Goal: Task Accomplishment & Management: Manage account settings

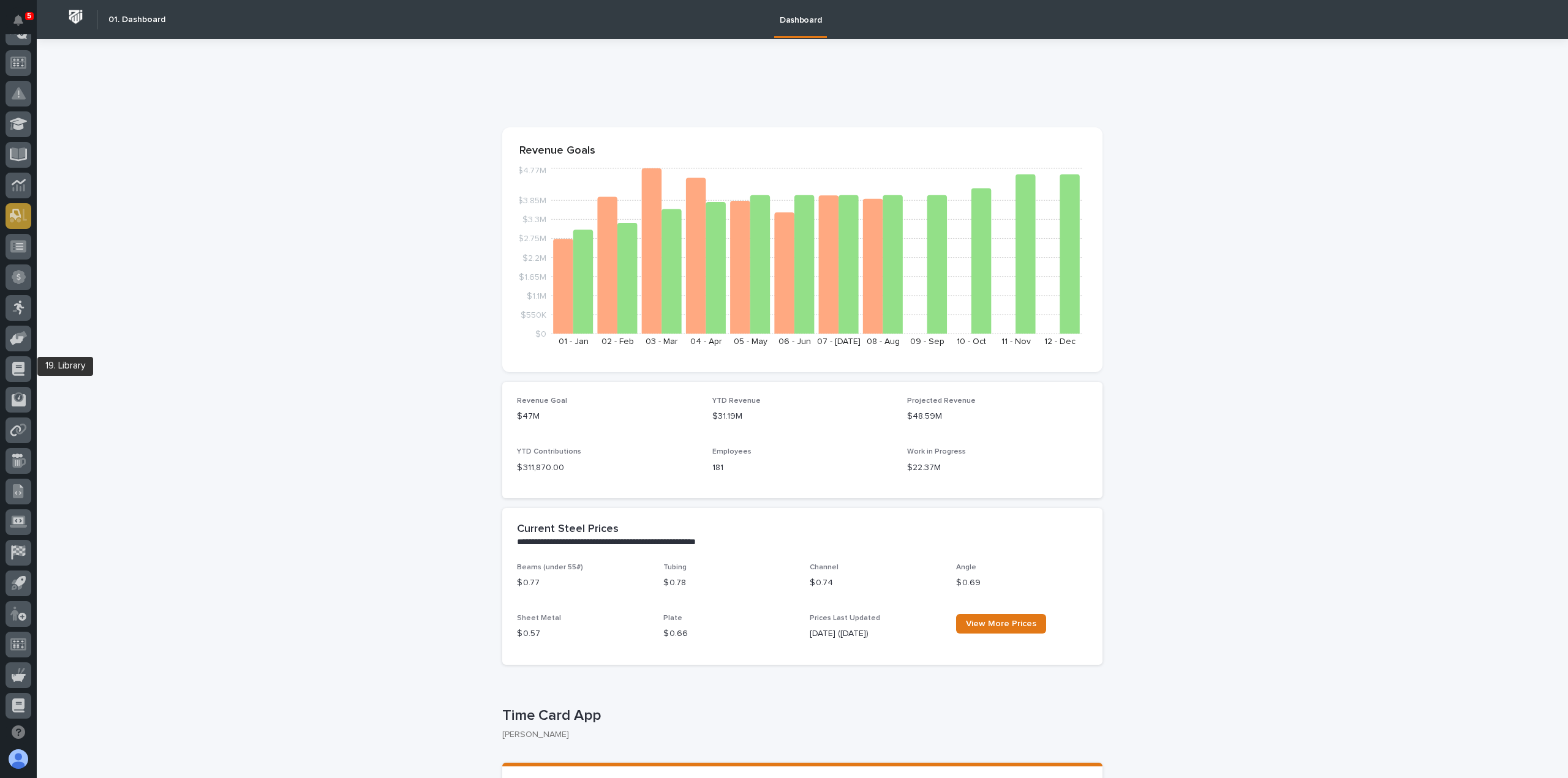
scroll to position [263, 0]
drag, startPoint x: 17, startPoint y: 565, endPoint x: 24, endPoint y: 554, distance: 13.0
click at [17, 565] on div at bounding box center [18, 552] width 26 height 31
click at [15, 543] on icon at bounding box center [18, 548] width 14 height 14
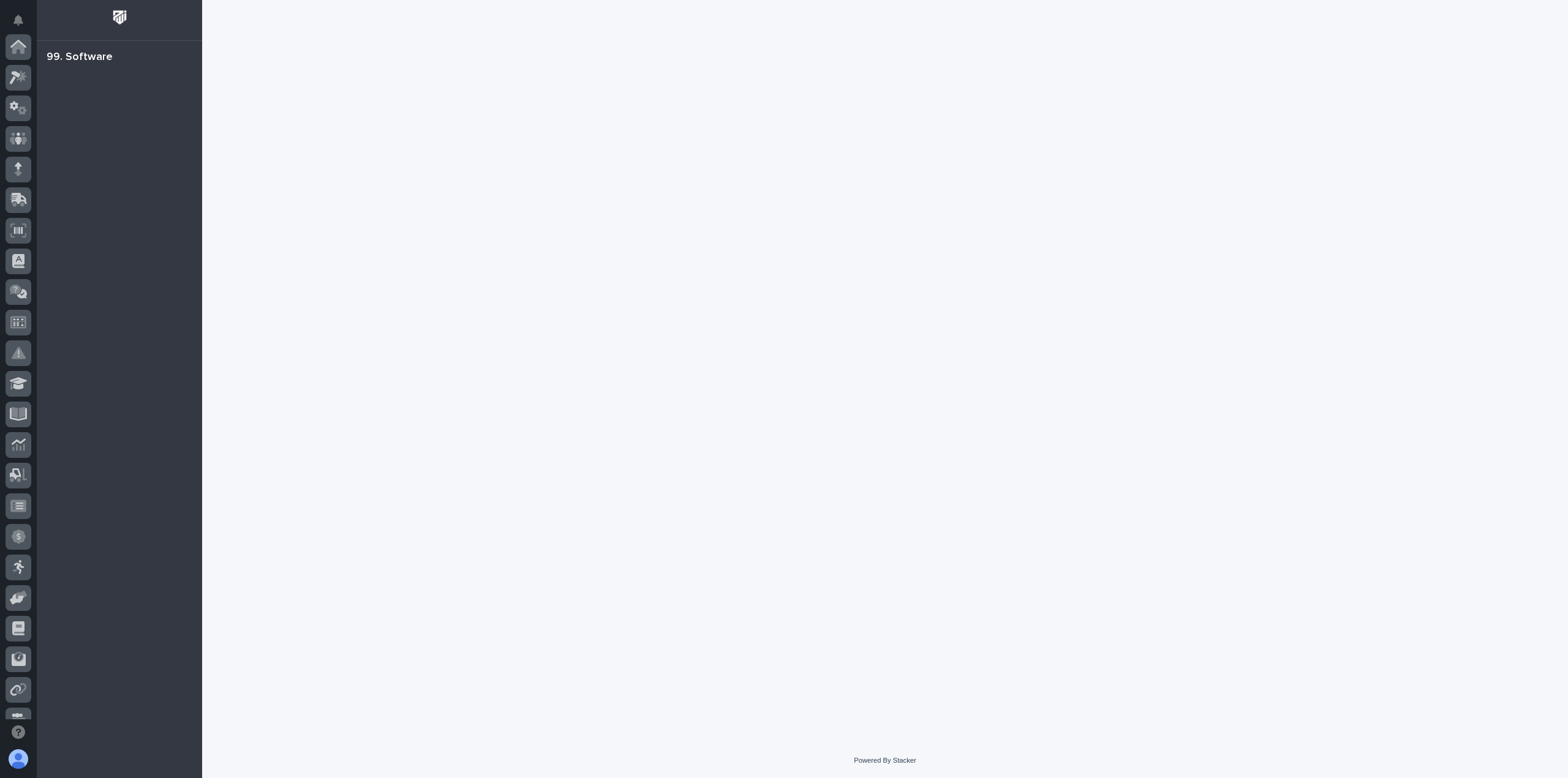
scroll to position [263, 0]
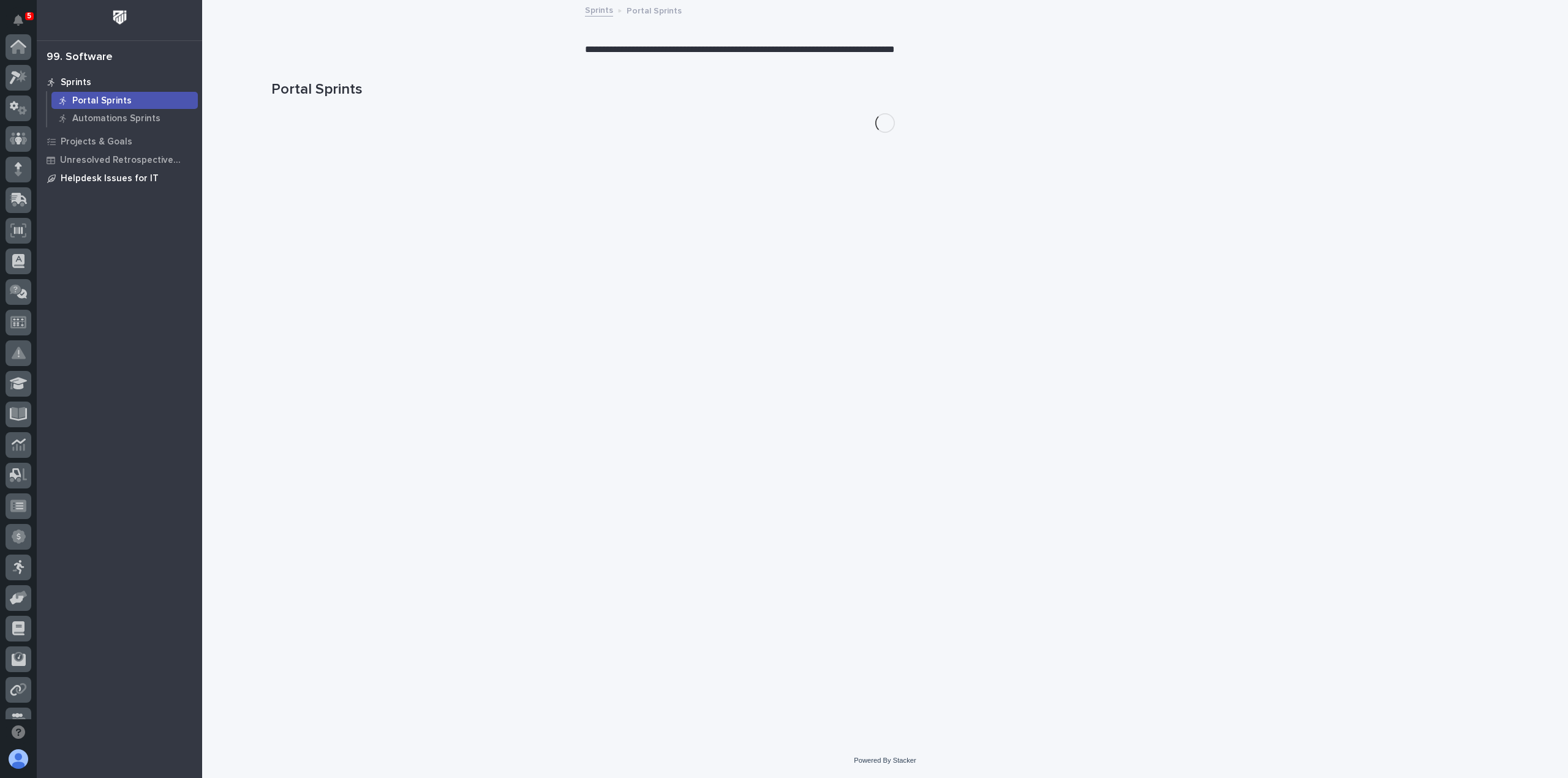
scroll to position [263, 0]
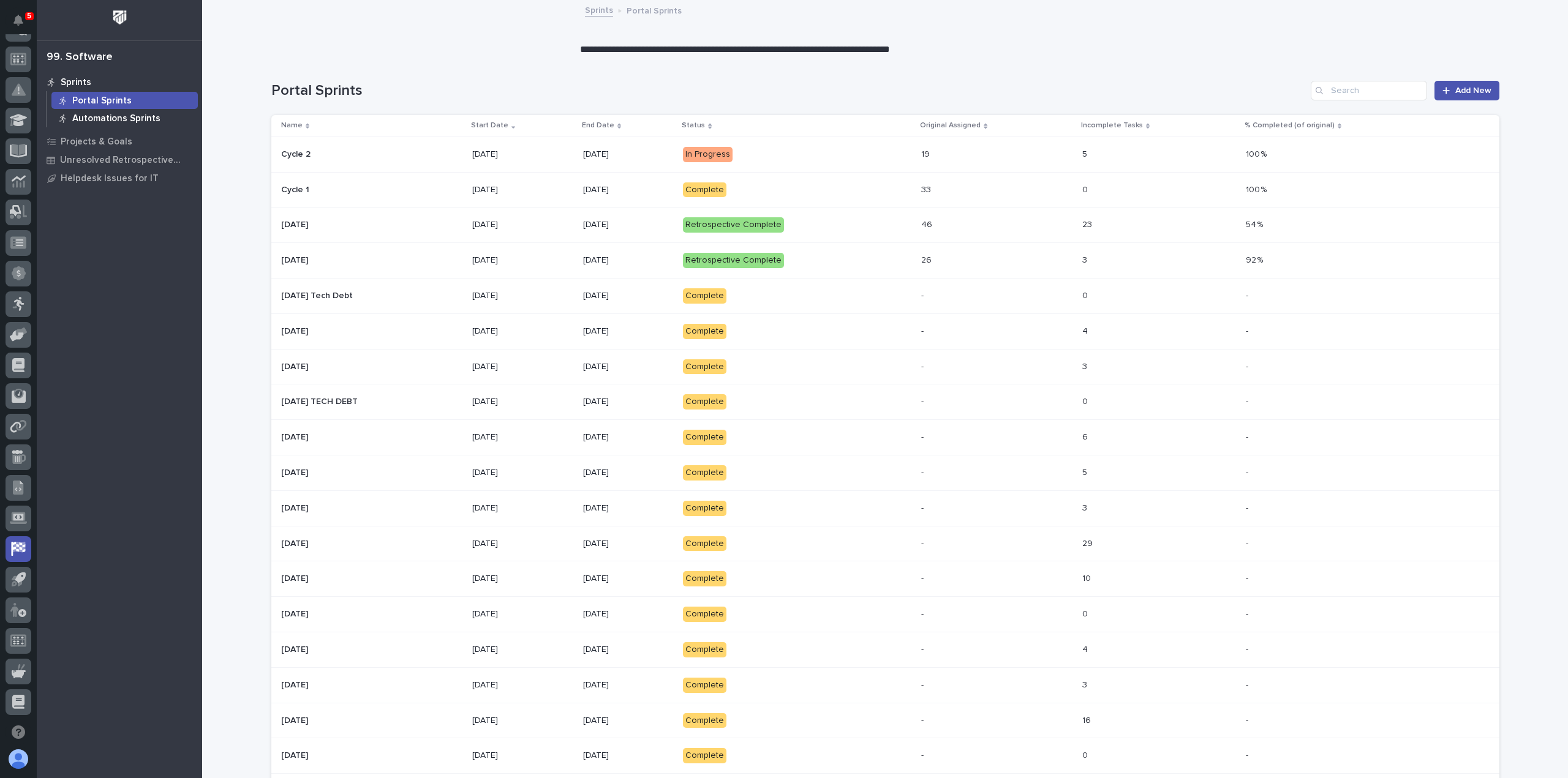
click at [89, 116] on p "Automations Sprints" at bounding box center [116, 119] width 89 height 11
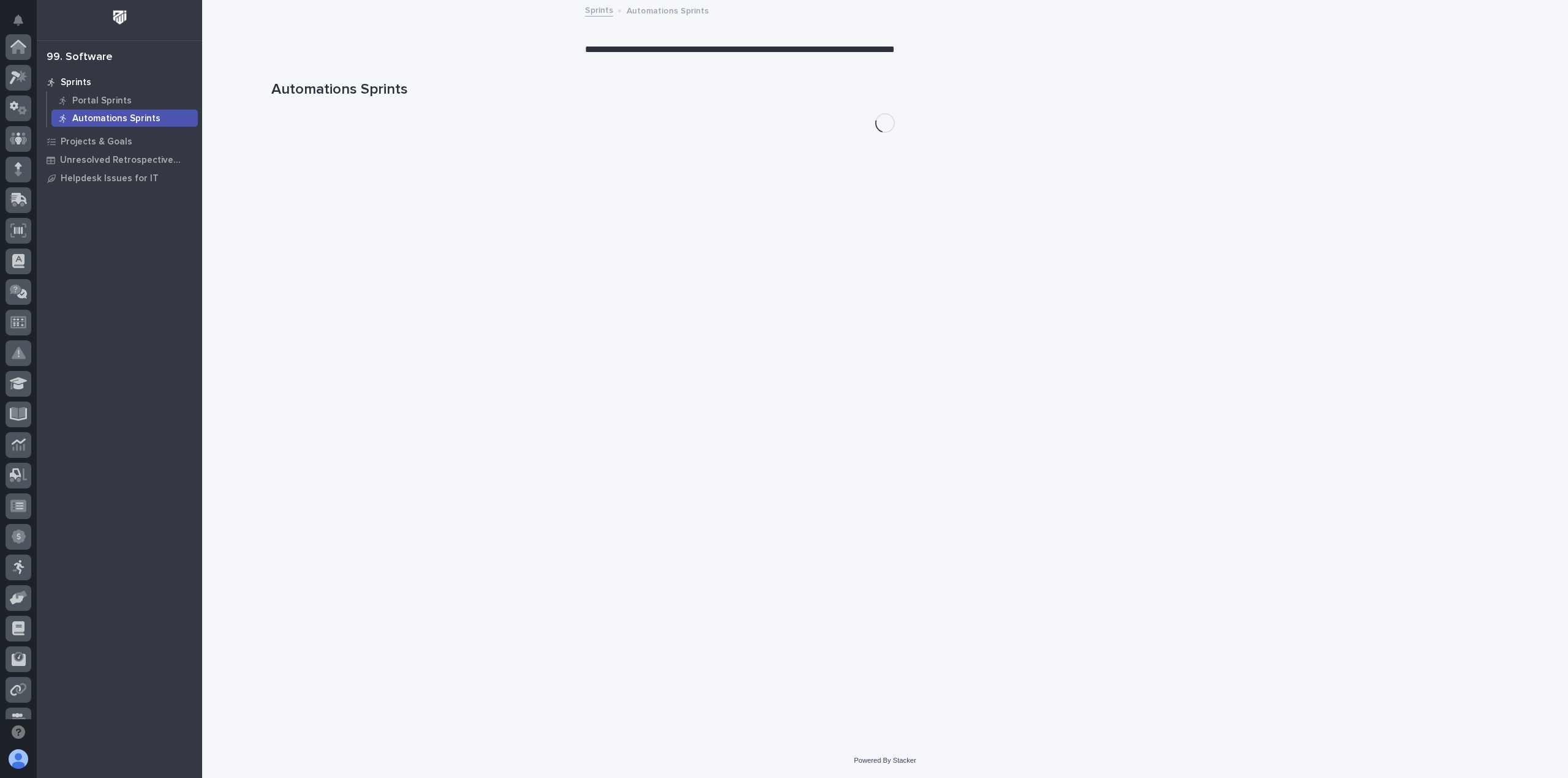
scroll to position [263, 0]
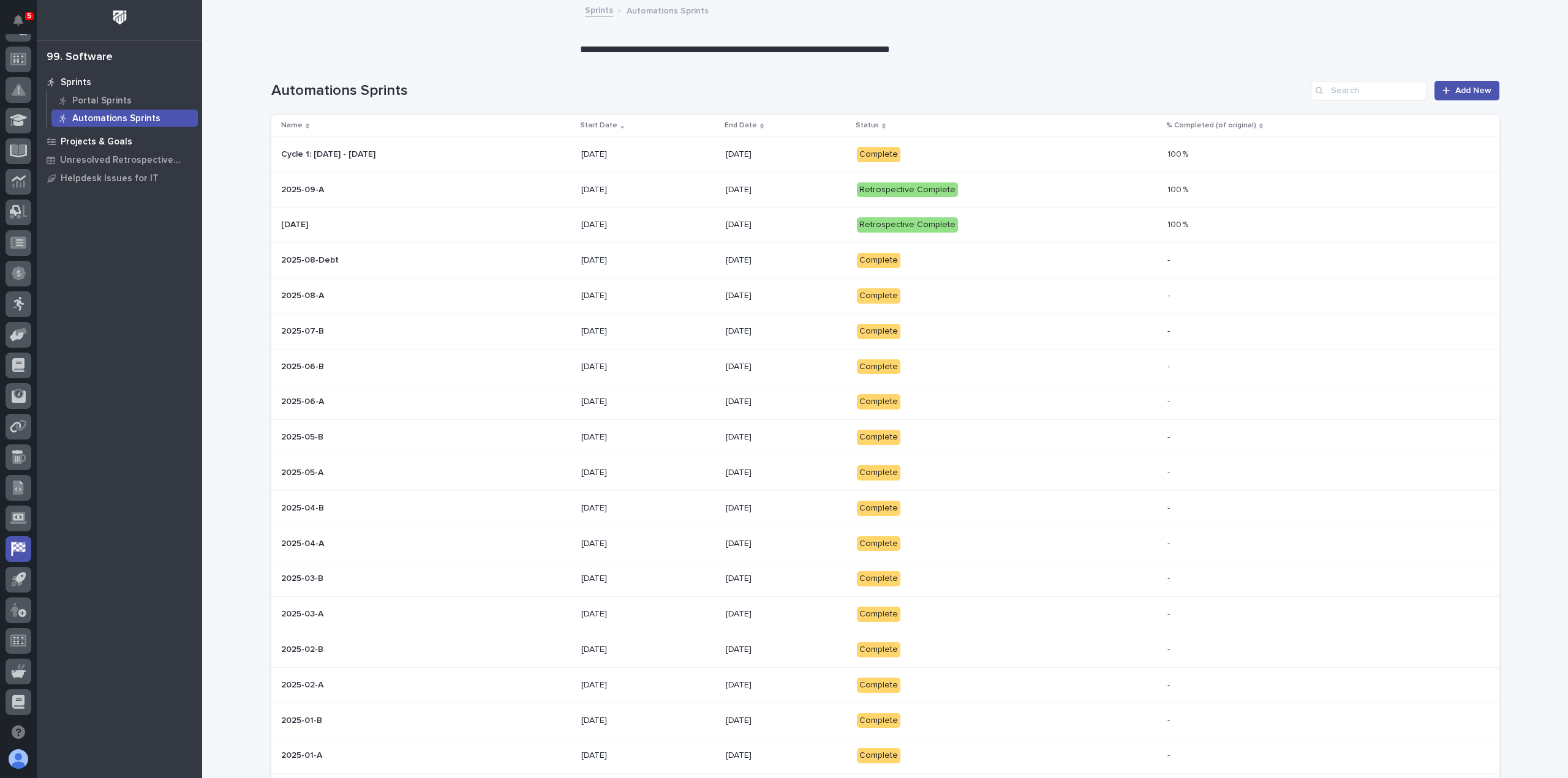
click at [96, 139] on p "Projects & Goals" at bounding box center [95, 142] width 71 height 11
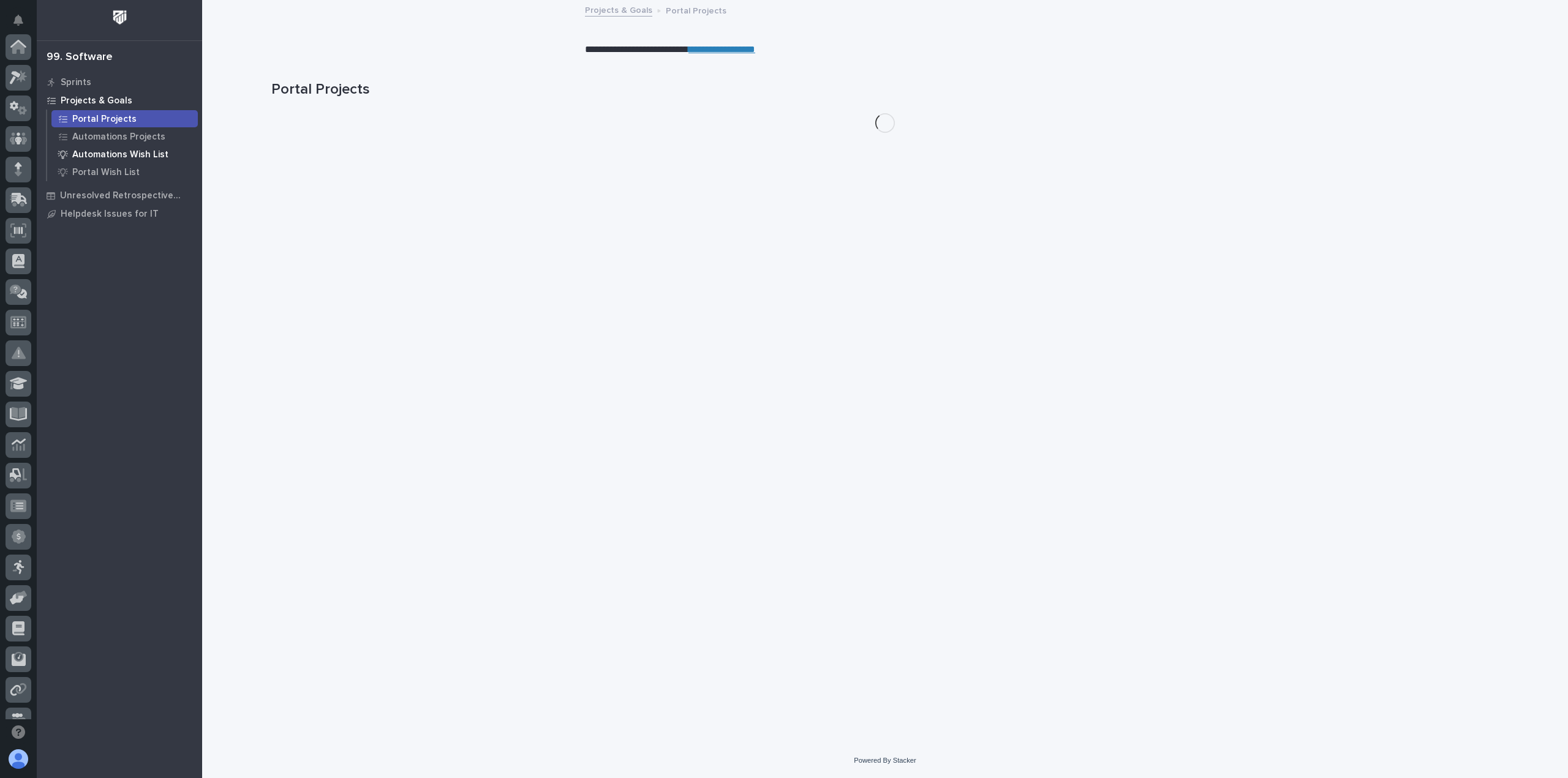
scroll to position [263, 0]
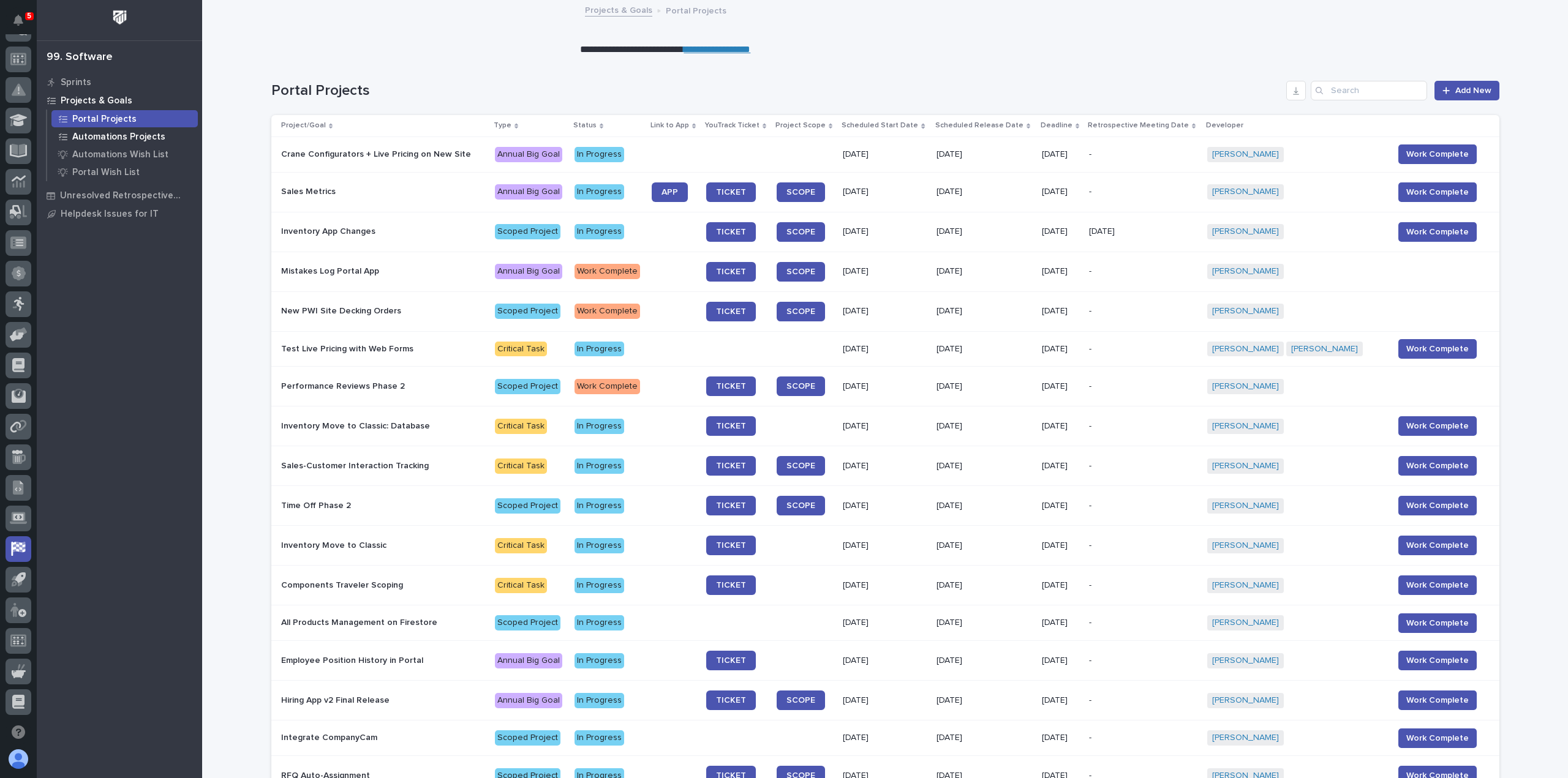
click at [116, 135] on p "Automations Projects" at bounding box center [119, 137] width 93 height 11
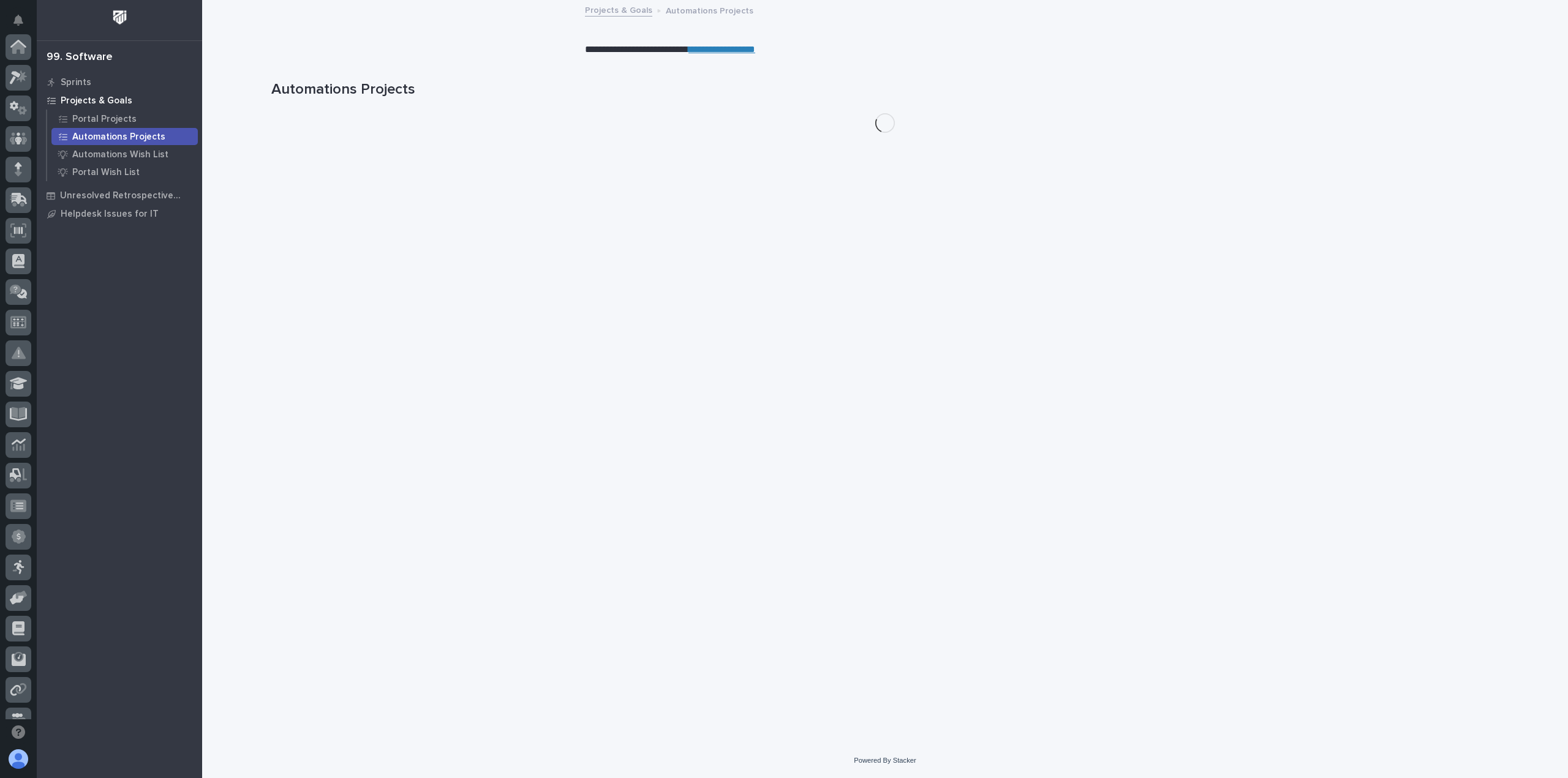
scroll to position [263, 0]
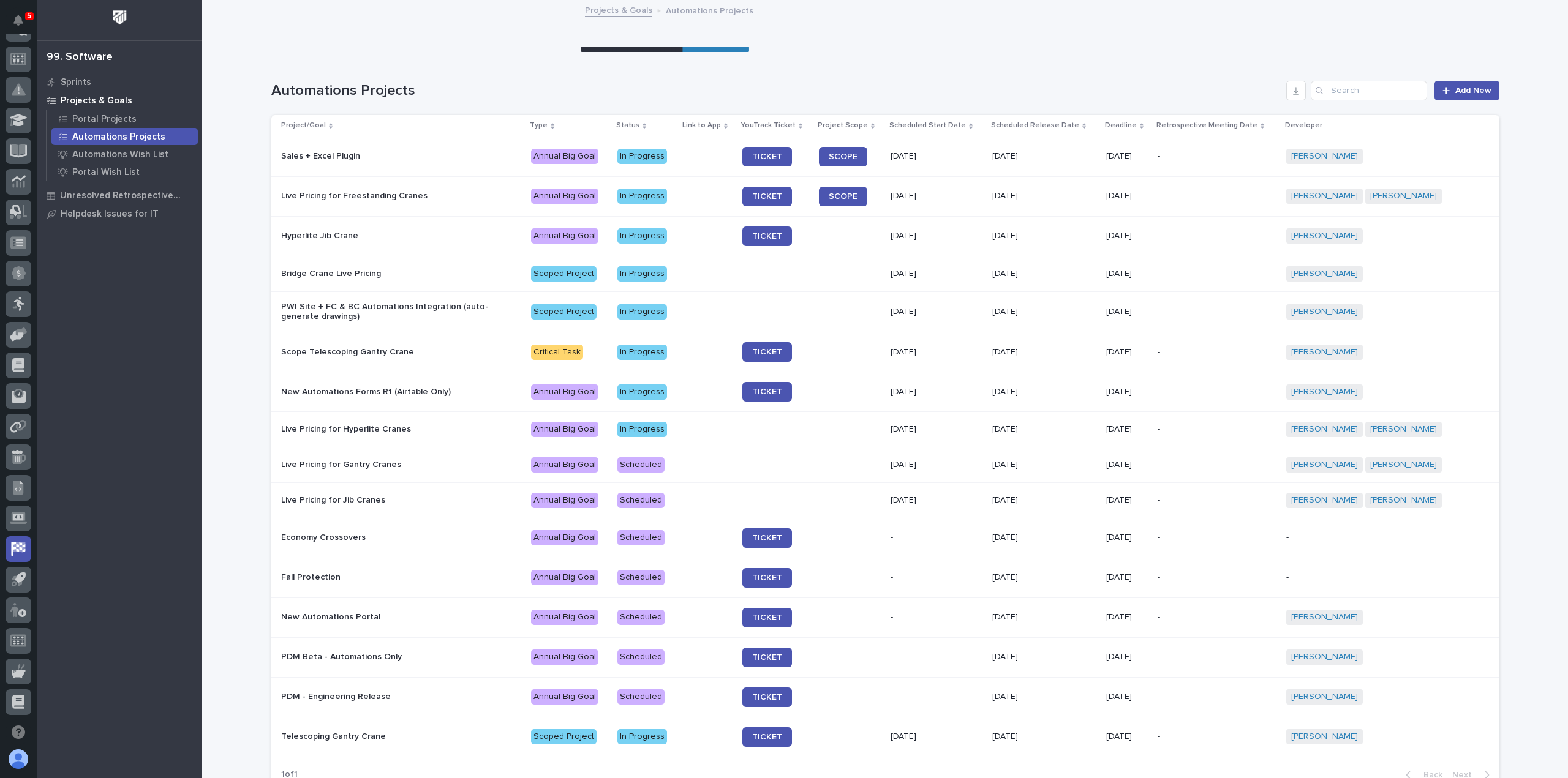
click at [732, 46] on link "**********" at bounding box center [717, 49] width 67 height 9
click at [73, 82] on p "Sprints" at bounding box center [76, 83] width 31 height 11
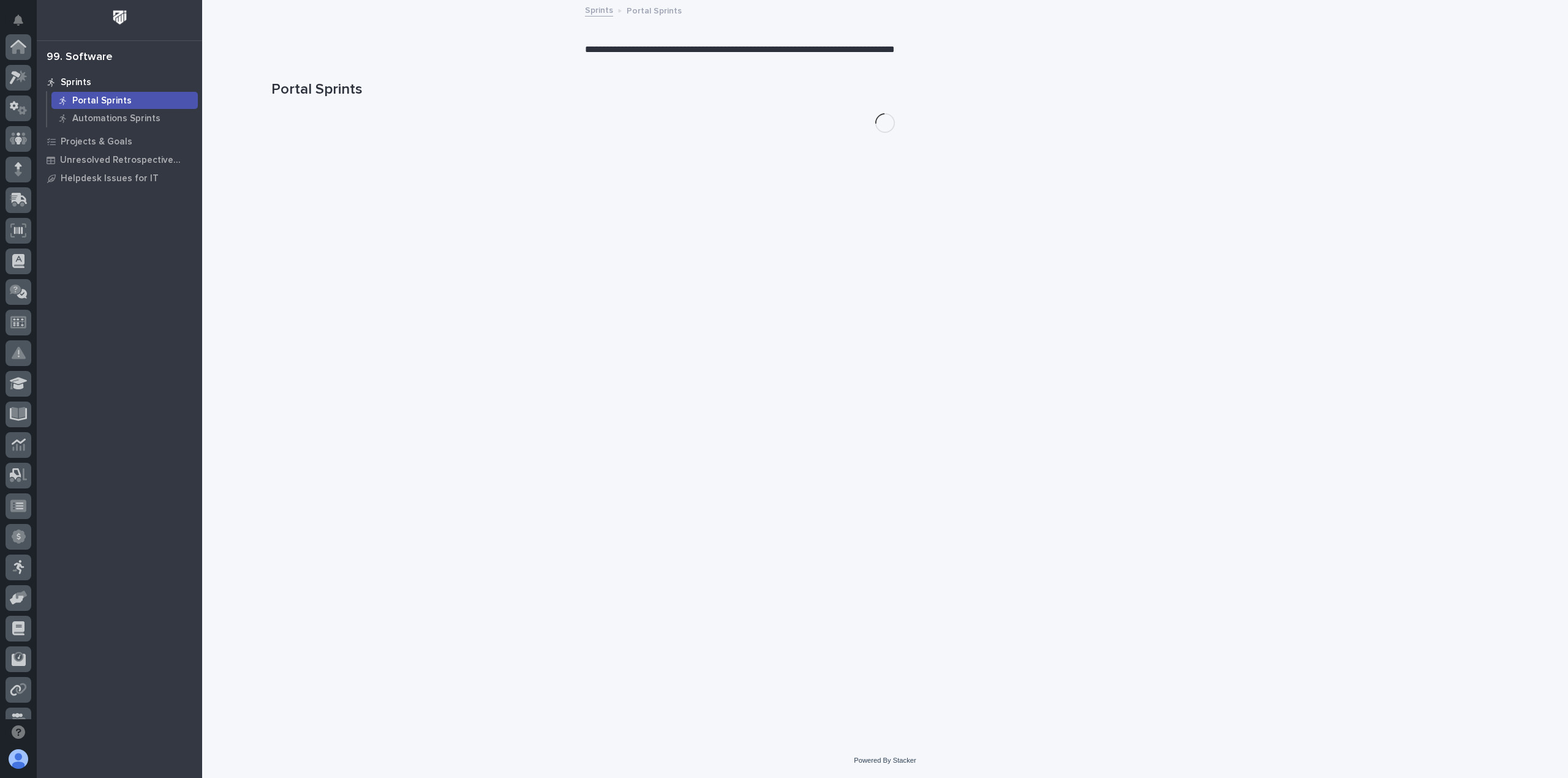
scroll to position [263, 0]
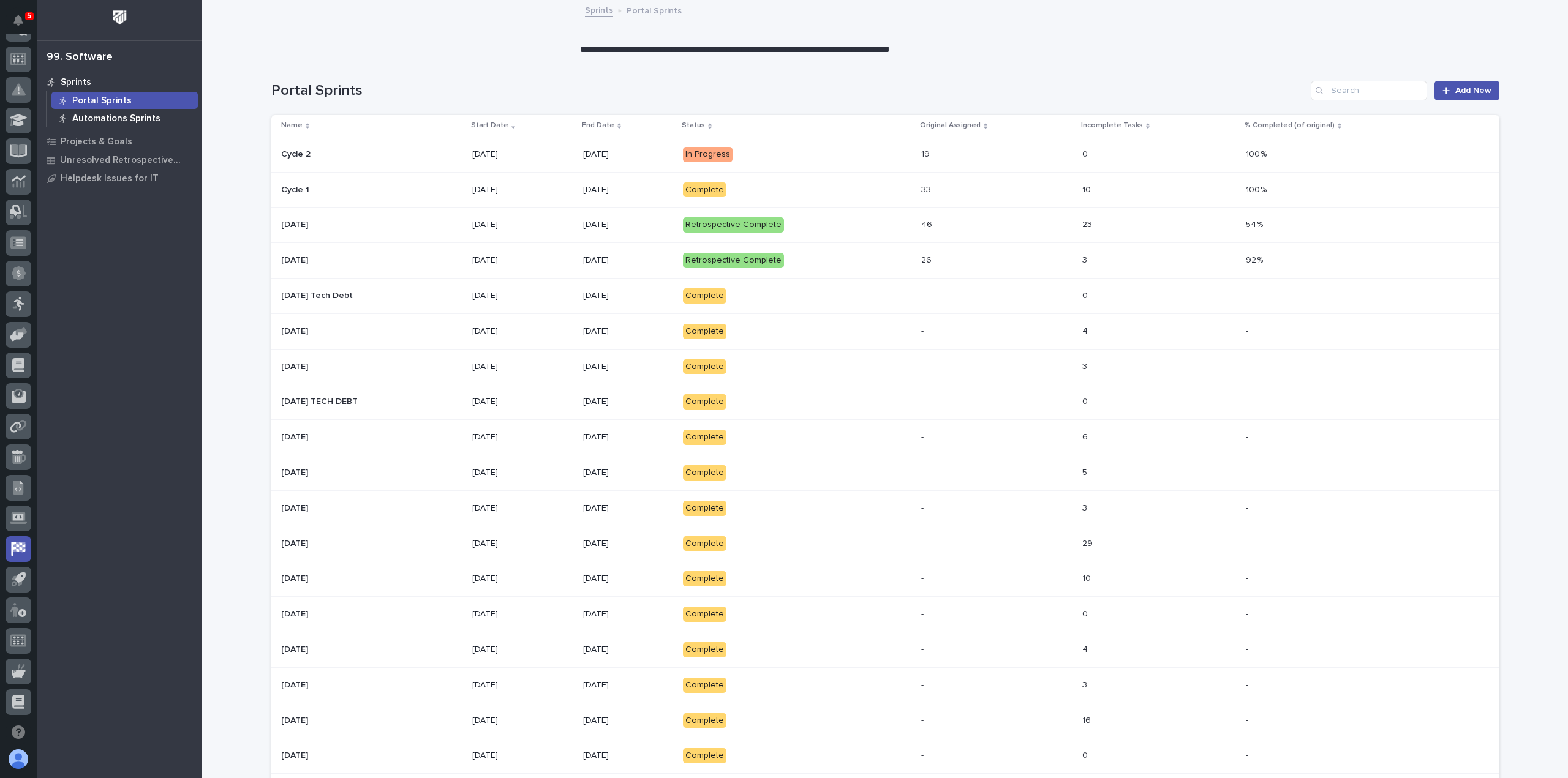
click at [98, 116] on p "Automations Sprints" at bounding box center [116, 119] width 89 height 11
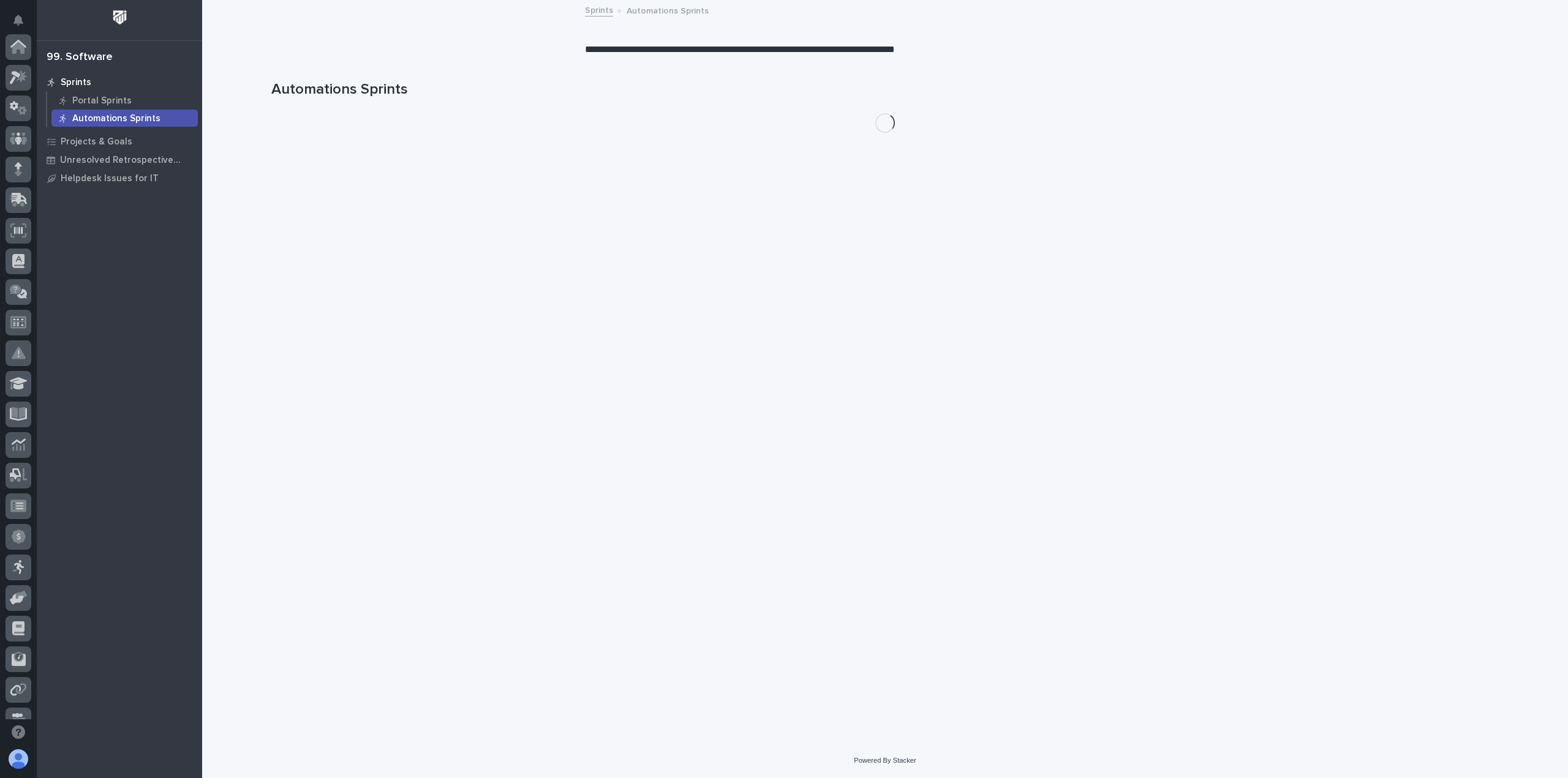
scroll to position [263, 0]
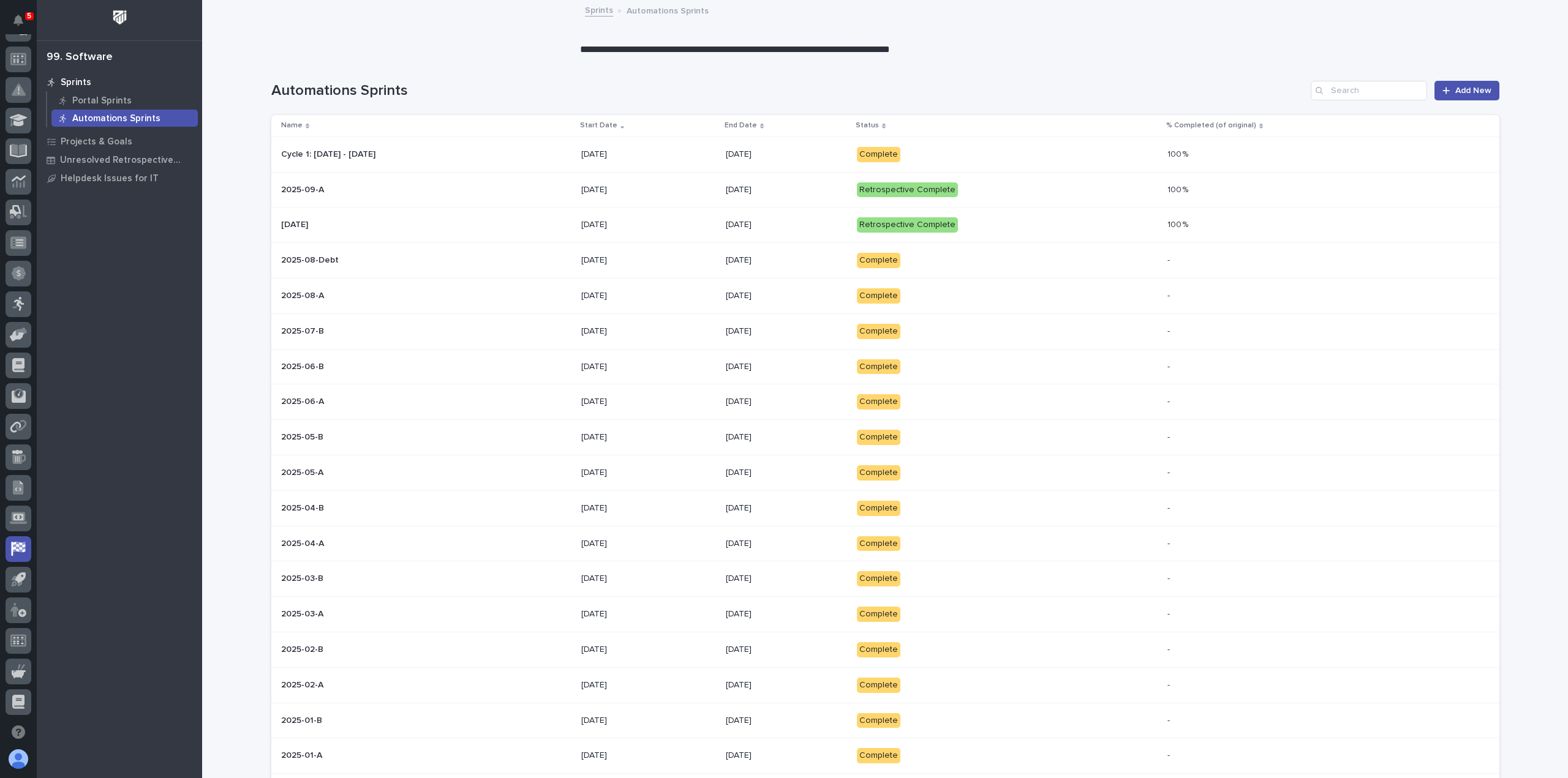
click at [1061, 154] on p "Complete" at bounding box center [963, 155] width 214 height 15
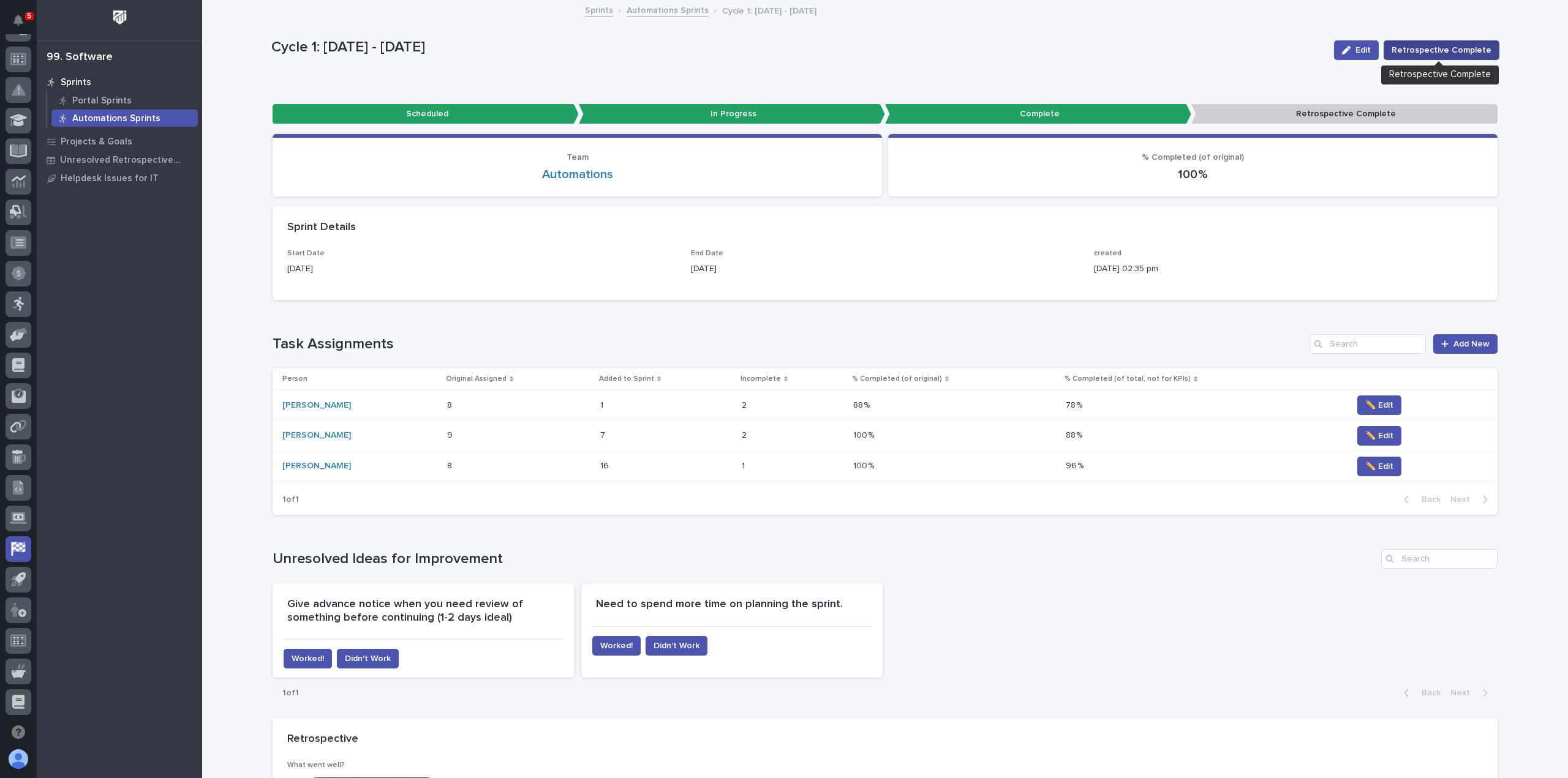
click at [1446, 46] on span "Retrospective Complete" at bounding box center [1442, 50] width 100 height 12
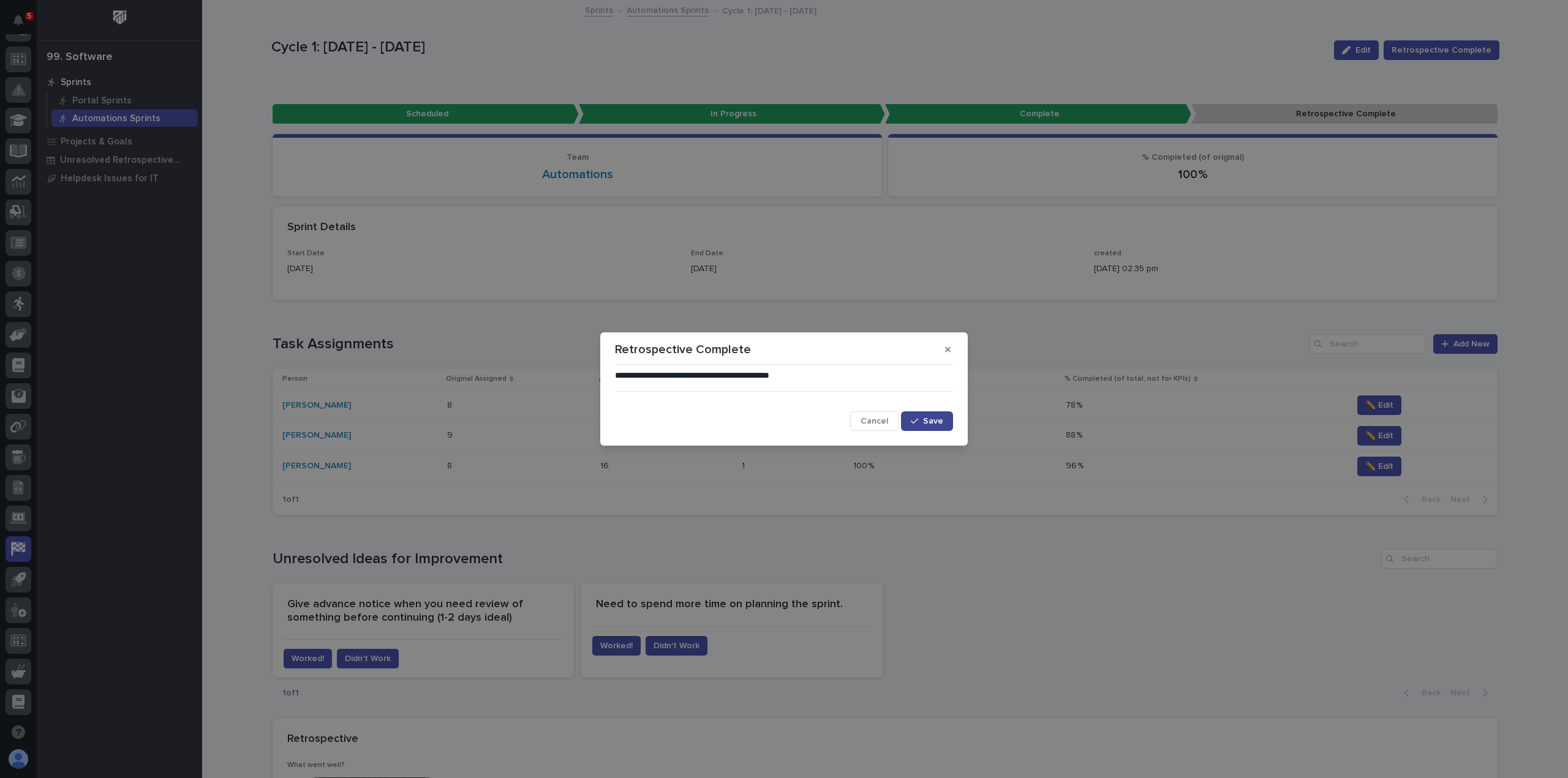
click at [943, 423] on span "Save" at bounding box center [932, 421] width 20 height 9
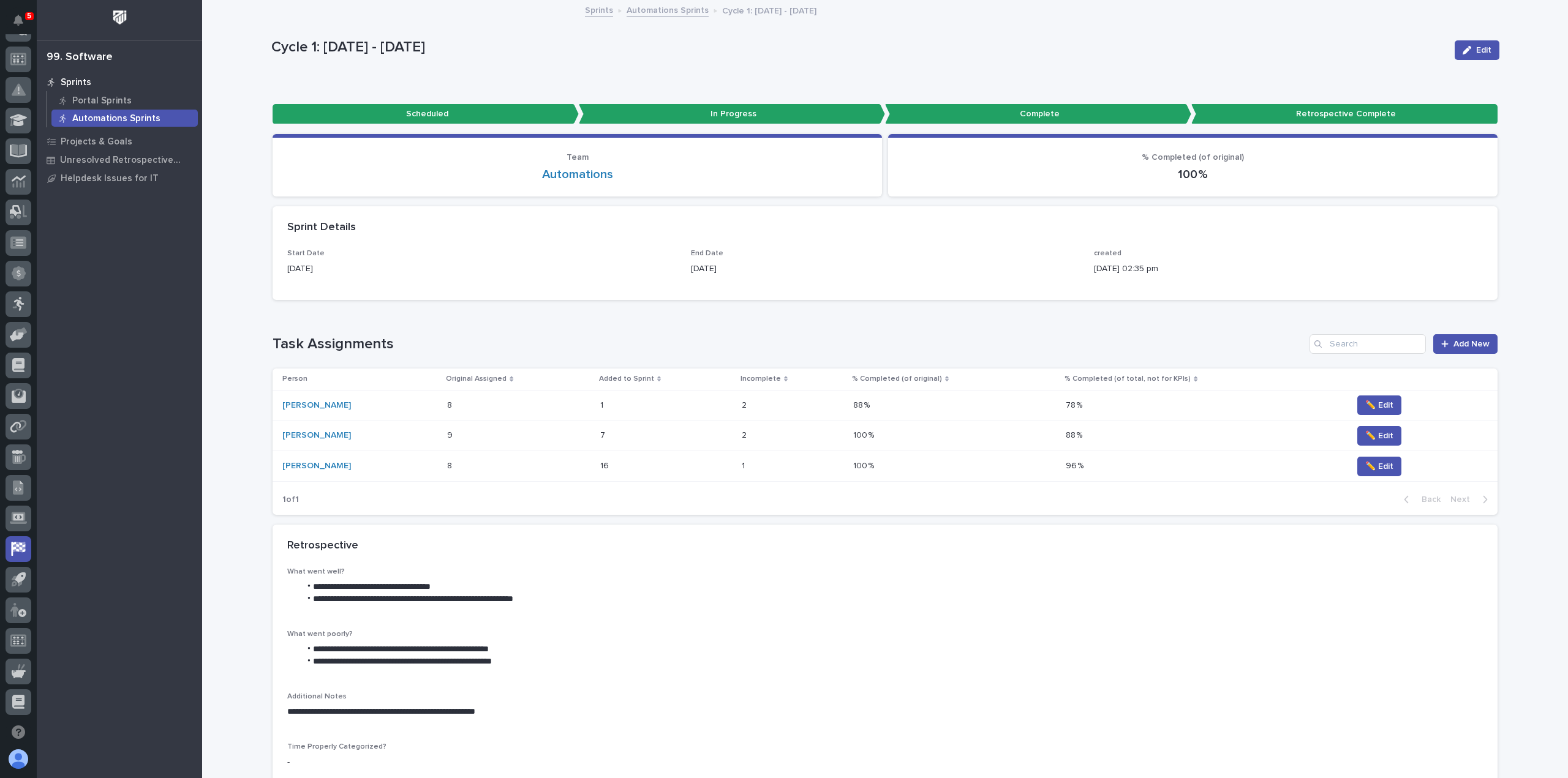
click at [669, 11] on link "Automations Sprints" at bounding box center [667, 9] width 82 height 14
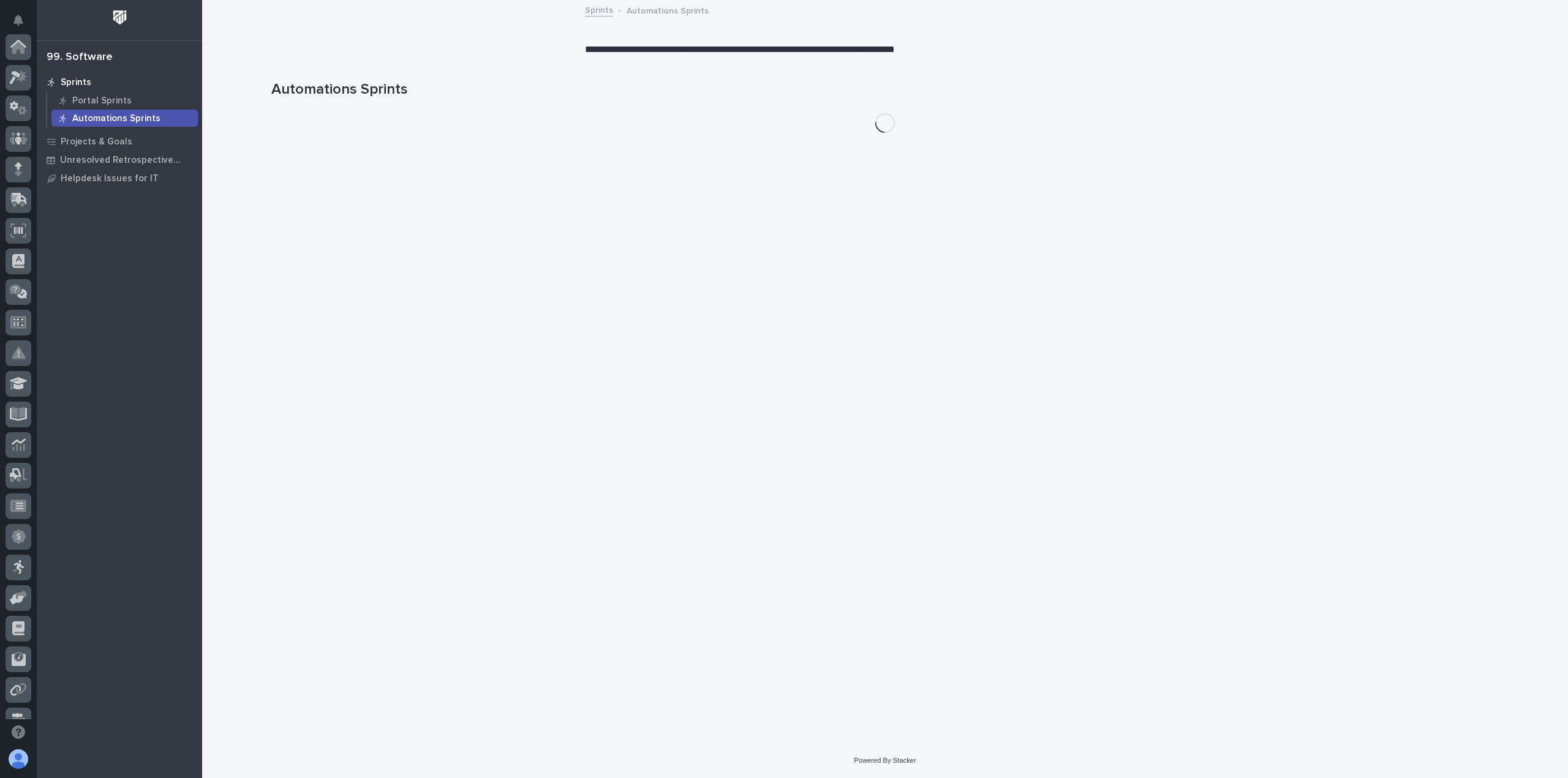
scroll to position [263, 0]
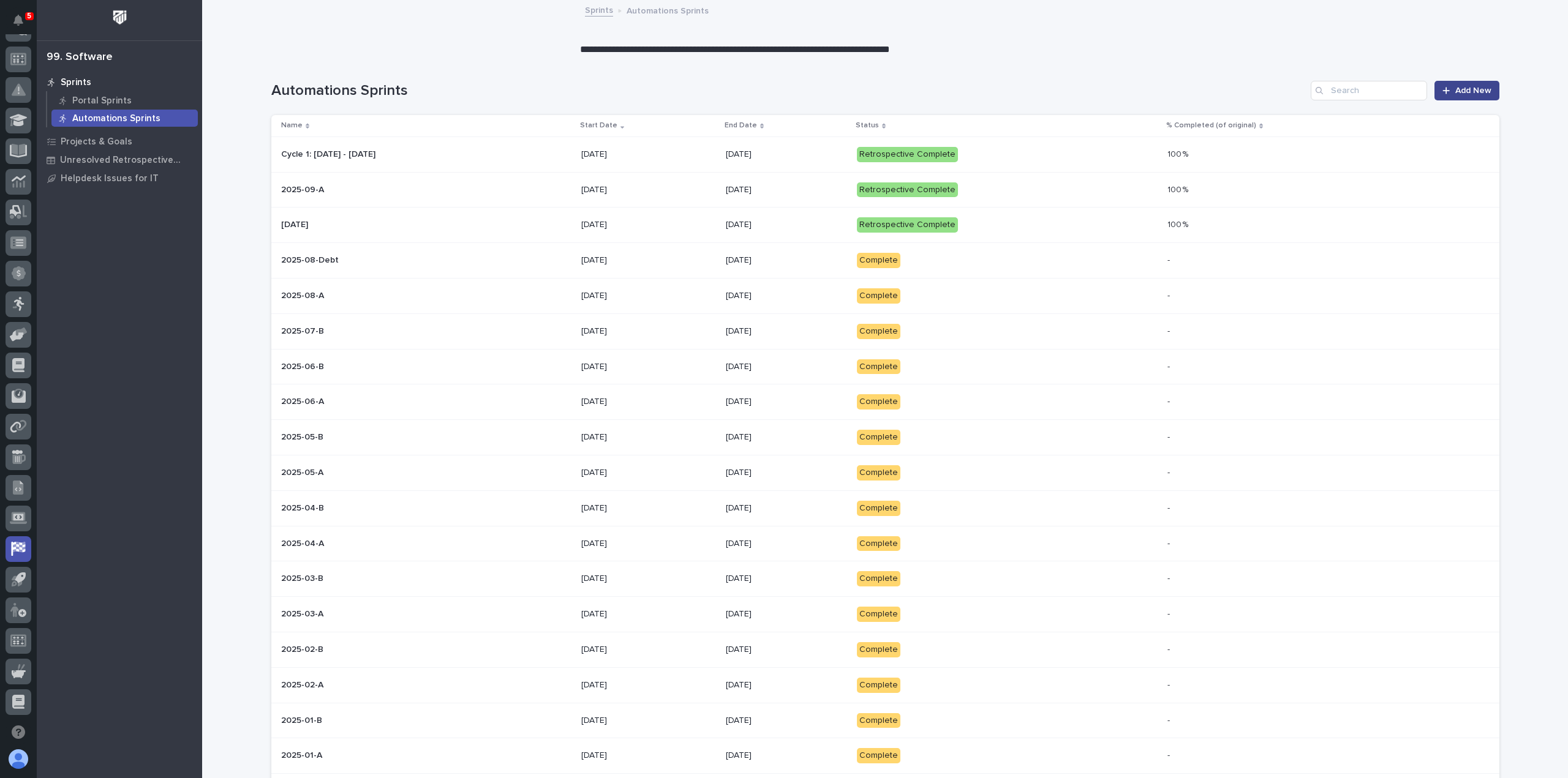
click at [1472, 91] on span "Add New" at bounding box center [1473, 90] width 36 height 9
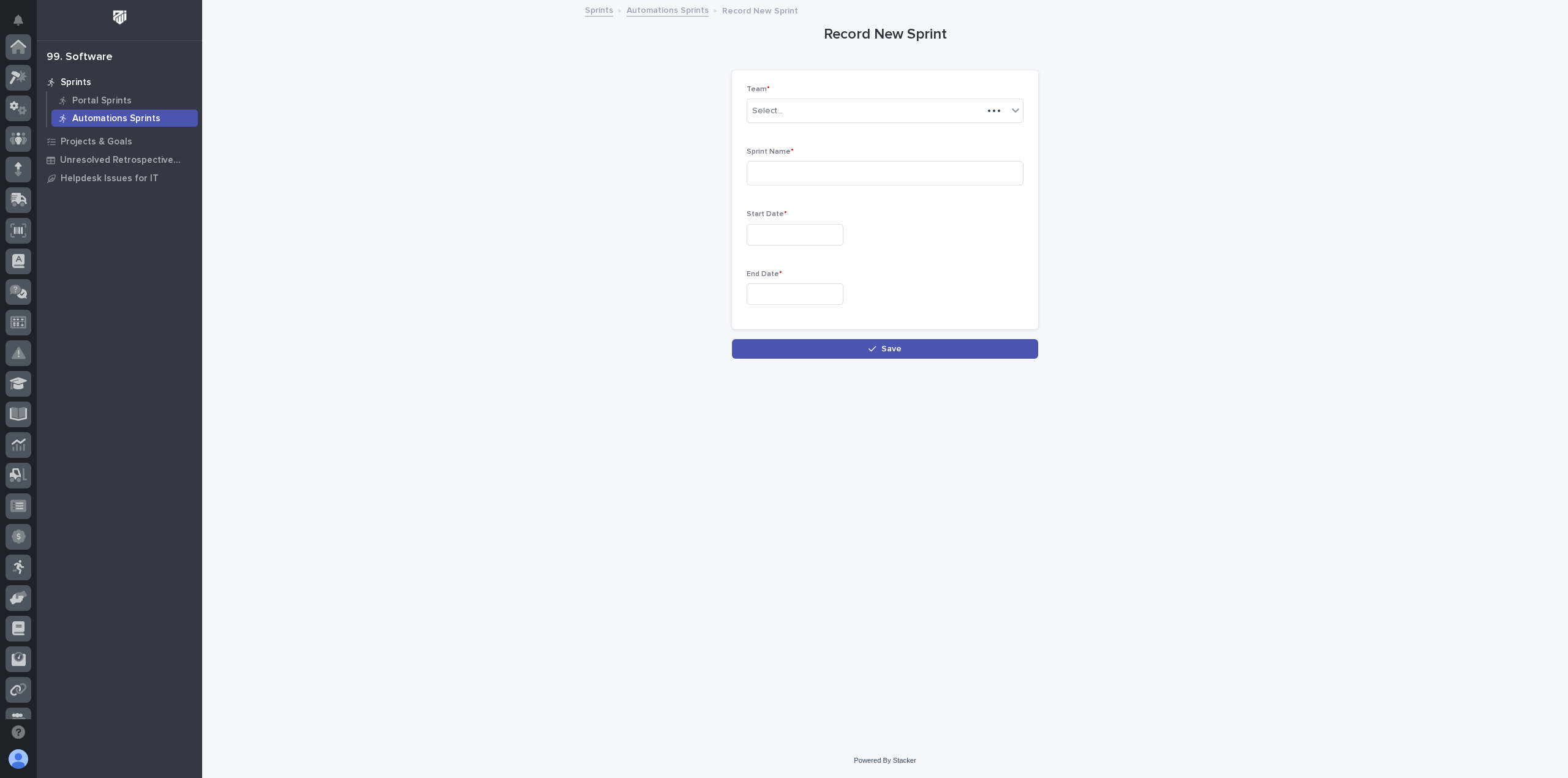
scroll to position [263, 0]
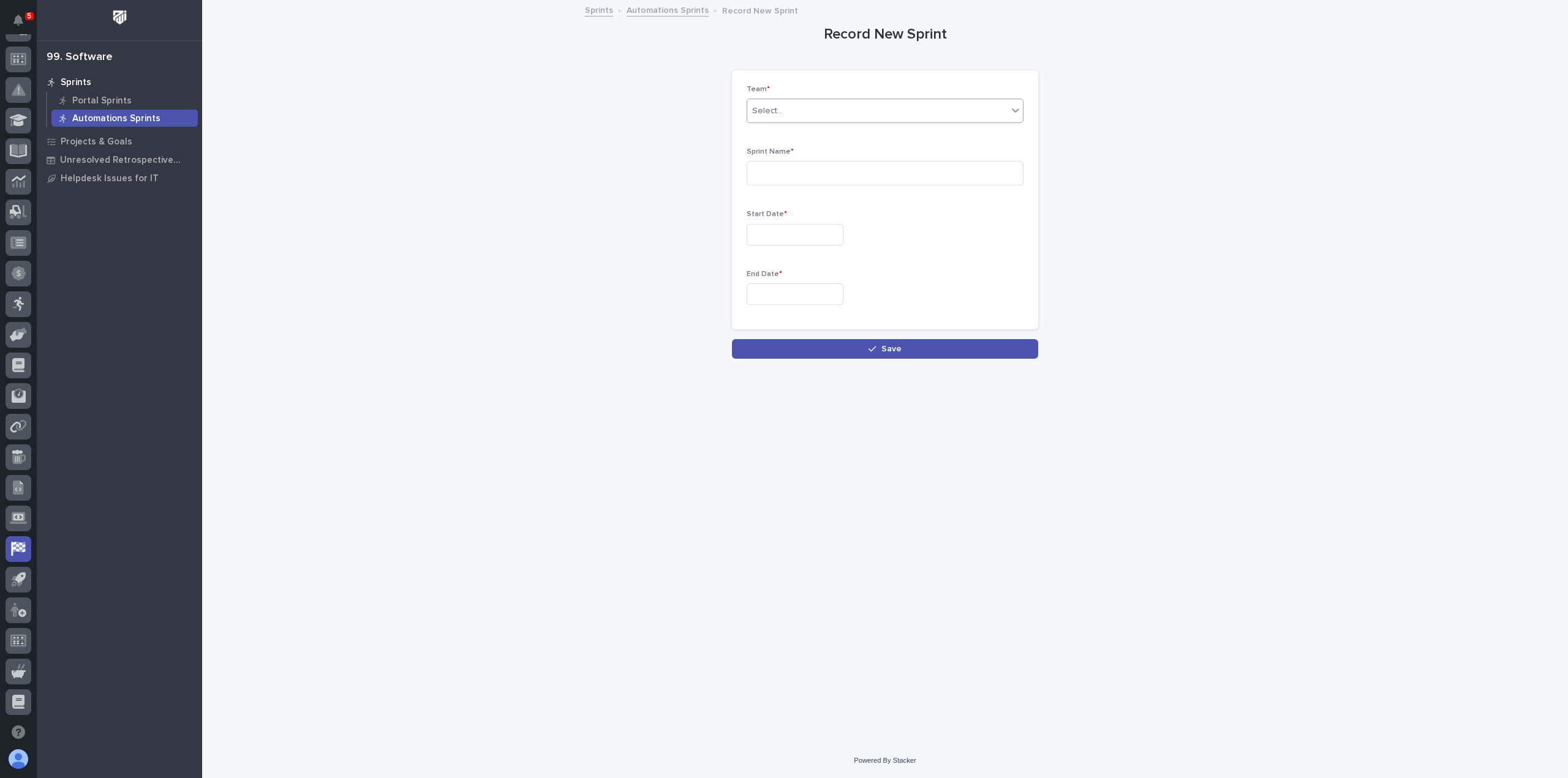
click at [803, 104] on div "Select..." at bounding box center [877, 110] width 261 height 20
click at [776, 132] on div "Automations" at bounding box center [885, 133] width 275 height 21
click at [778, 158] on div "Sprint Name *" at bounding box center [885, 172] width 277 height 48
click at [776, 171] on input at bounding box center [885, 173] width 277 height 24
type input "Cycle 2: [DATE]-[DATE]"
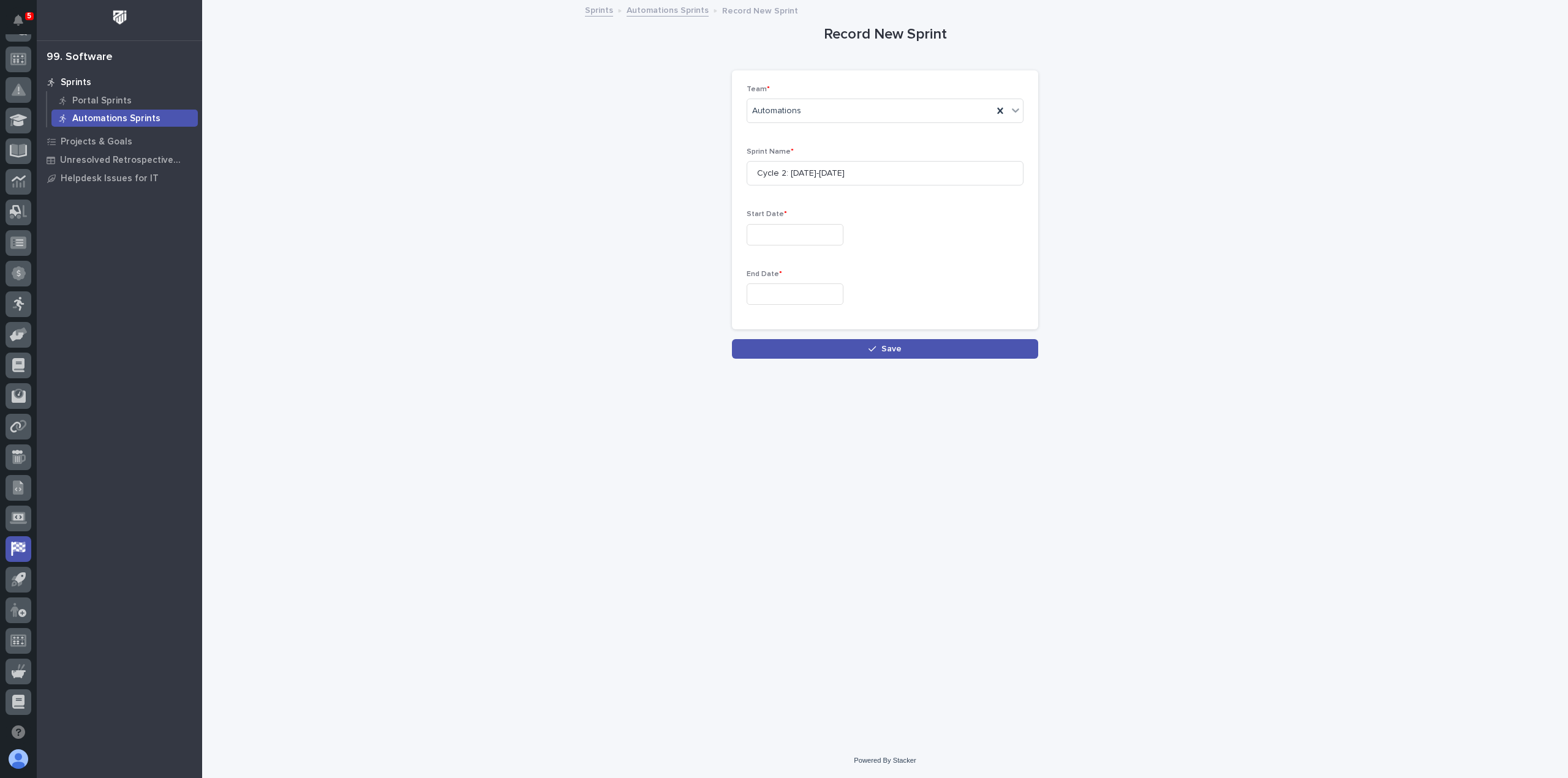
click at [782, 232] on input "text" at bounding box center [795, 235] width 97 height 21
click at [752, 114] on div "6" at bounding box center [751, 113] width 16 height 16
type input "**********"
click at [769, 289] on input "text" at bounding box center [795, 294] width 97 height 21
click at [838, 194] on div "17" at bounding box center [831, 193] width 16 height 16
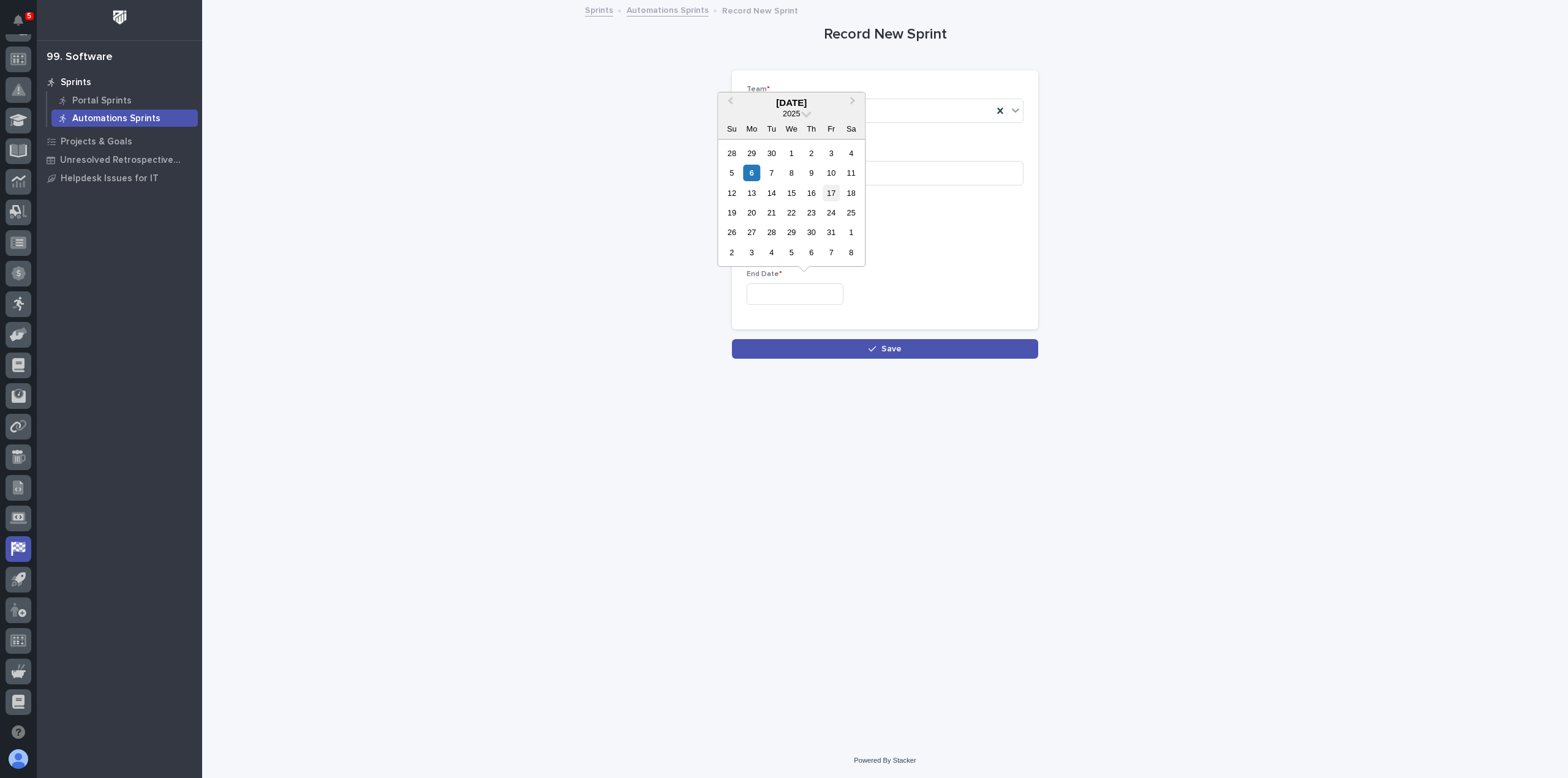
type input "**********"
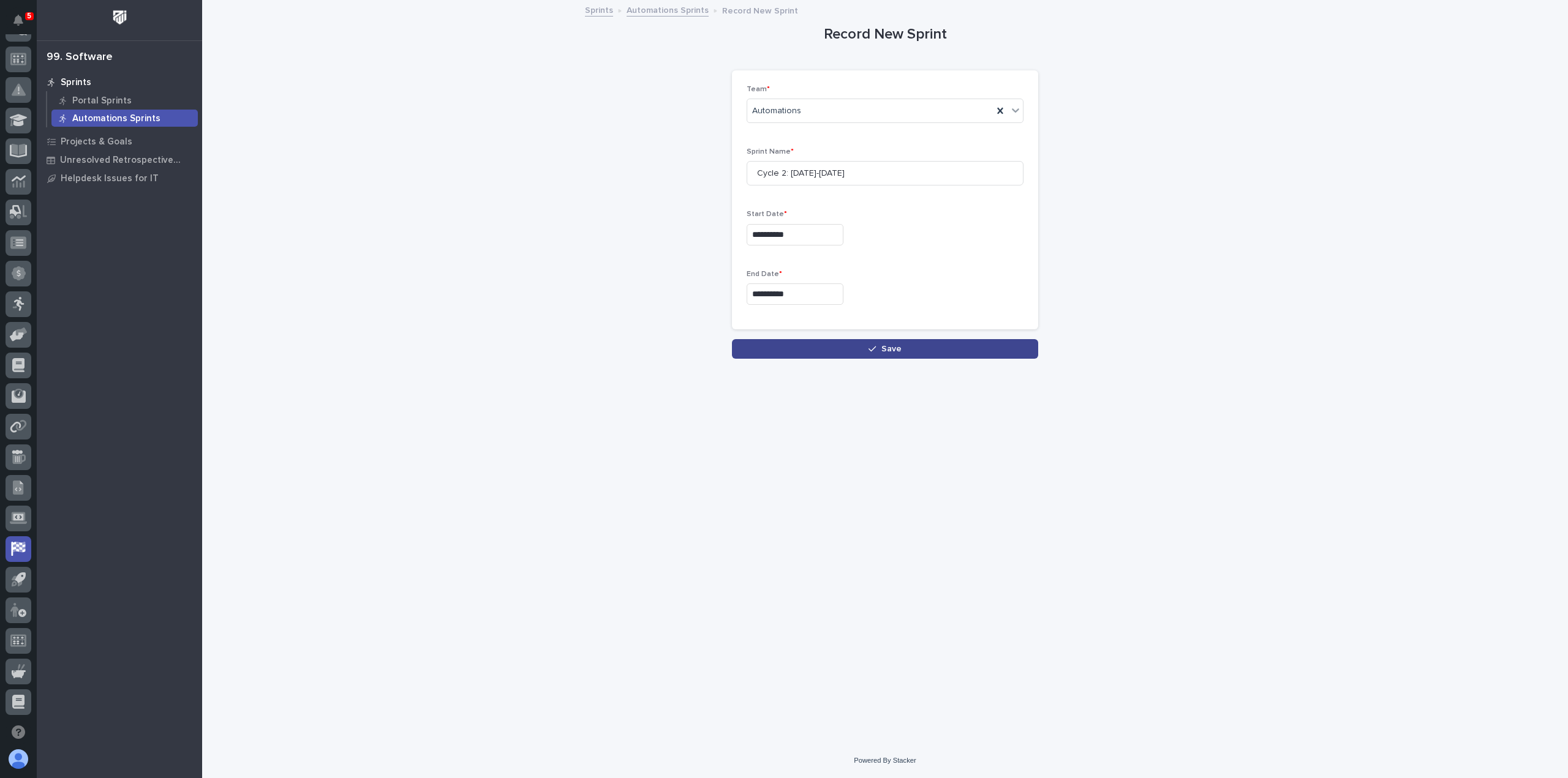
click at [849, 350] on button "Save" at bounding box center [885, 348] width 306 height 20
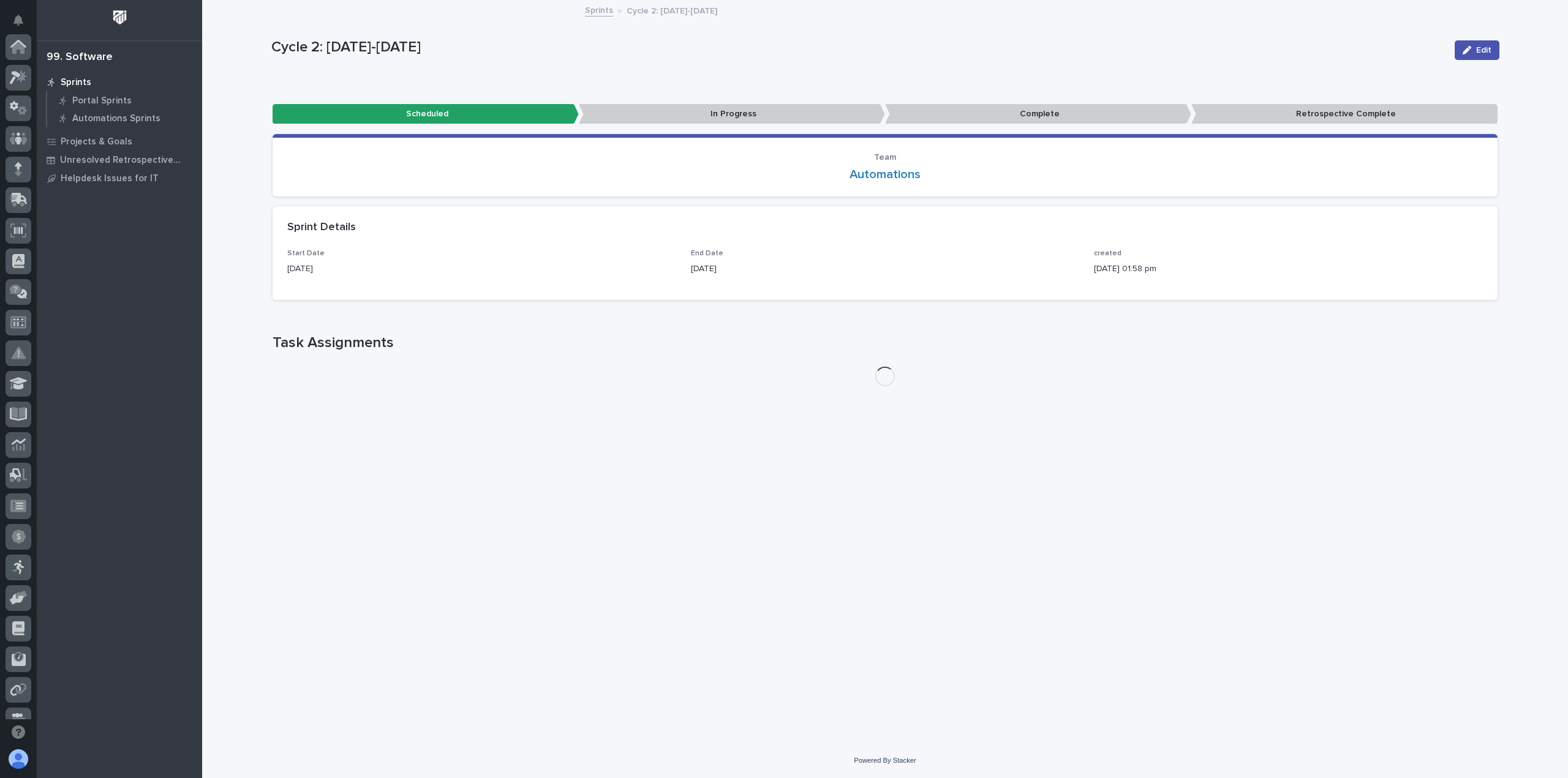
scroll to position [263, 0]
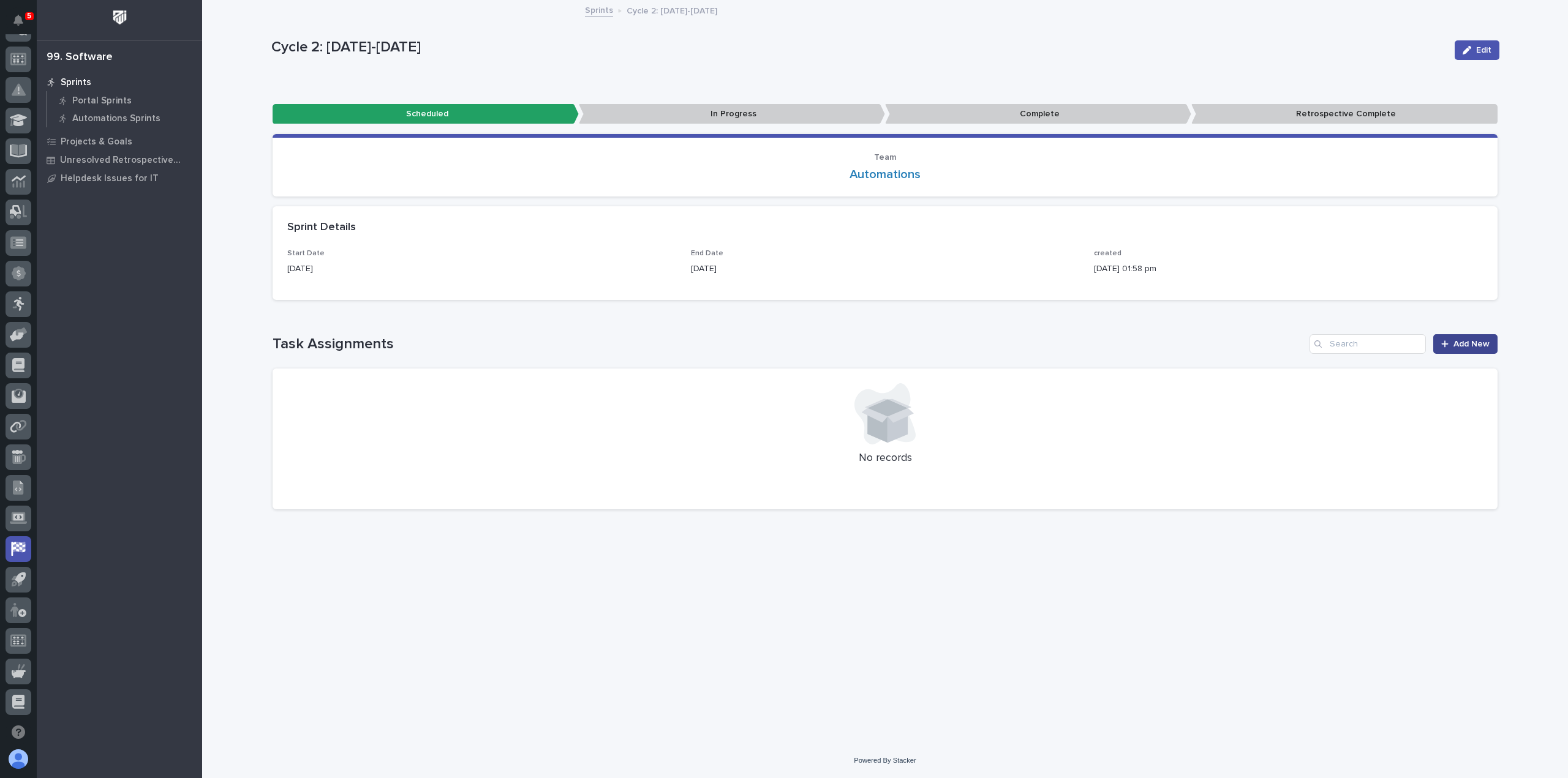
click at [1467, 343] on span "Add New" at bounding box center [1472, 344] width 36 height 9
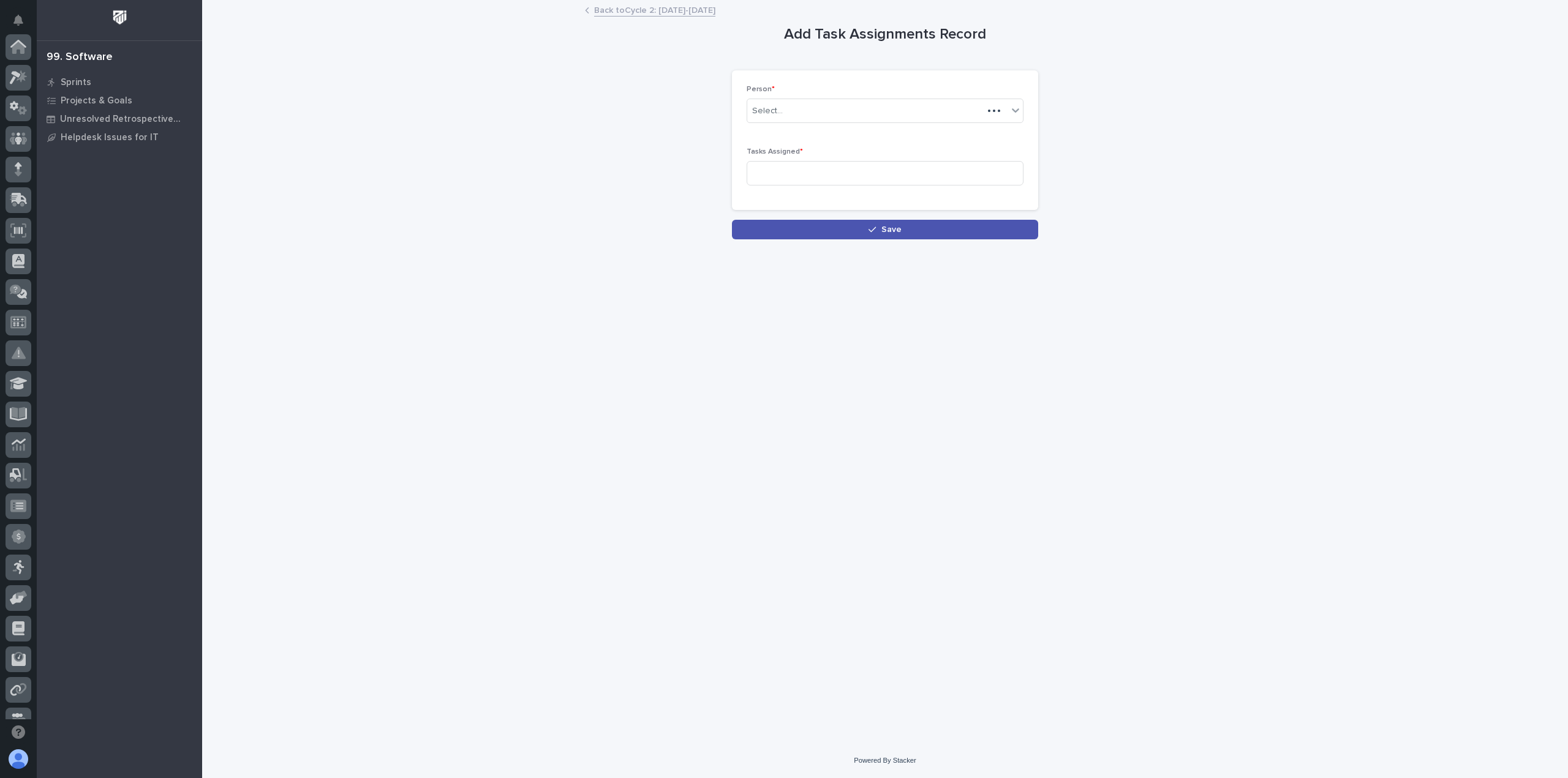
scroll to position [263, 0]
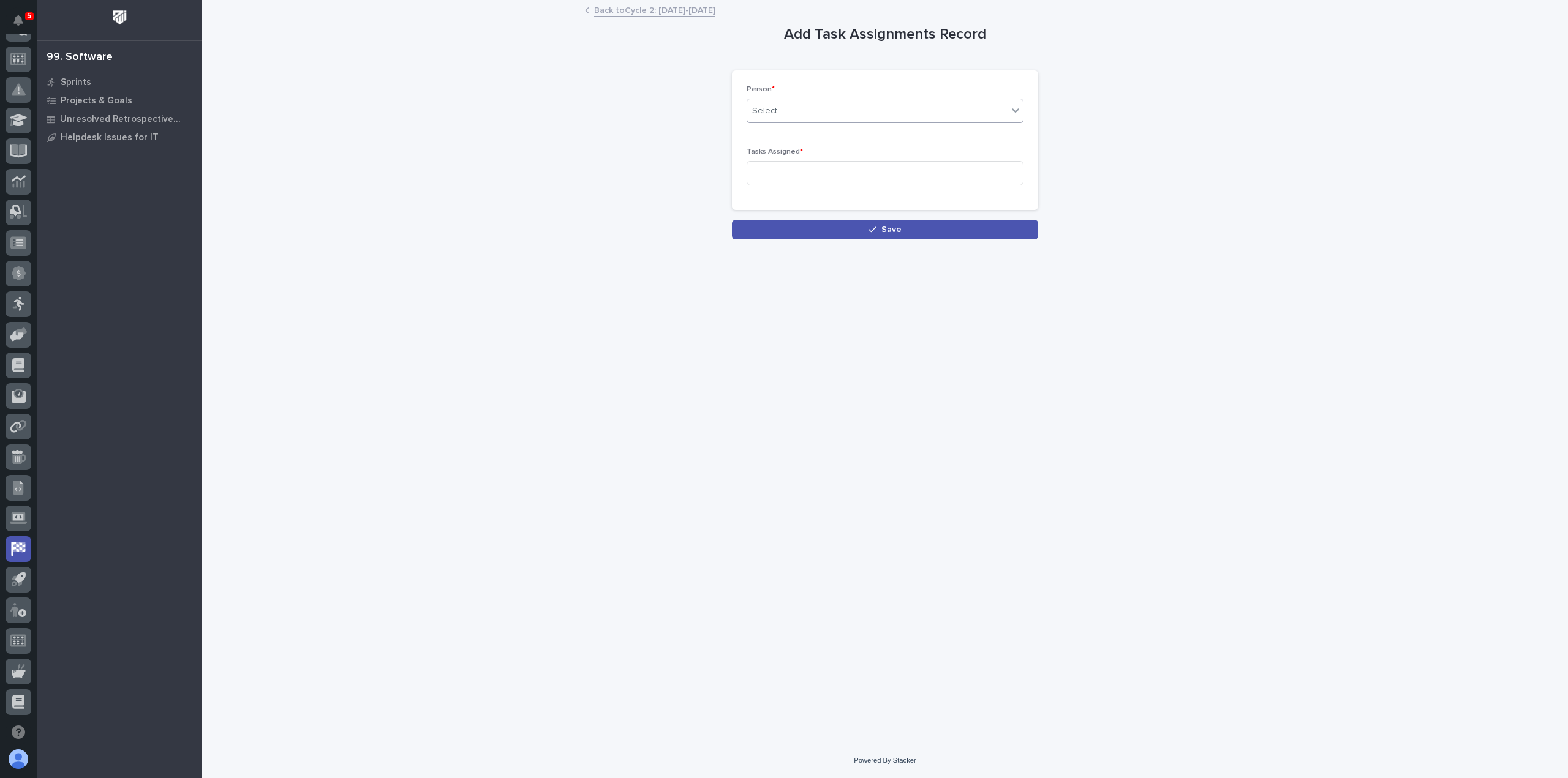
click at [825, 102] on div "Select..." at bounding box center [877, 110] width 261 height 20
type input "***"
click at [794, 130] on div "[PERSON_NAME]" at bounding box center [885, 133] width 275 height 21
click at [777, 176] on input at bounding box center [885, 173] width 277 height 24
type input "5"
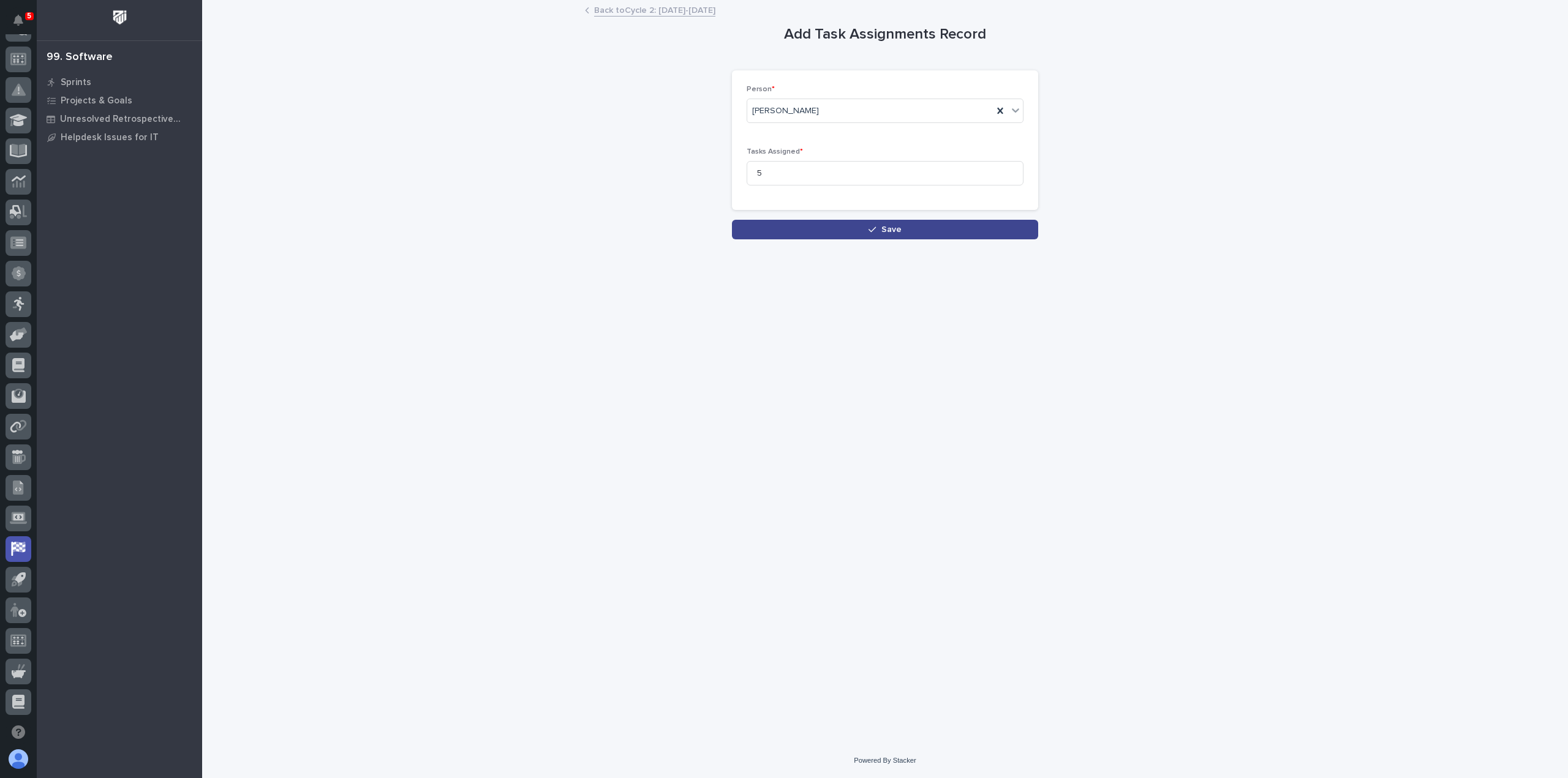
click at [811, 230] on button "Save" at bounding box center [885, 230] width 306 height 20
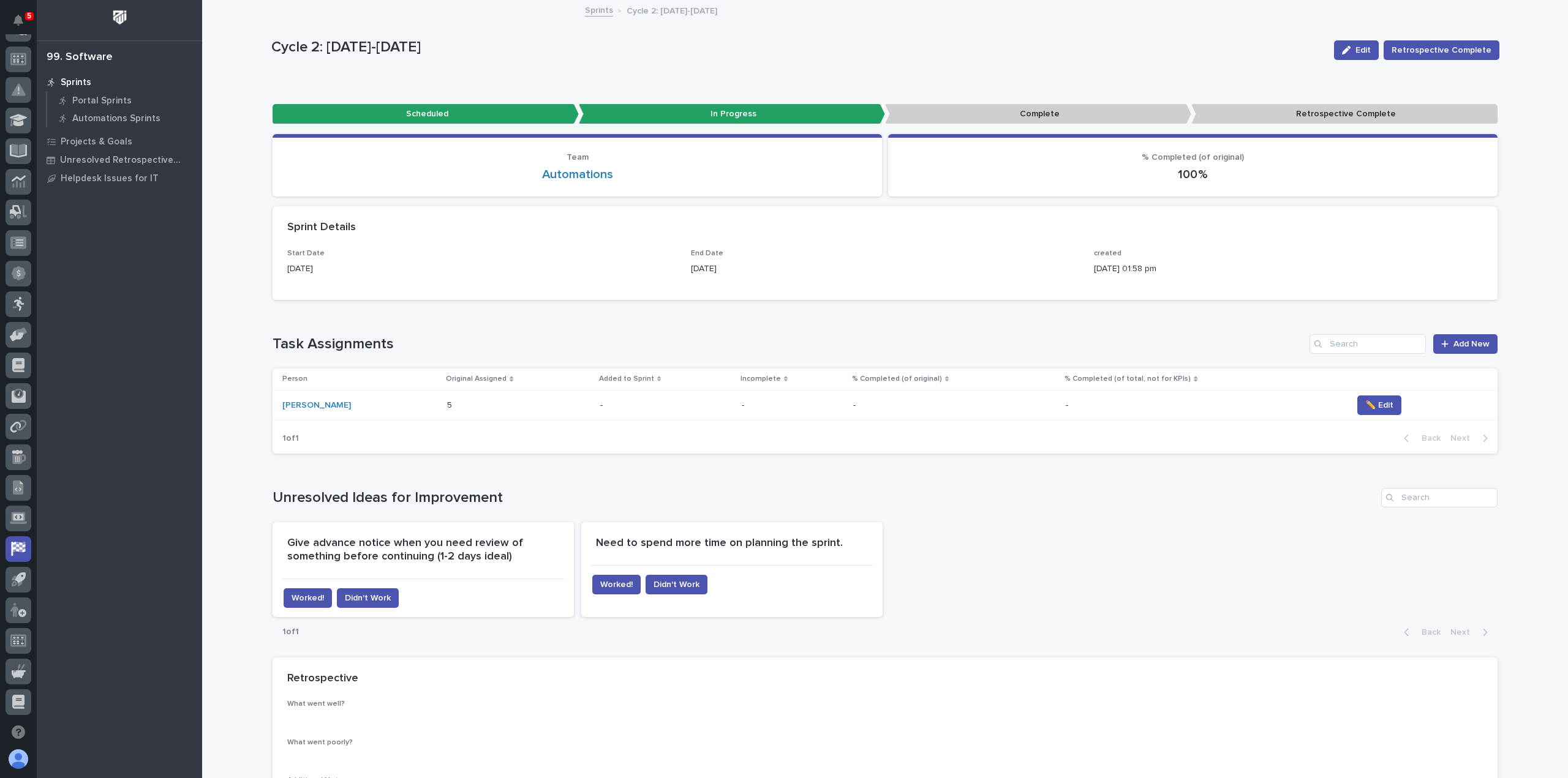
click at [602, 6] on link "Sprints" at bounding box center [599, 9] width 28 height 14
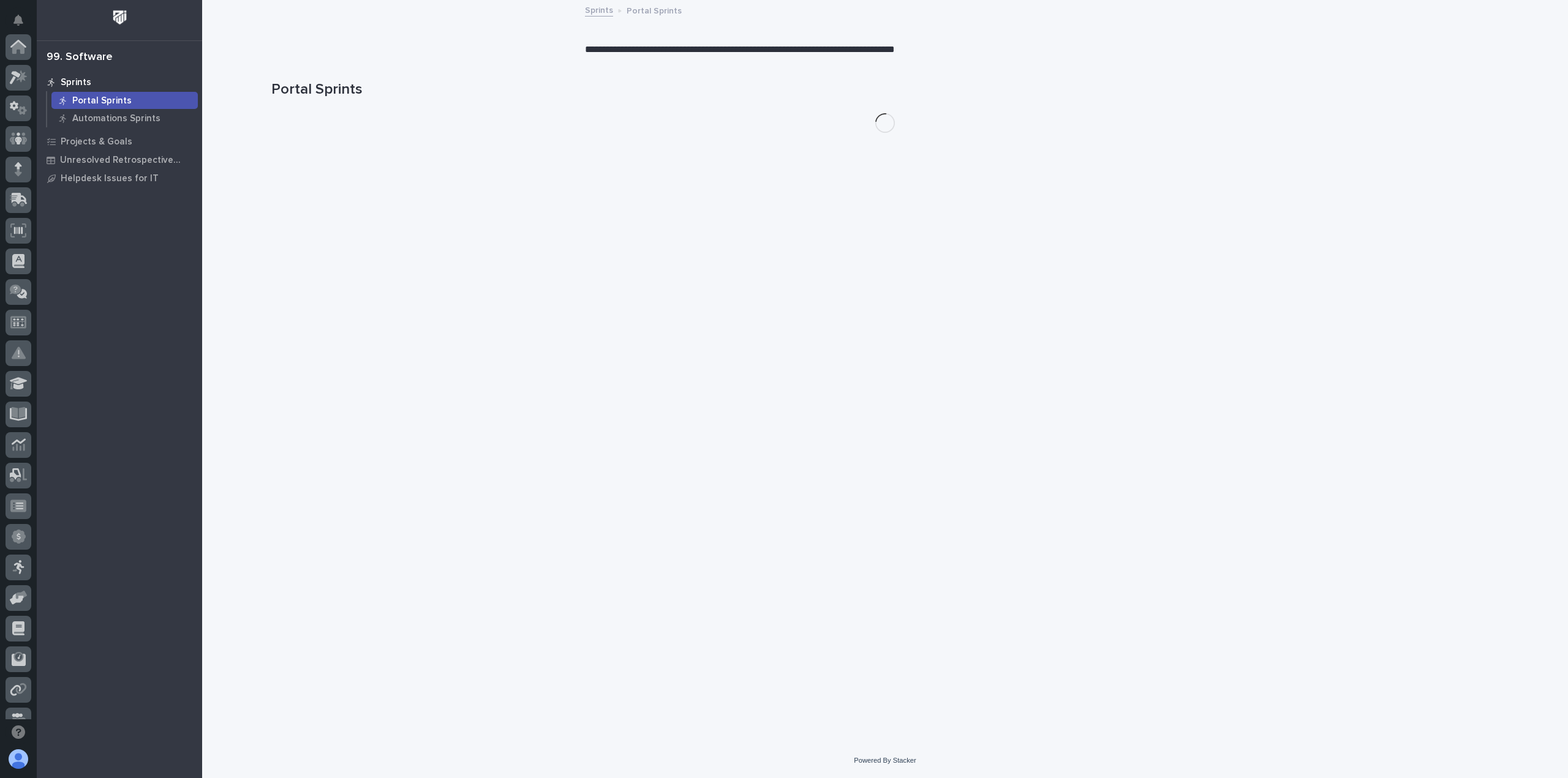
scroll to position [263, 0]
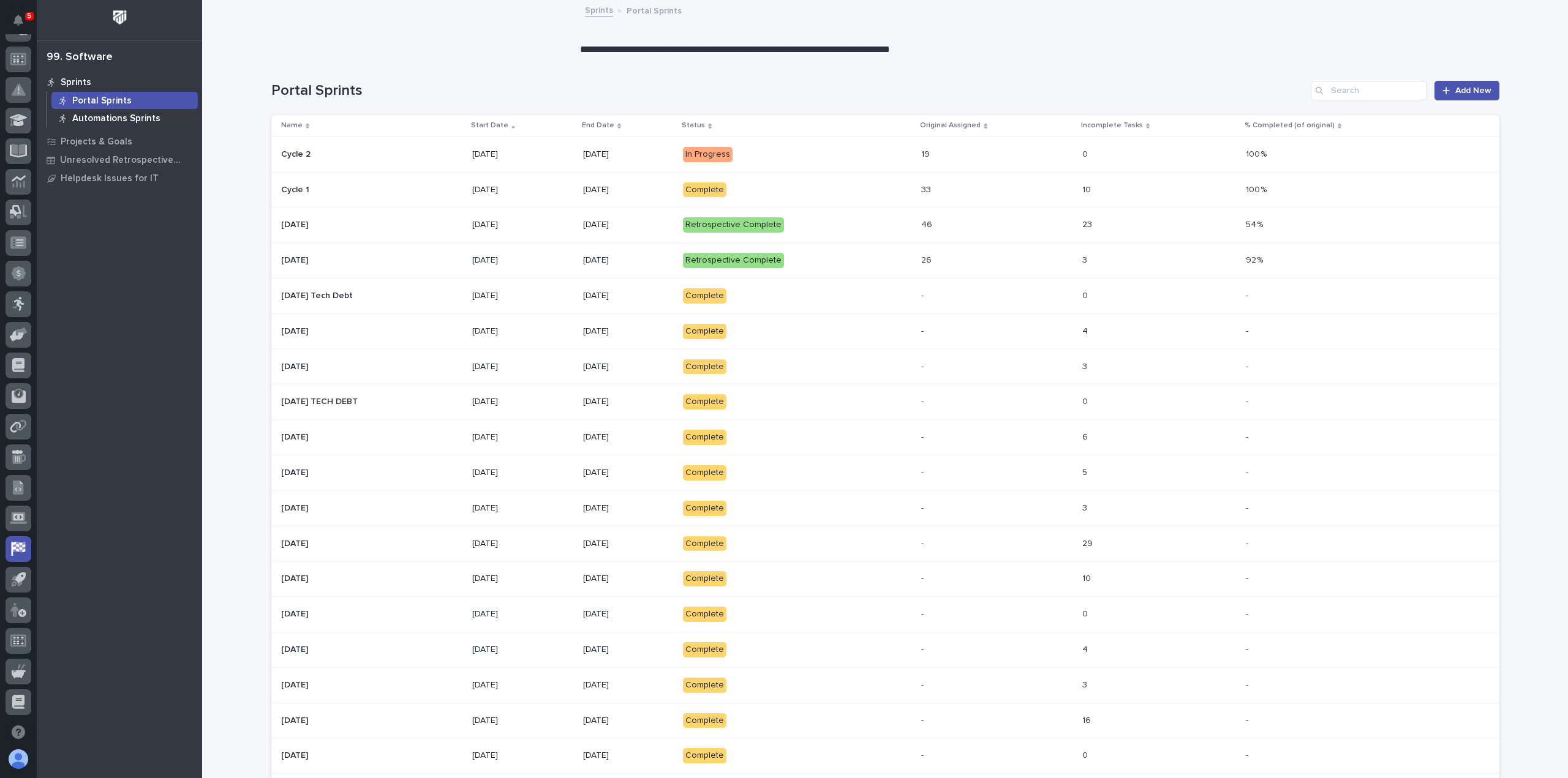
click at [135, 117] on p "Automations Sprints" at bounding box center [116, 119] width 89 height 11
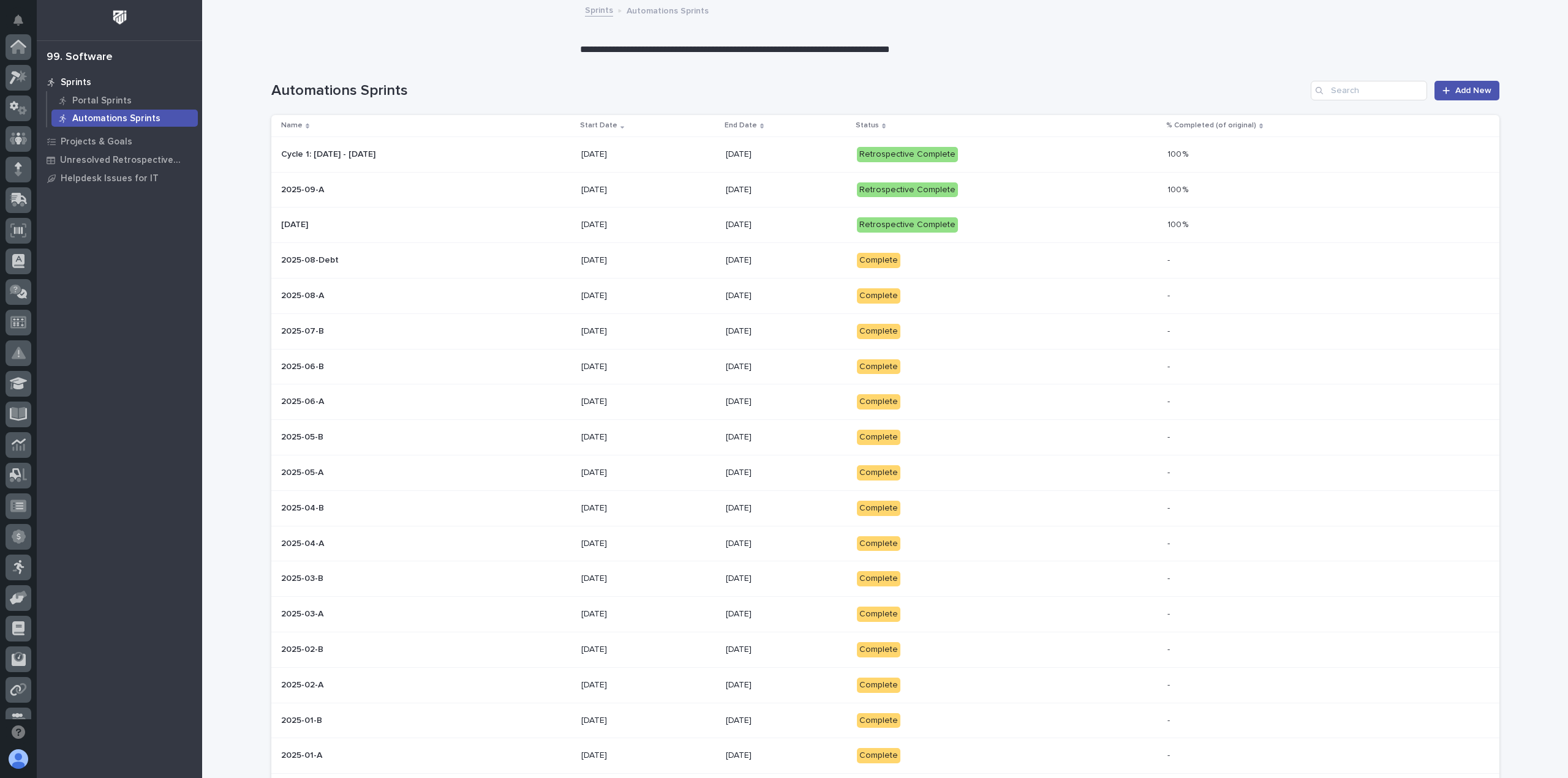
scroll to position [263, 0]
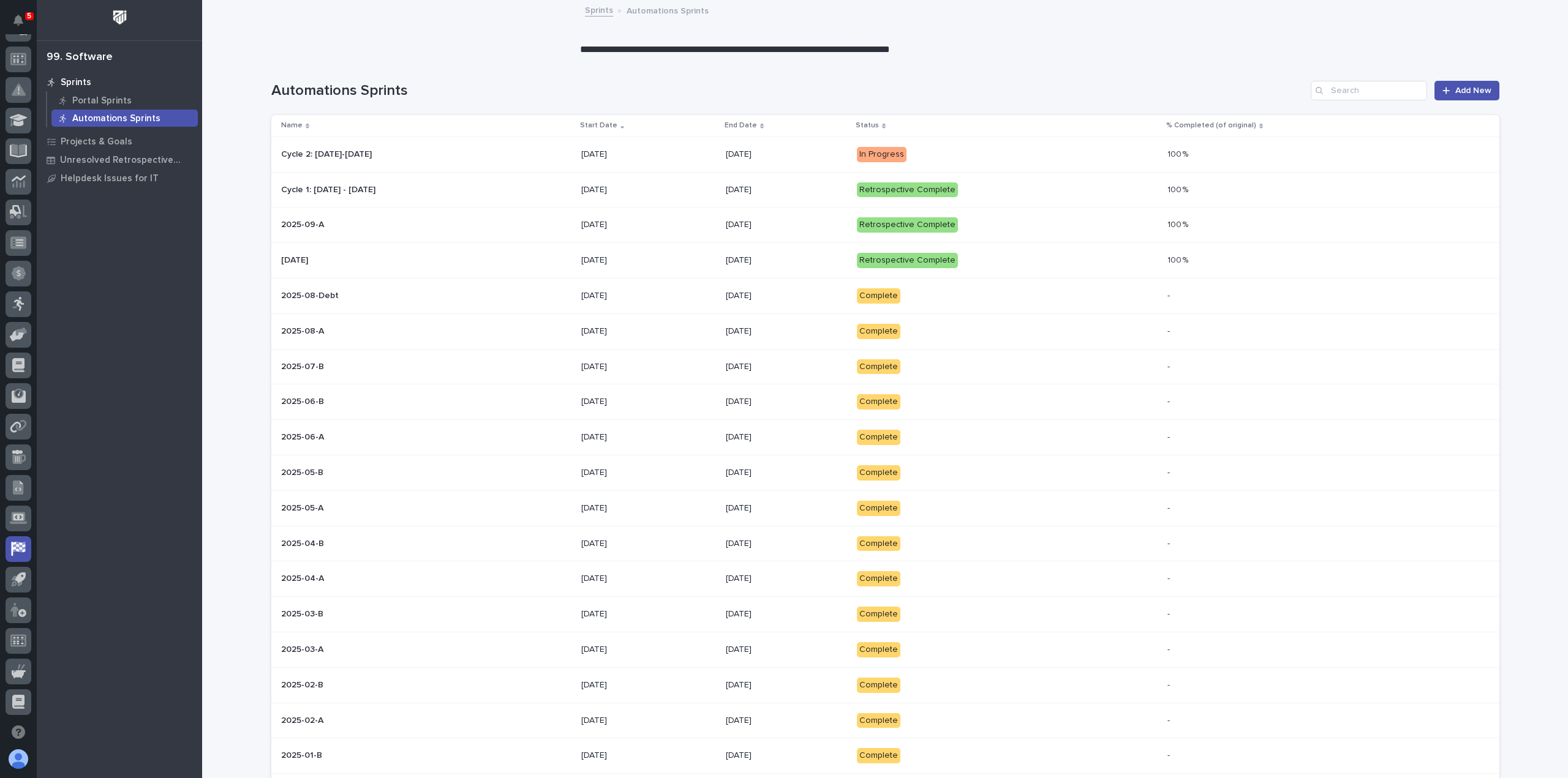
click at [1144, 146] on div "In Progress" at bounding box center [1007, 154] width 301 height 25
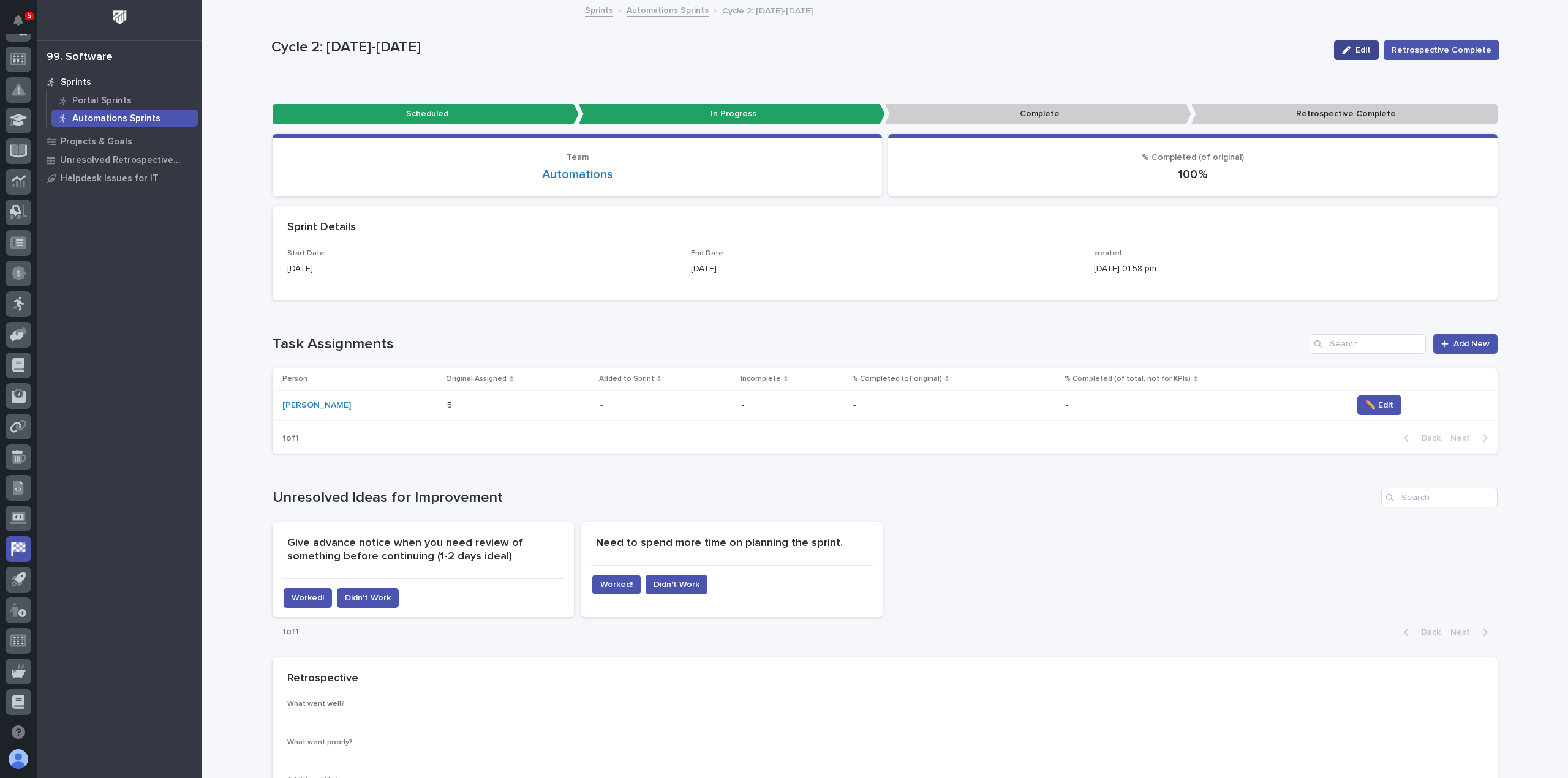
click at [1362, 48] on span "Edit" at bounding box center [1363, 50] width 15 height 9
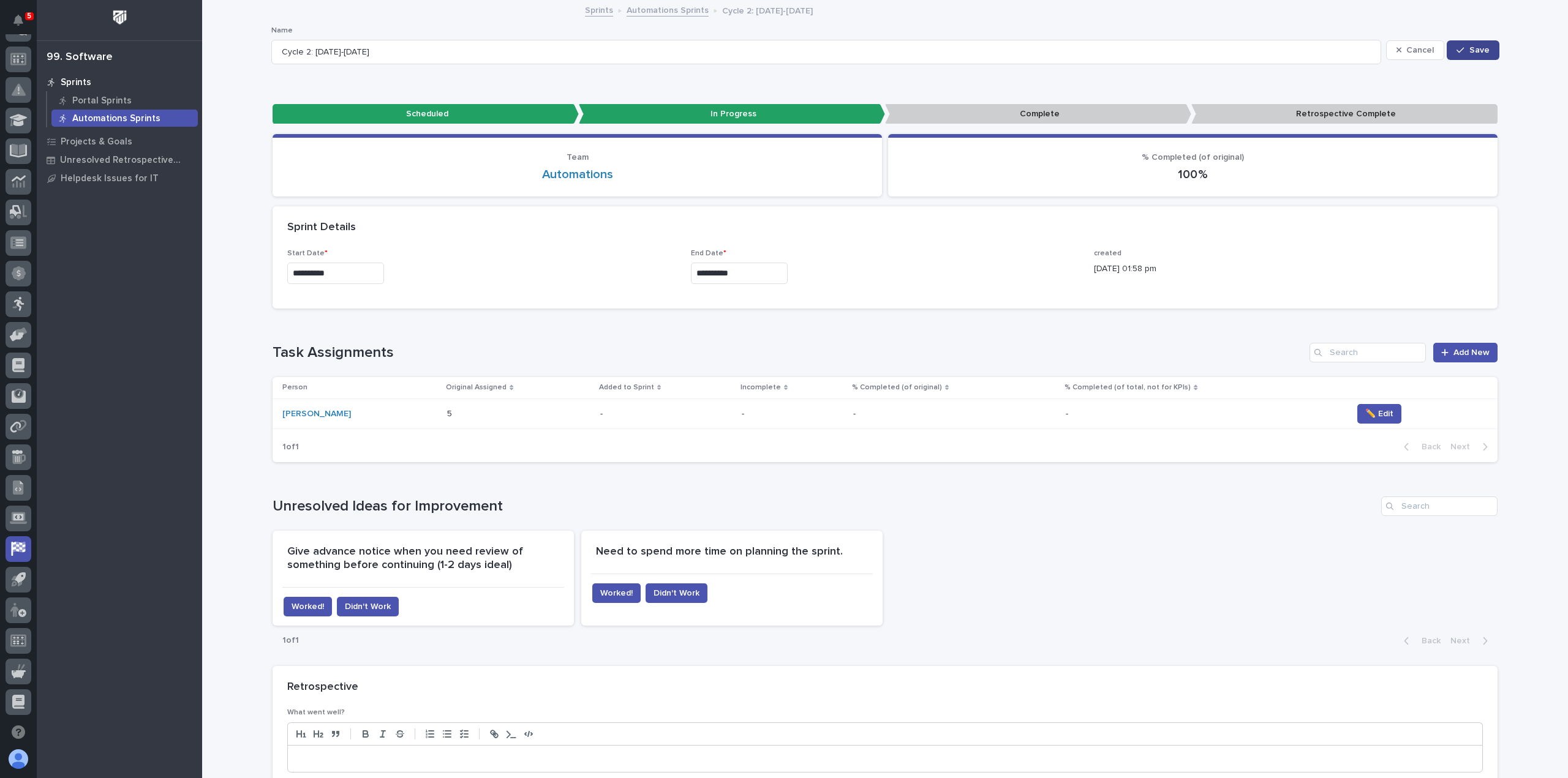
click at [1480, 47] on span "Save" at bounding box center [1479, 50] width 20 height 9
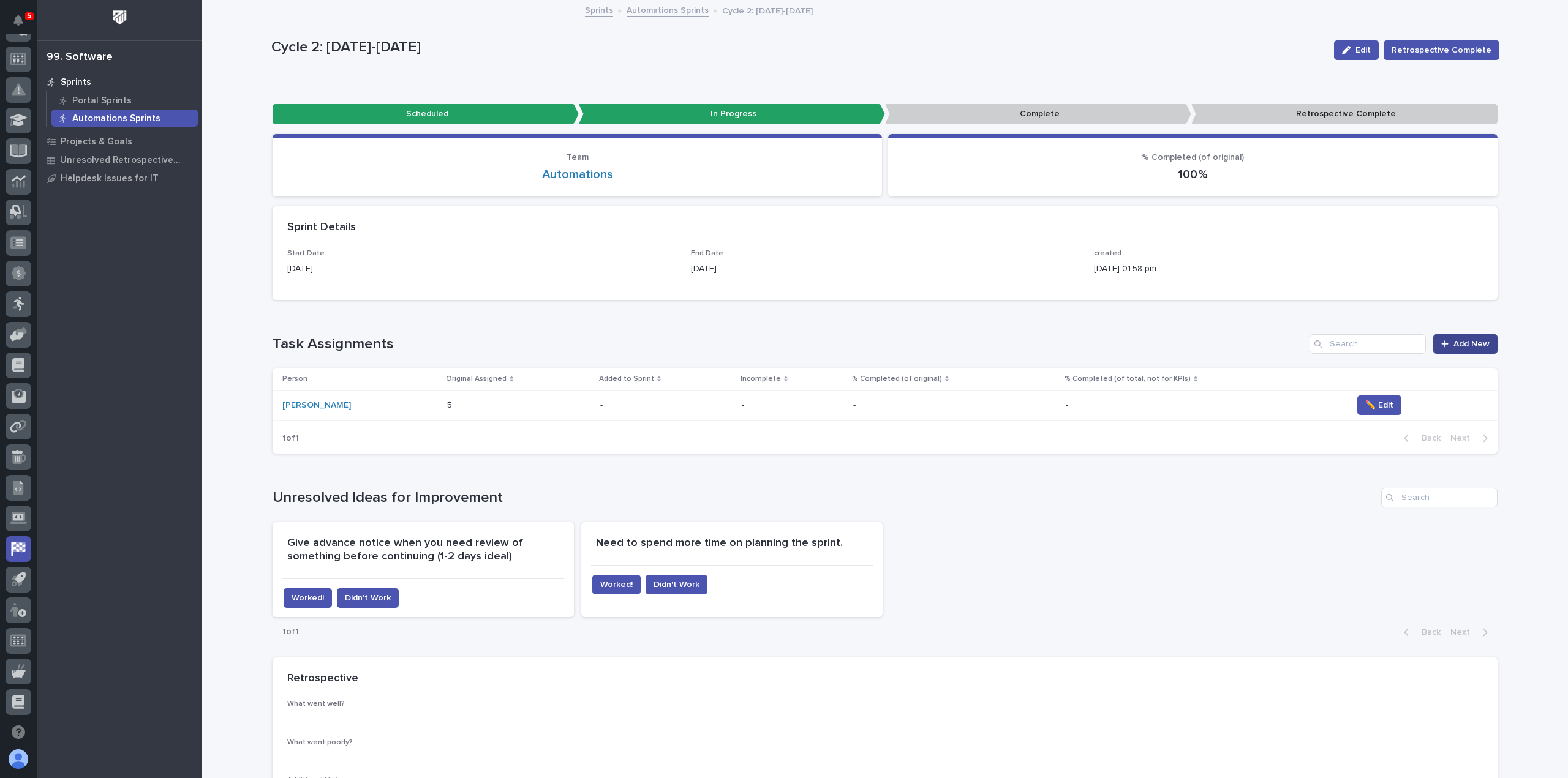
click at [1473, 341] on span "Add New" at bounding box center [1472, 344] width 36 height 9
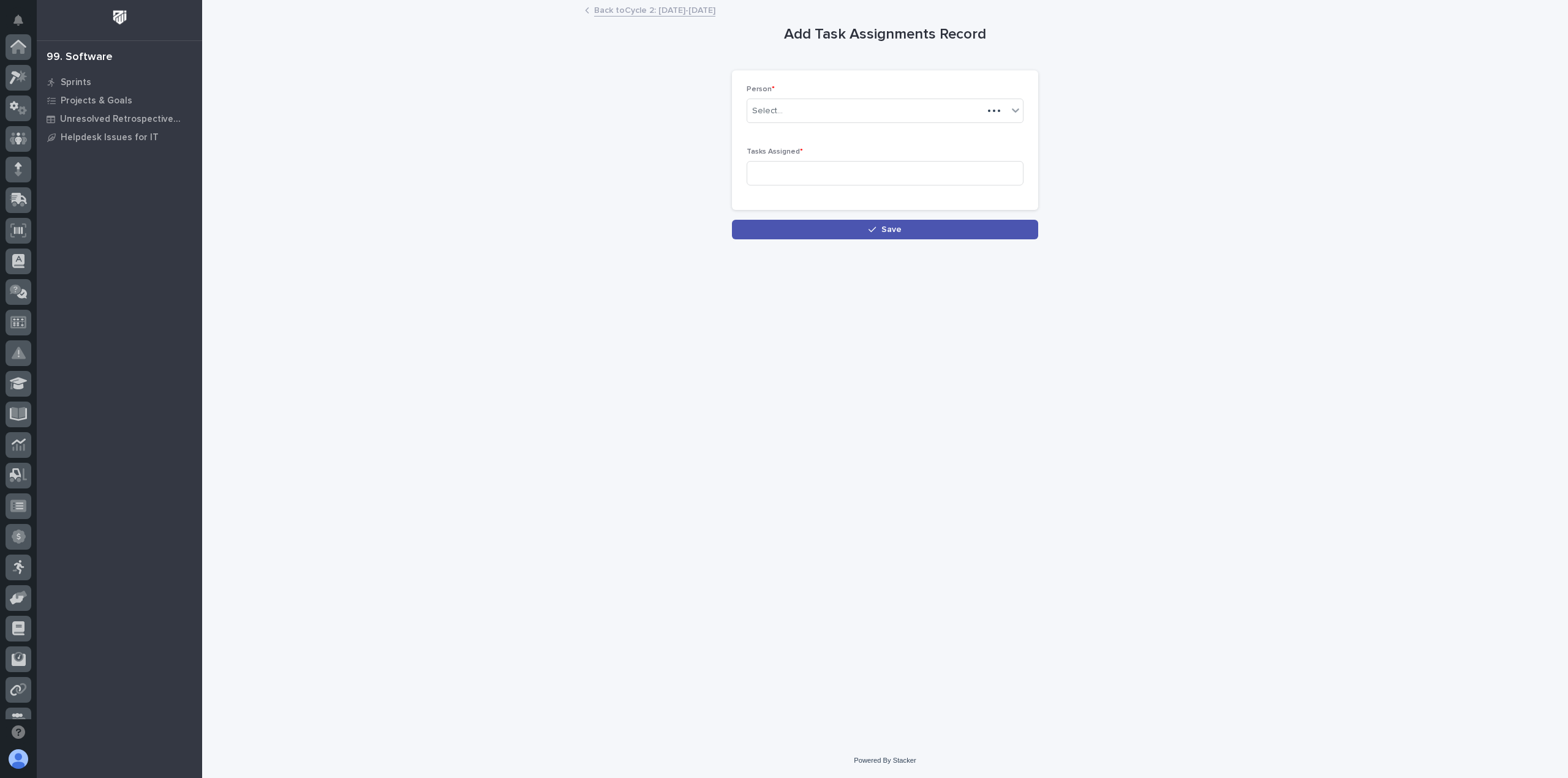
scroll to position [263, 0]
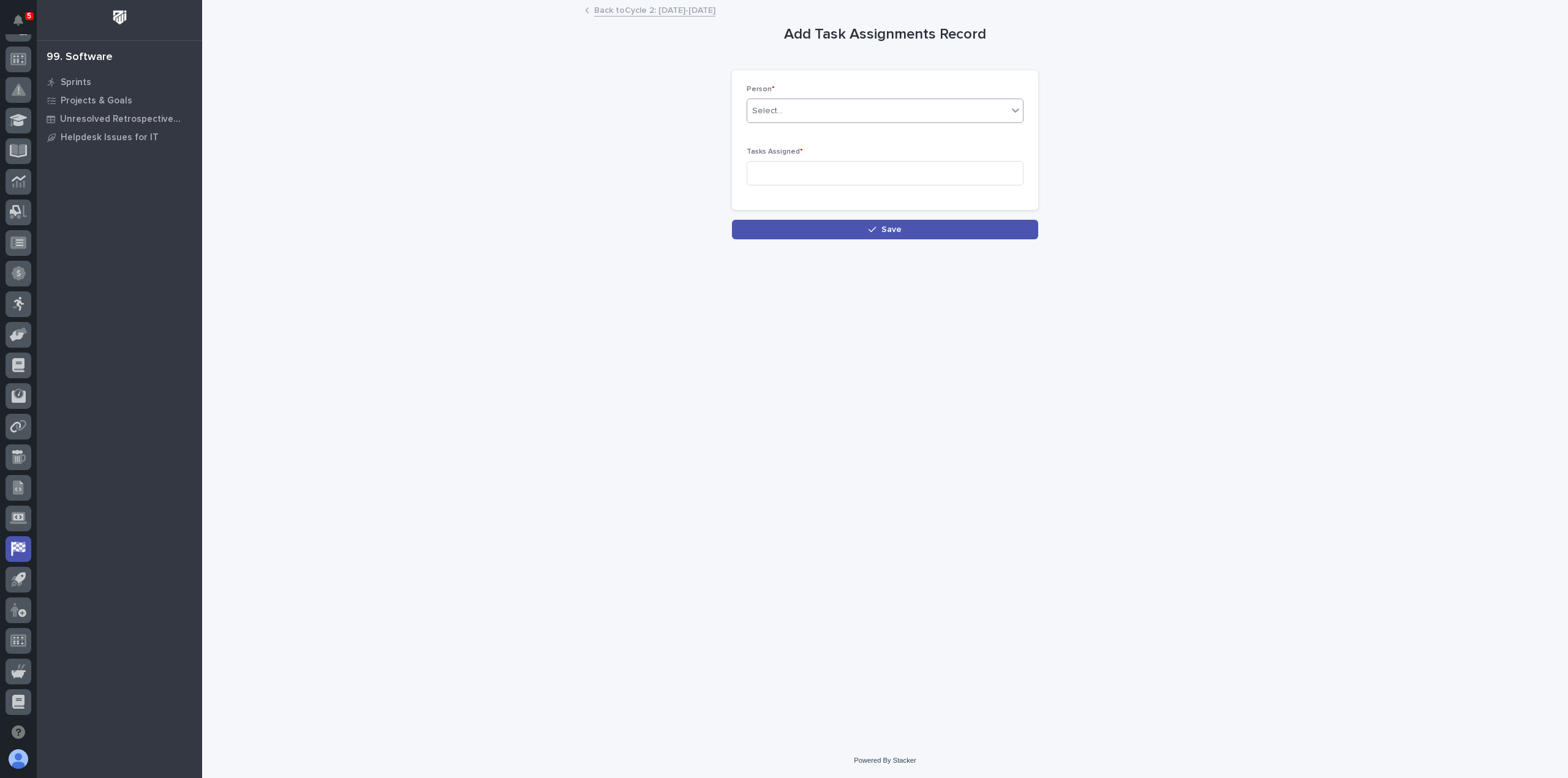
click at [801, 106] on div "Select..." at bounding box center [877, 110] width 261 height 20
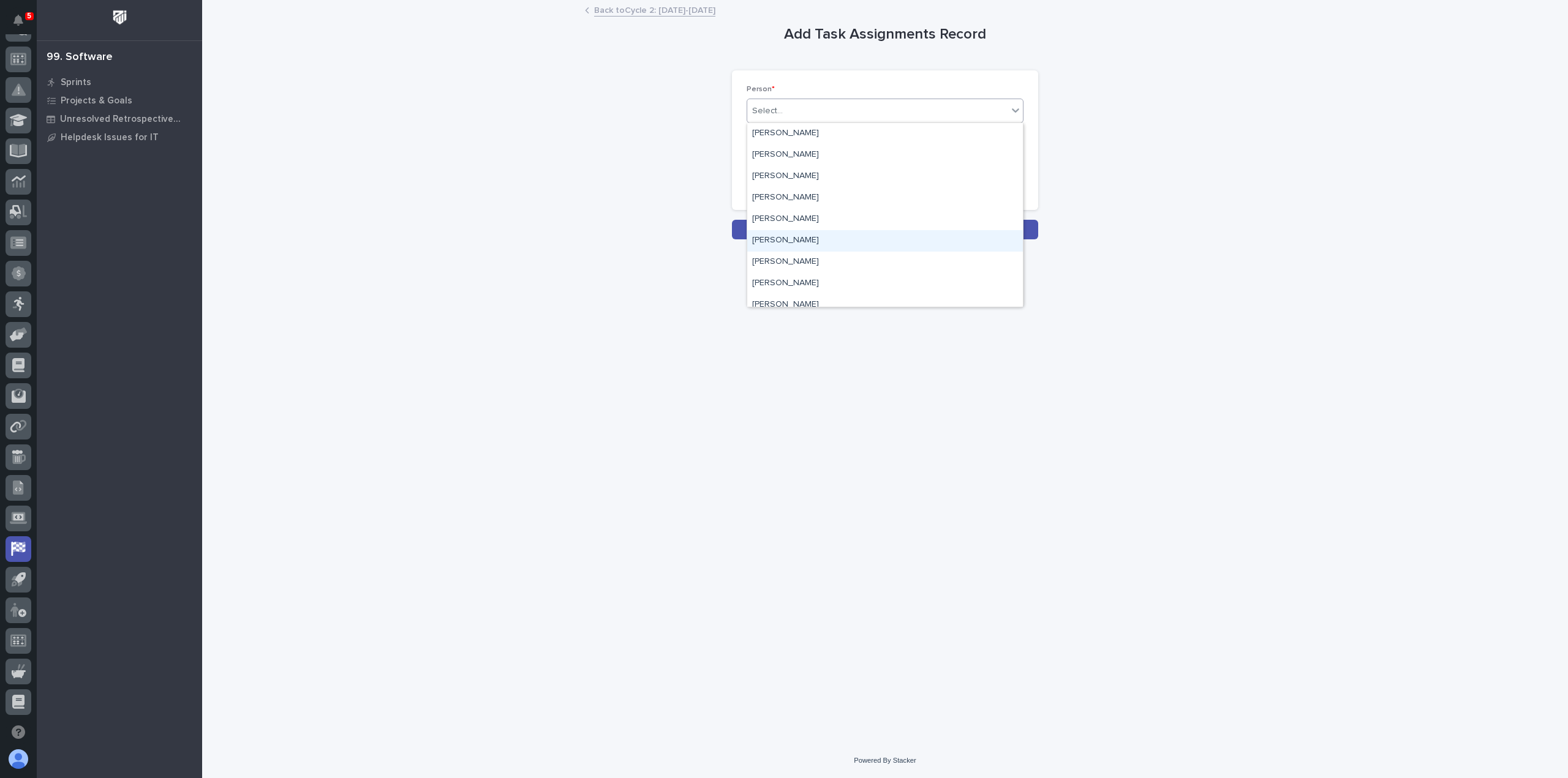
click at [791, 237] on div "[PERSON_NAME]" at bounding box center [885, 241] width 275 height 21
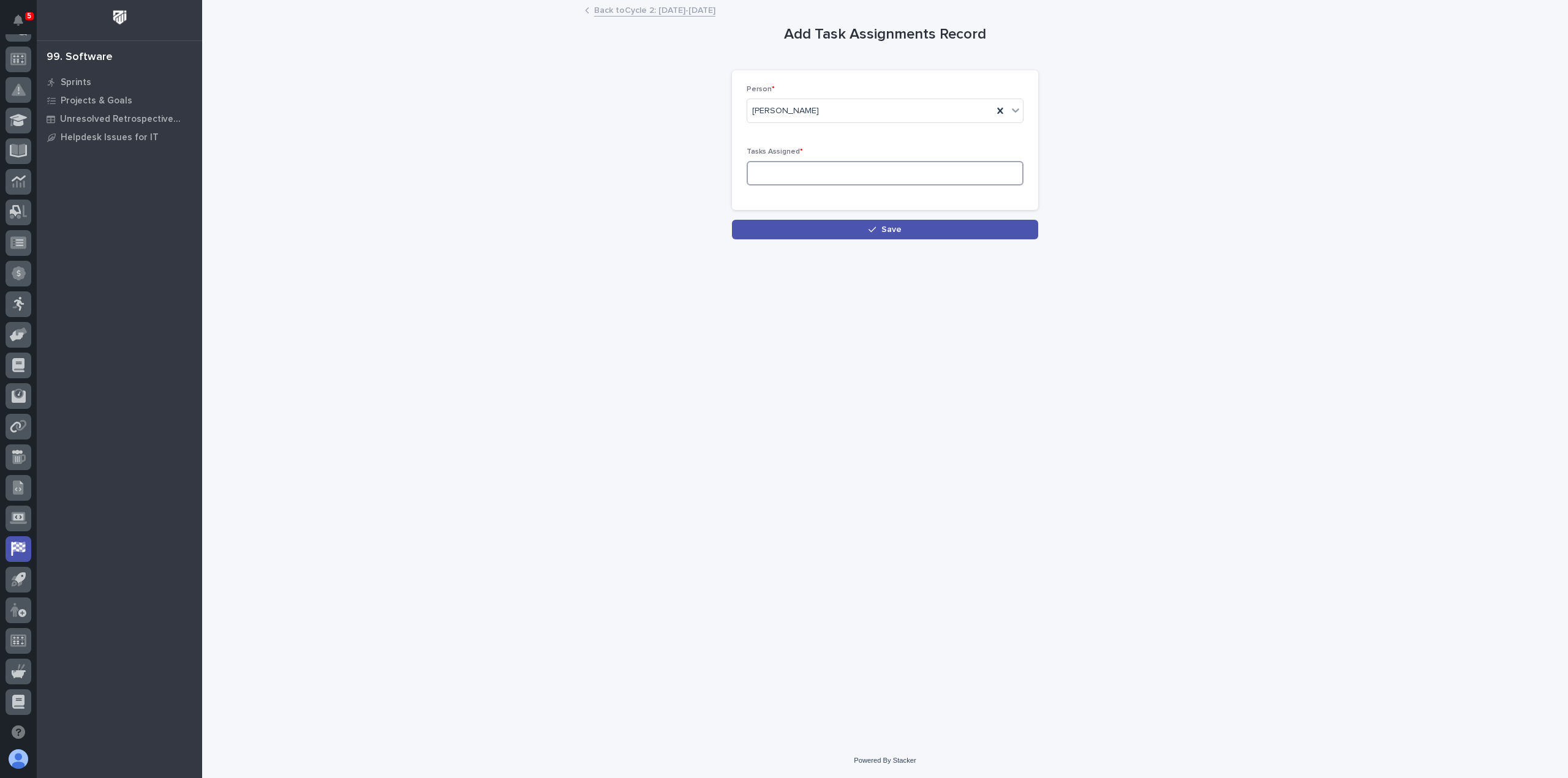
click at [771, 168] on input at bounding box center [885, 173] width 277 height 24
type input "13"
click at [819, 224] on button "Save" at bounding box center [885, 230] width 306 height 20
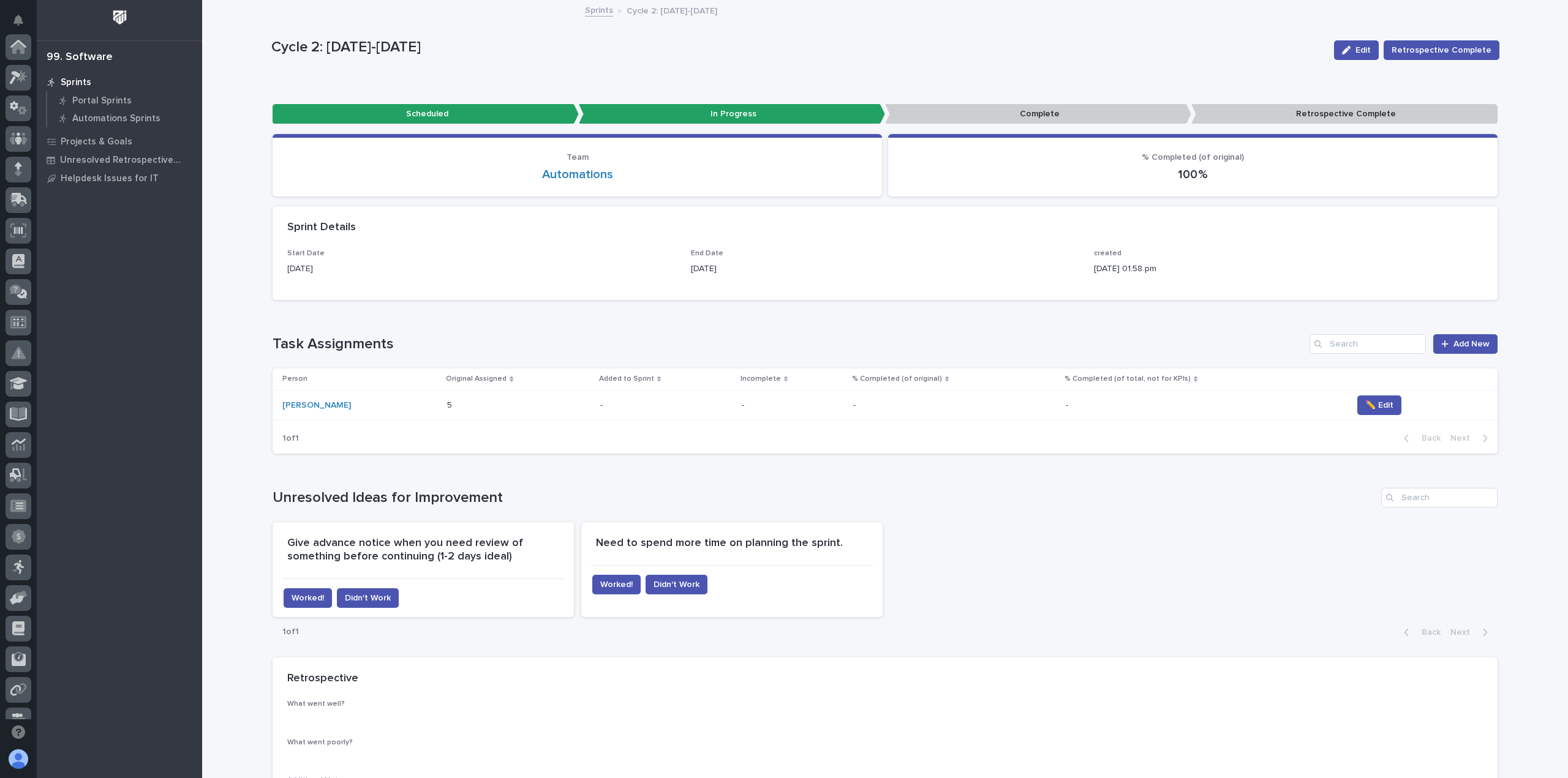
scroll to position [263, 0]
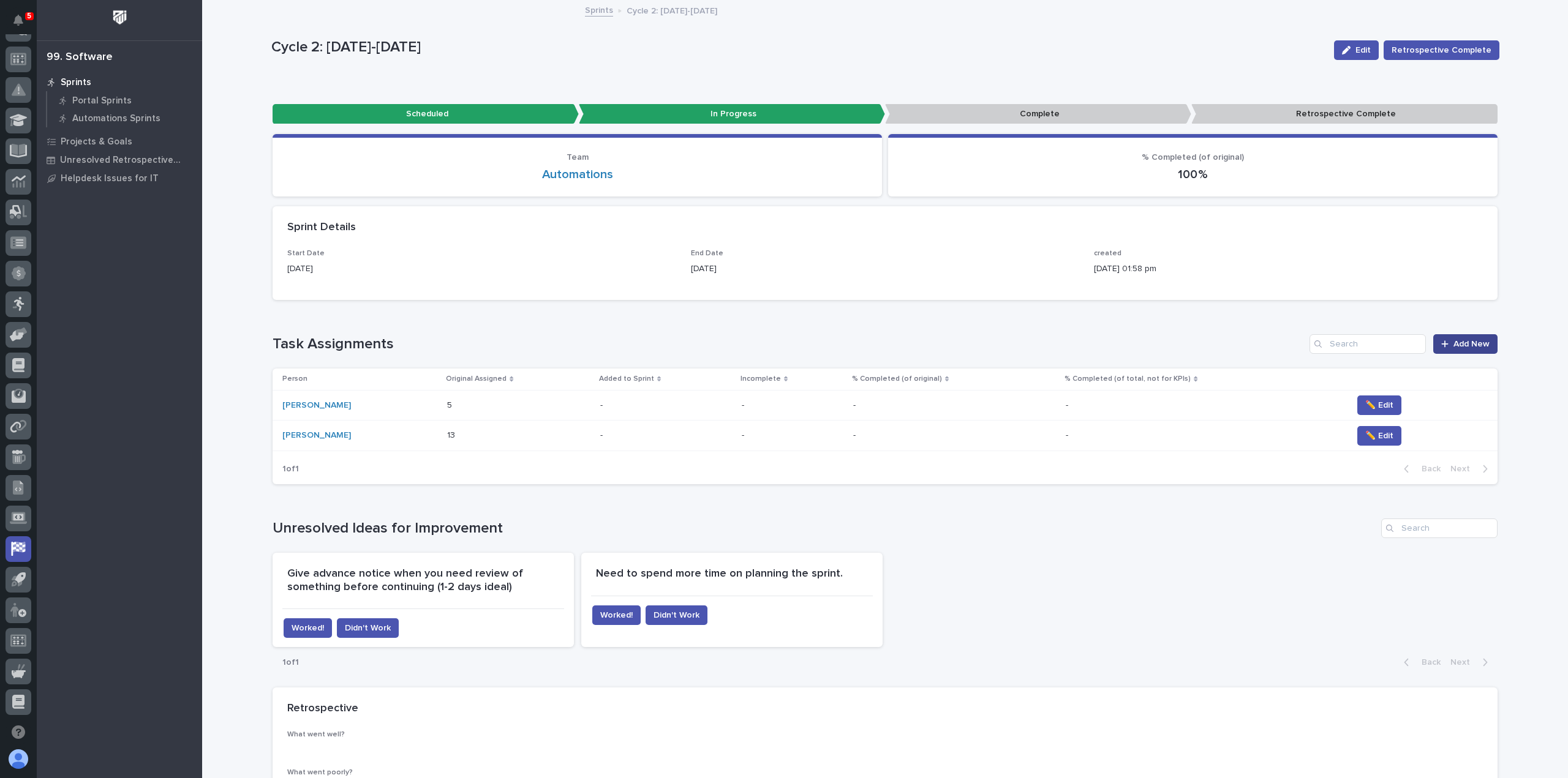
click at [1479, 342] on span "Add New" at bounding box center [1472, 344] width 36 height 9
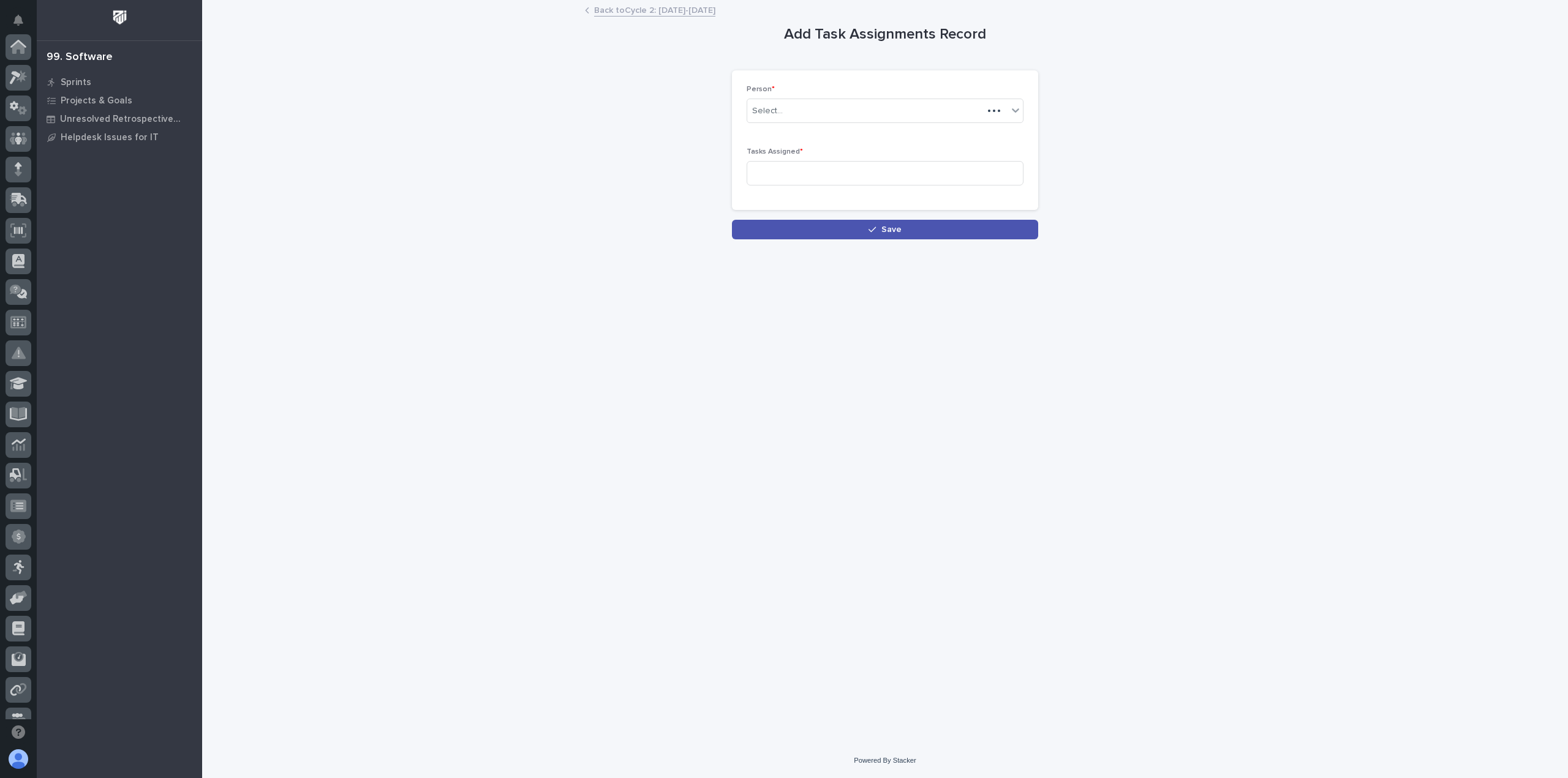
scroll to position [263, 0]
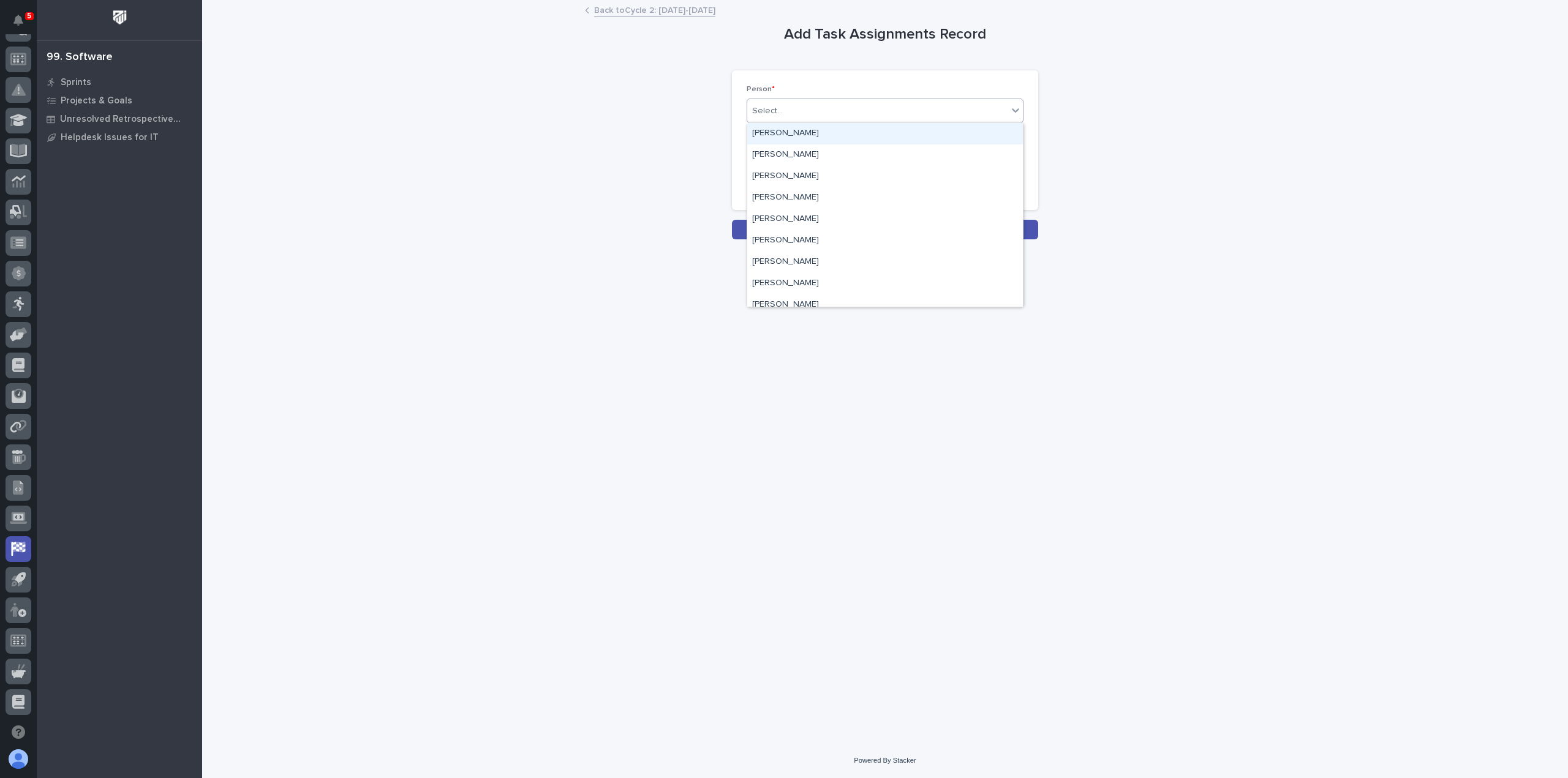
click at [830, 108] on div "Select..." at bounding box center [877, 110] width 261 height 20
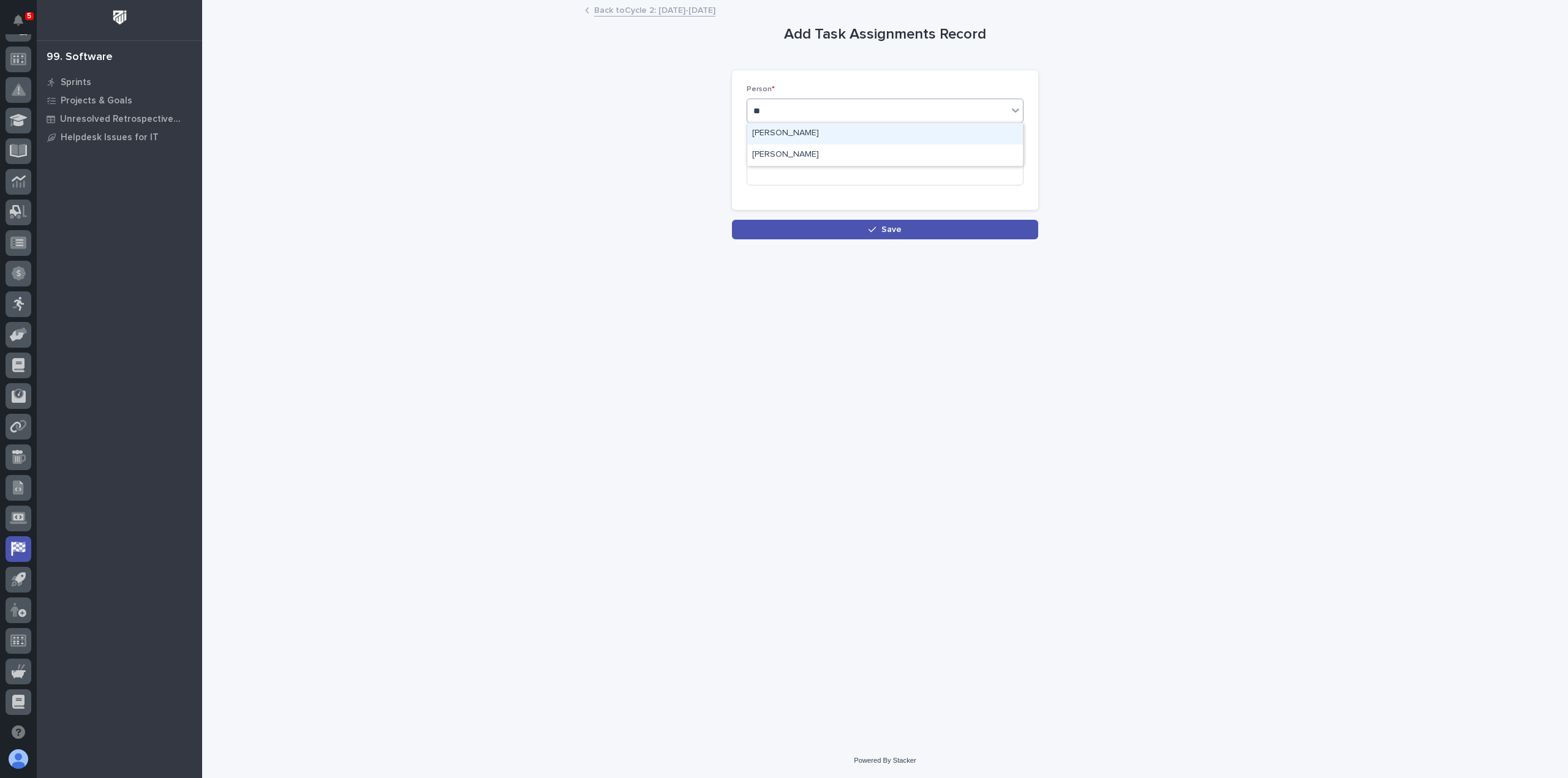
type input "***"
click at [805, 136] on div "[PERSON_NAME]" at bounding box center [885, 133] width 275 height 21
click at [786, 163] on input at bounding box center [885, 173] width 277 height 24
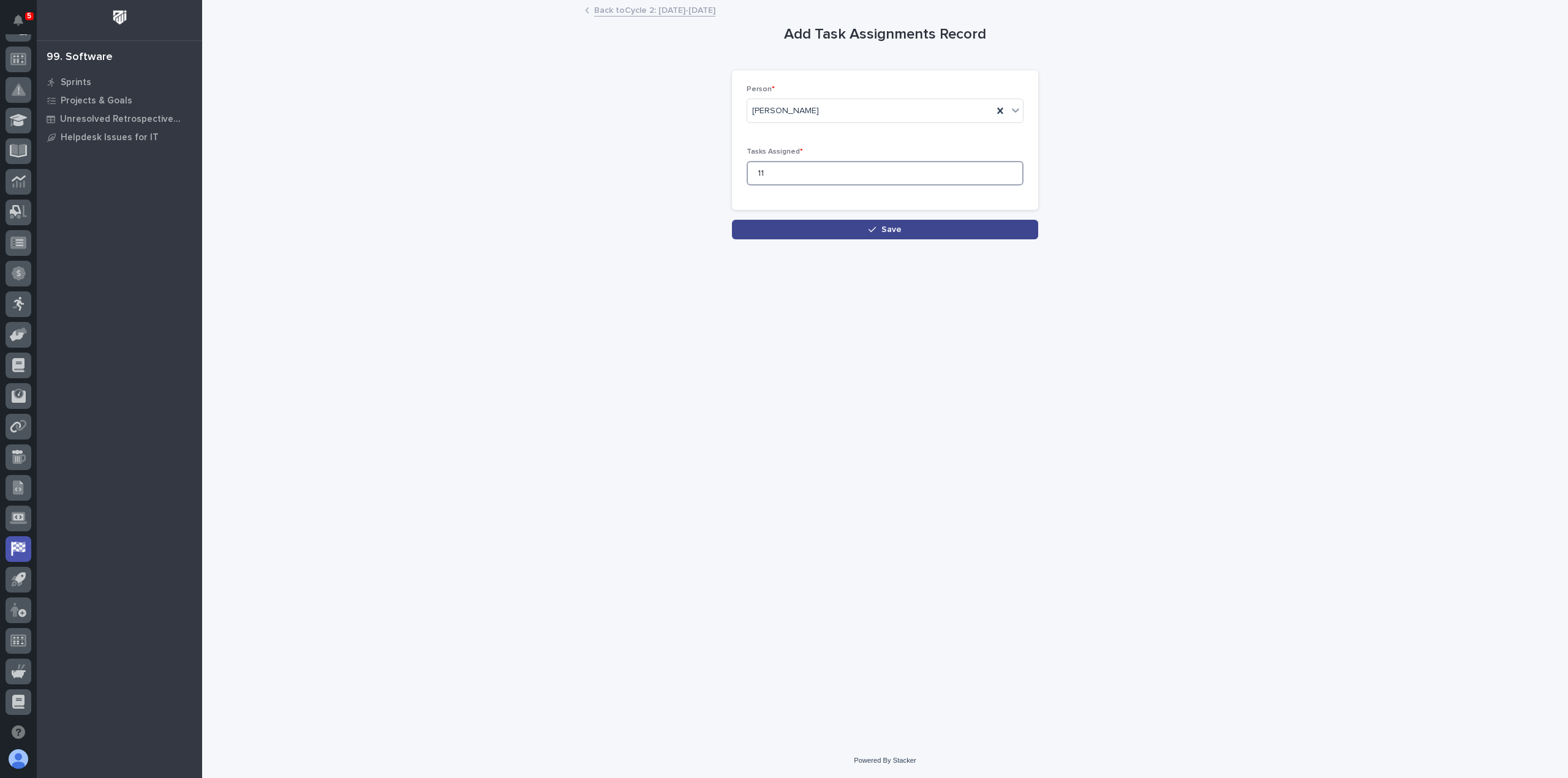
type input "11"
click at [845, 229] on button "Save" at bounding box center [885, 230] width 306 height 20
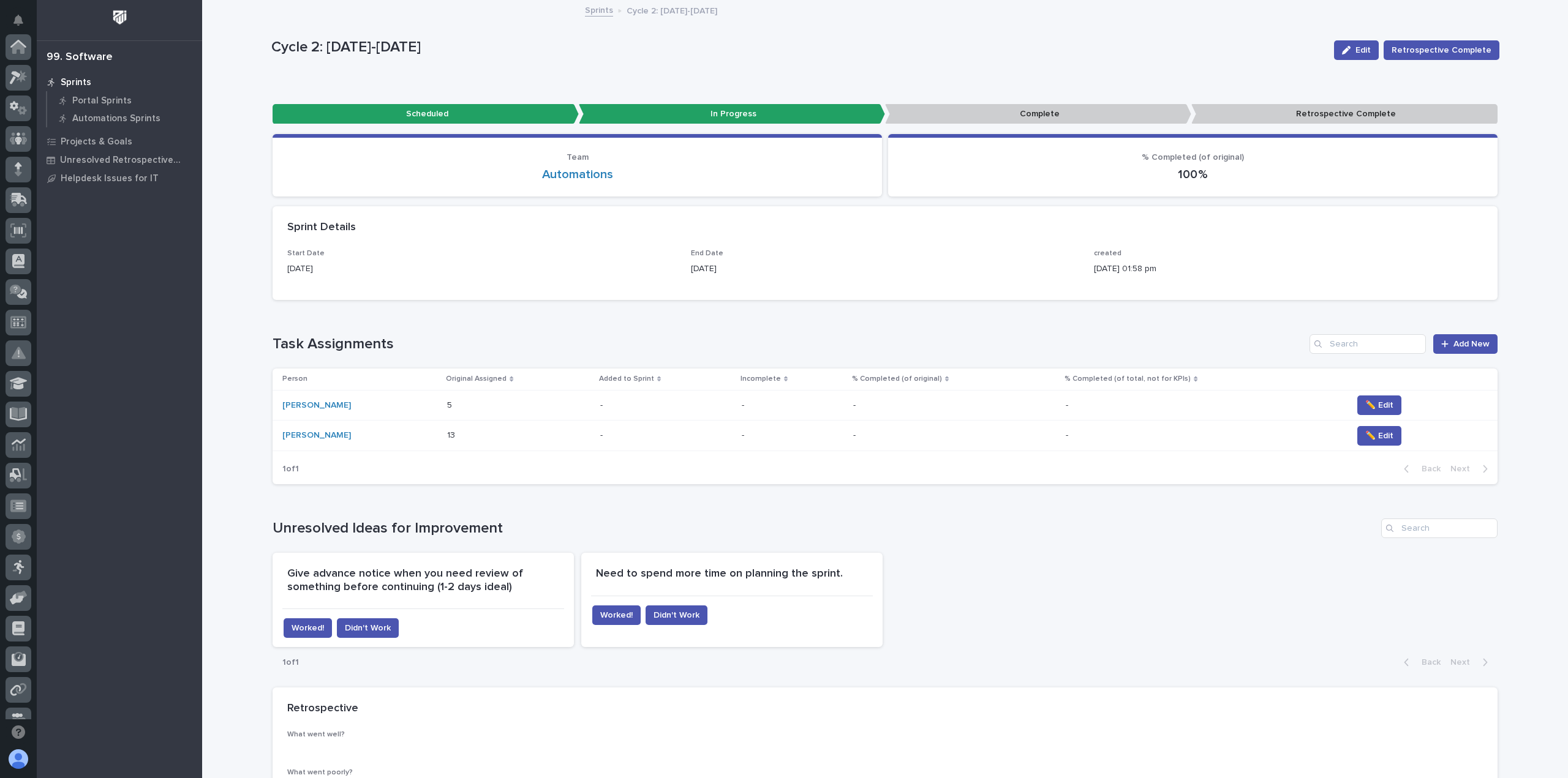
scroll to position [263, 0]
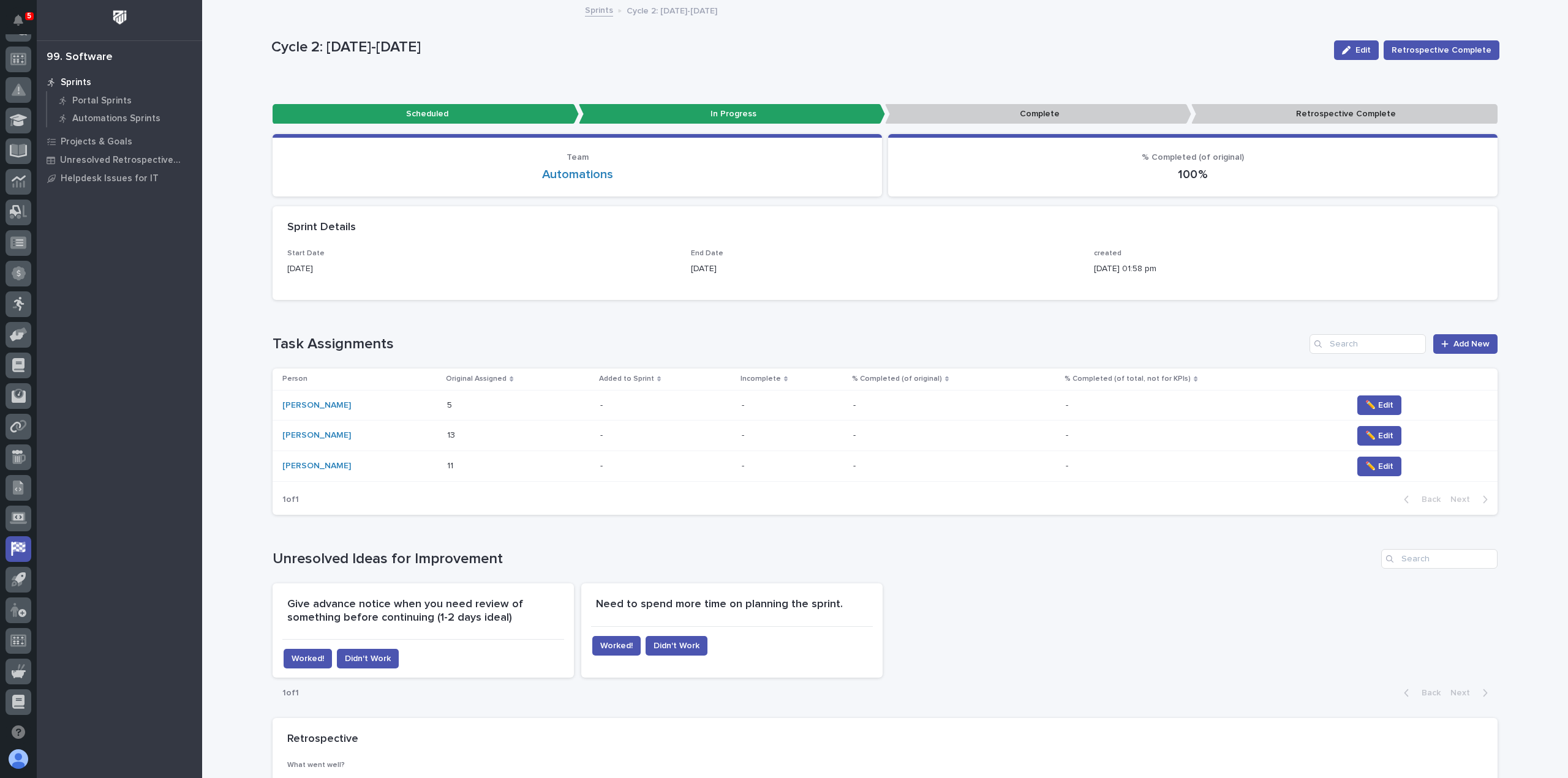
click at [601, 11] on link "Sprints" at bounding box center [599, 9] width 28 height 14
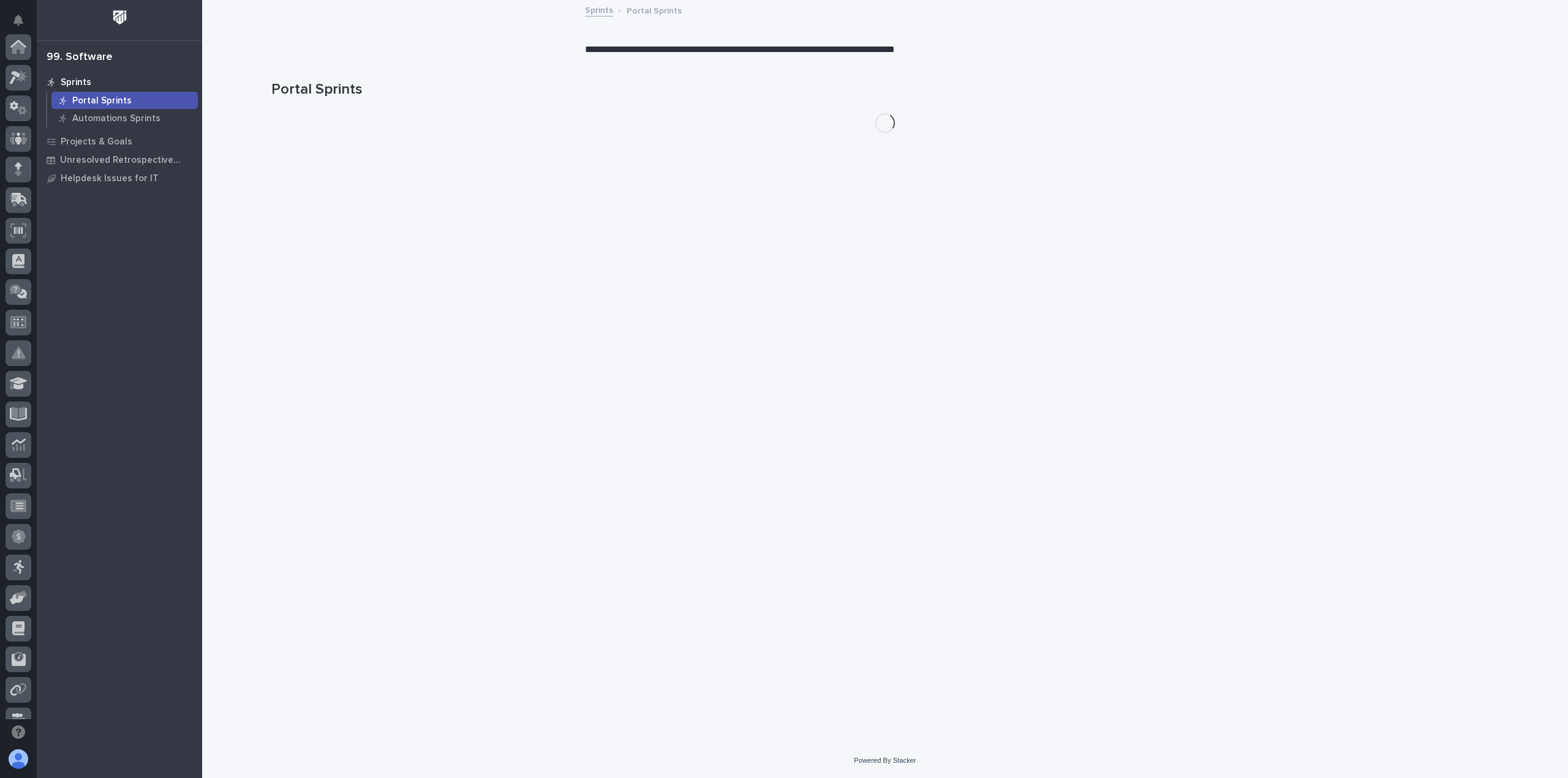
scroll to position [263, 0]
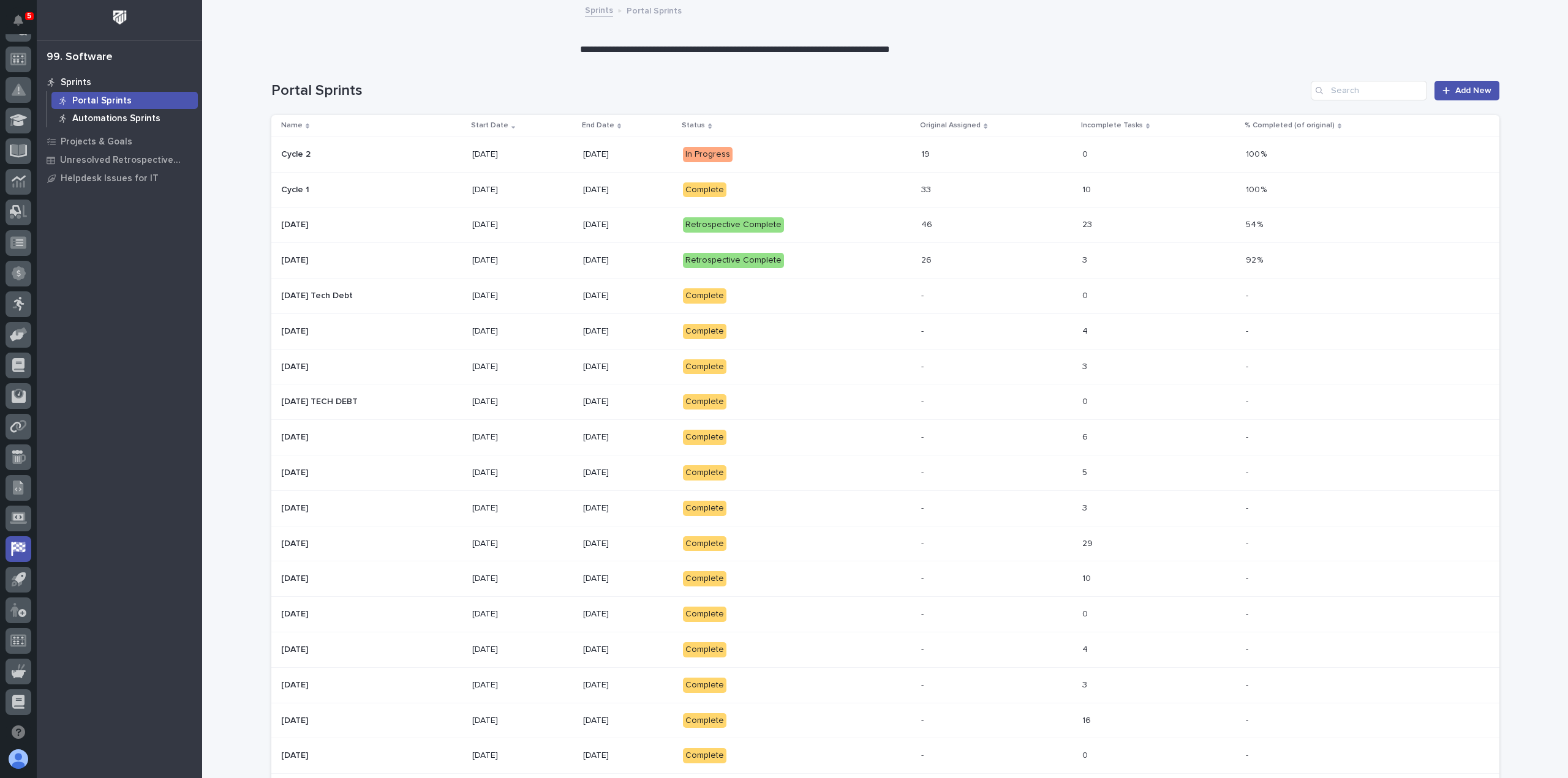
click at [119, 116] on p "Automations Sprints" at bounding box center [116, 119] width 89 height 11
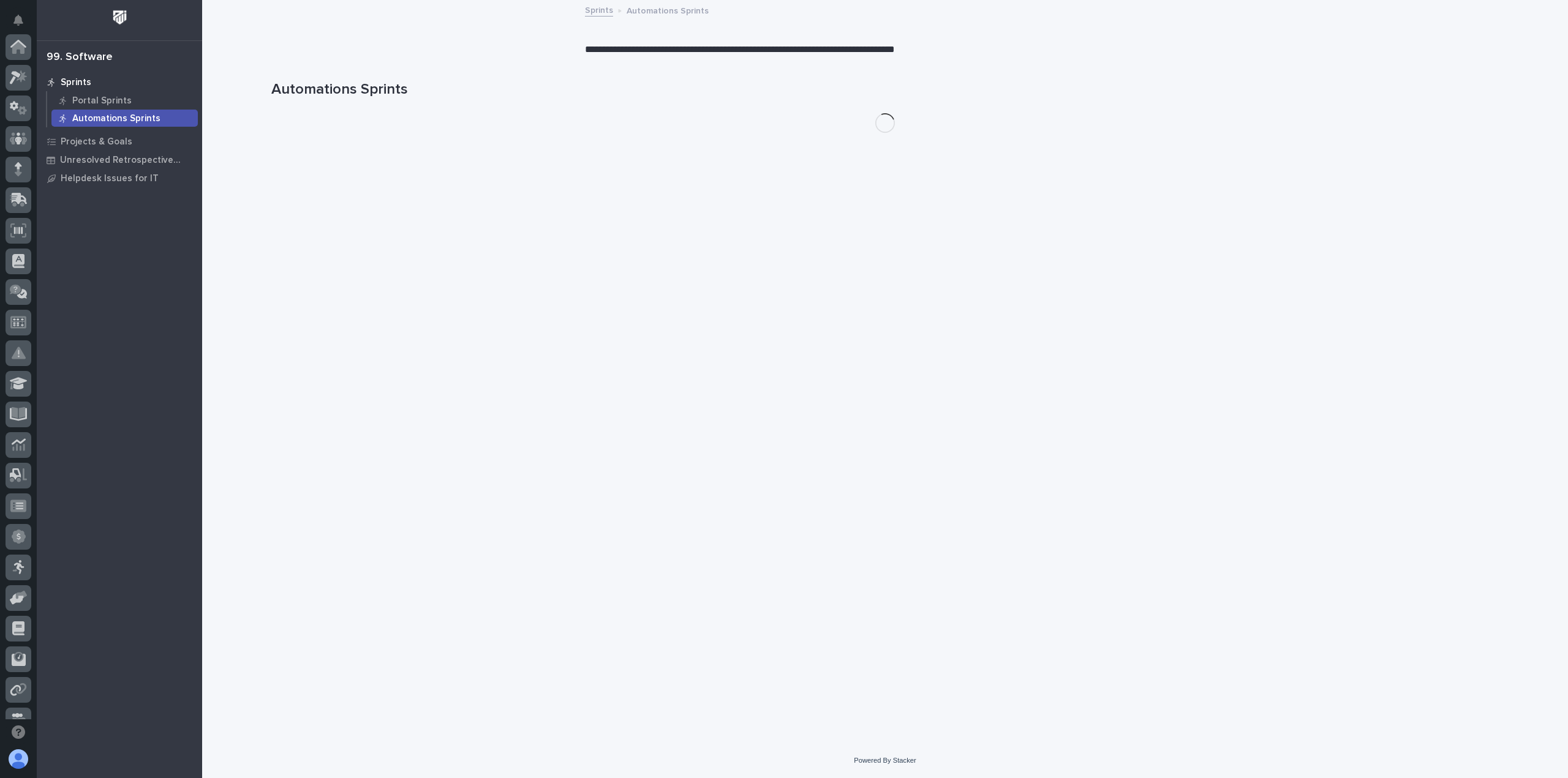
scroll to position [263, 0]
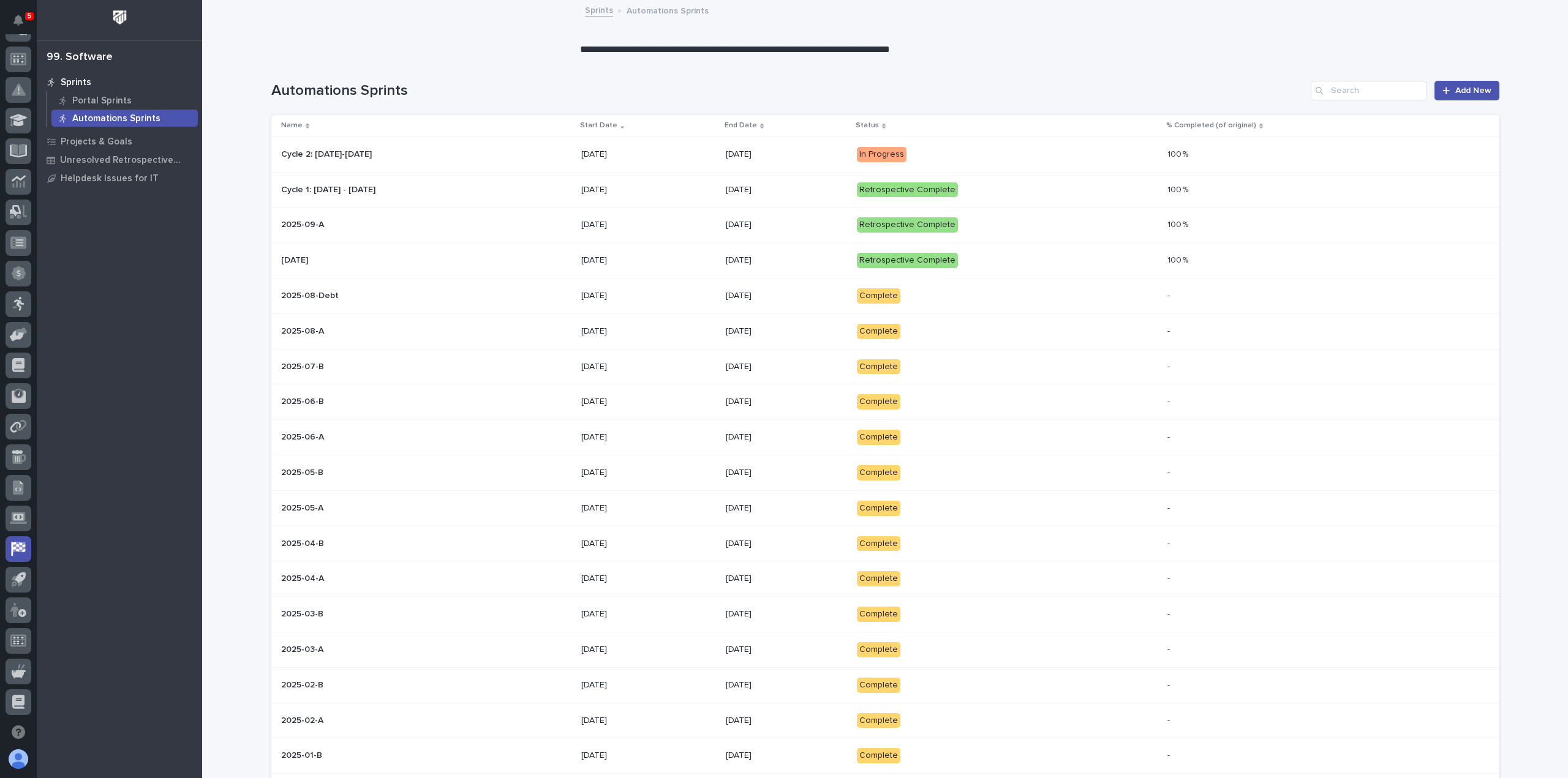
click at [847, 150] on p "[DATE]" at bounding box center [786, 155] width 121 height 10
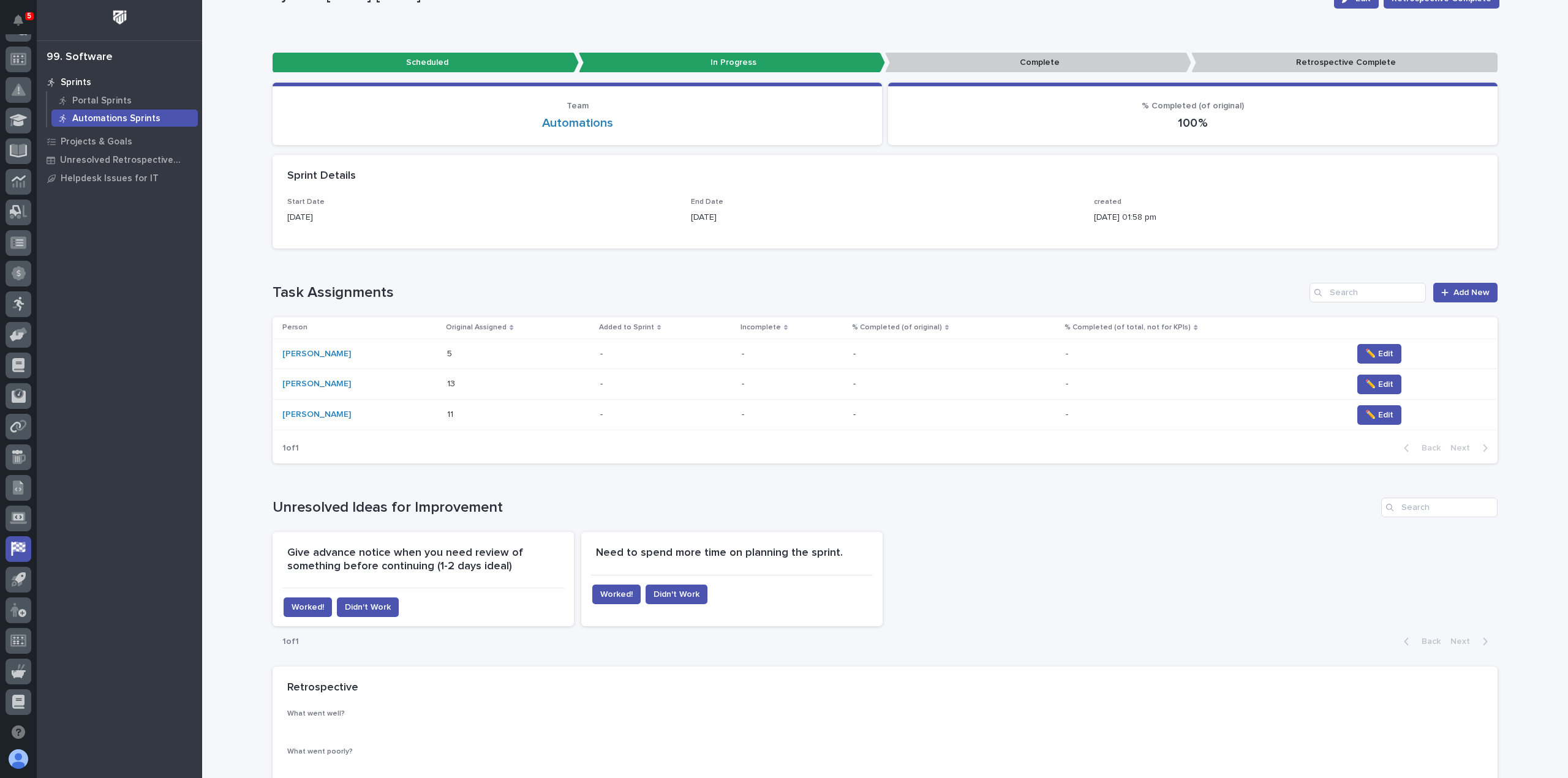
scroll to position [122, 0]
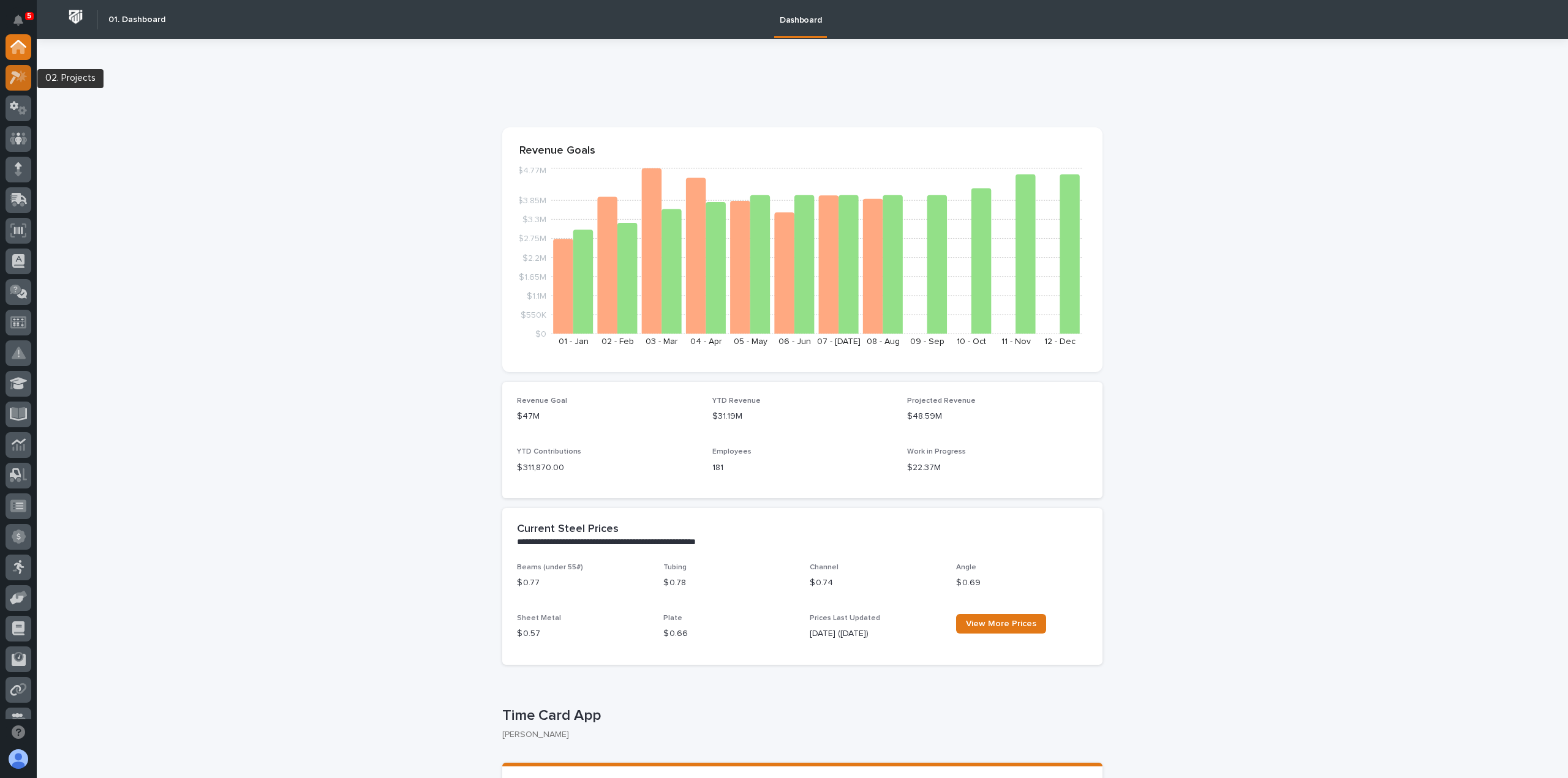
click at [14, 81] on icon at bounding box center [18, 77] width 18 height 14
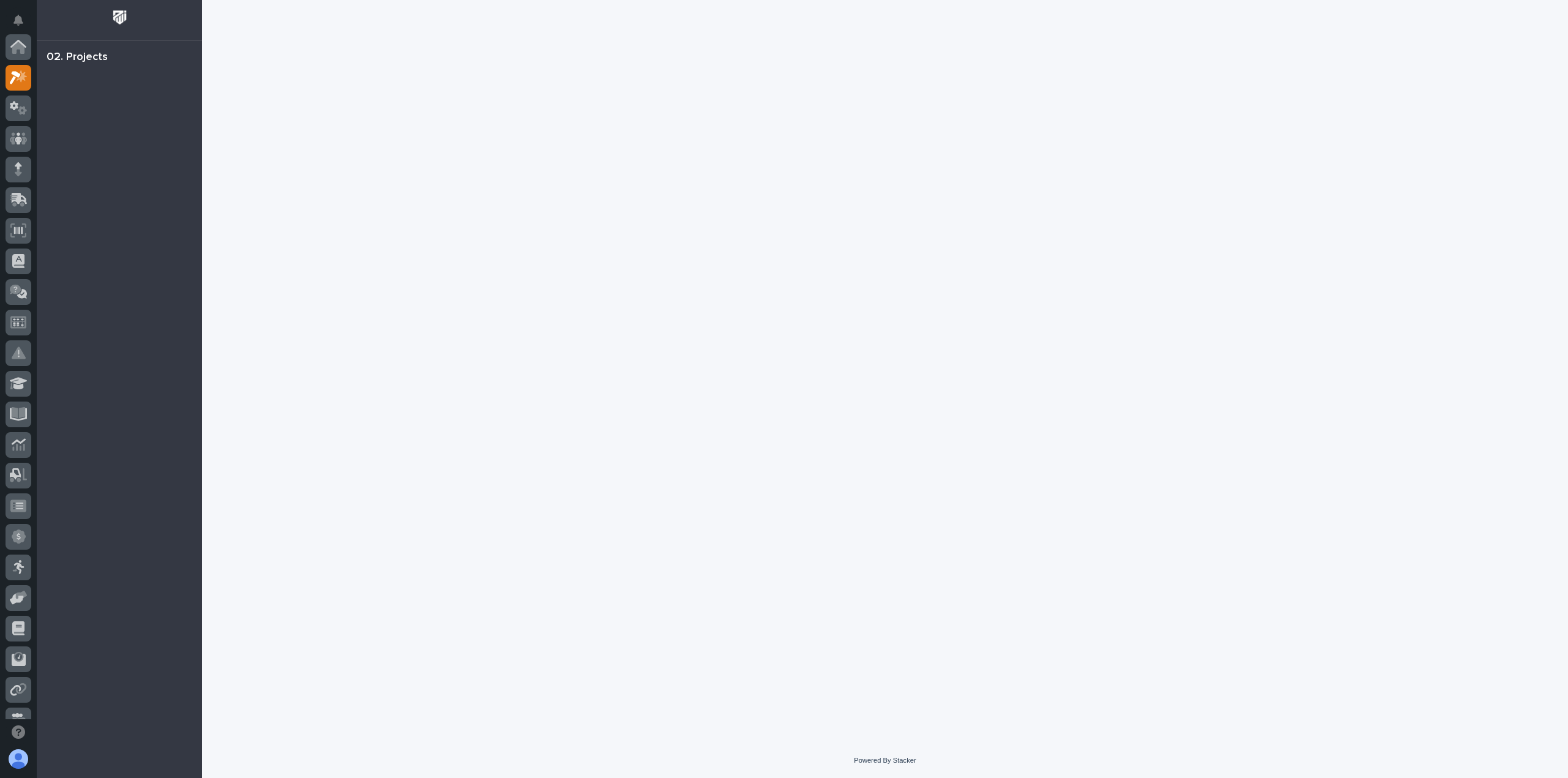
scroll to position [31, 0]
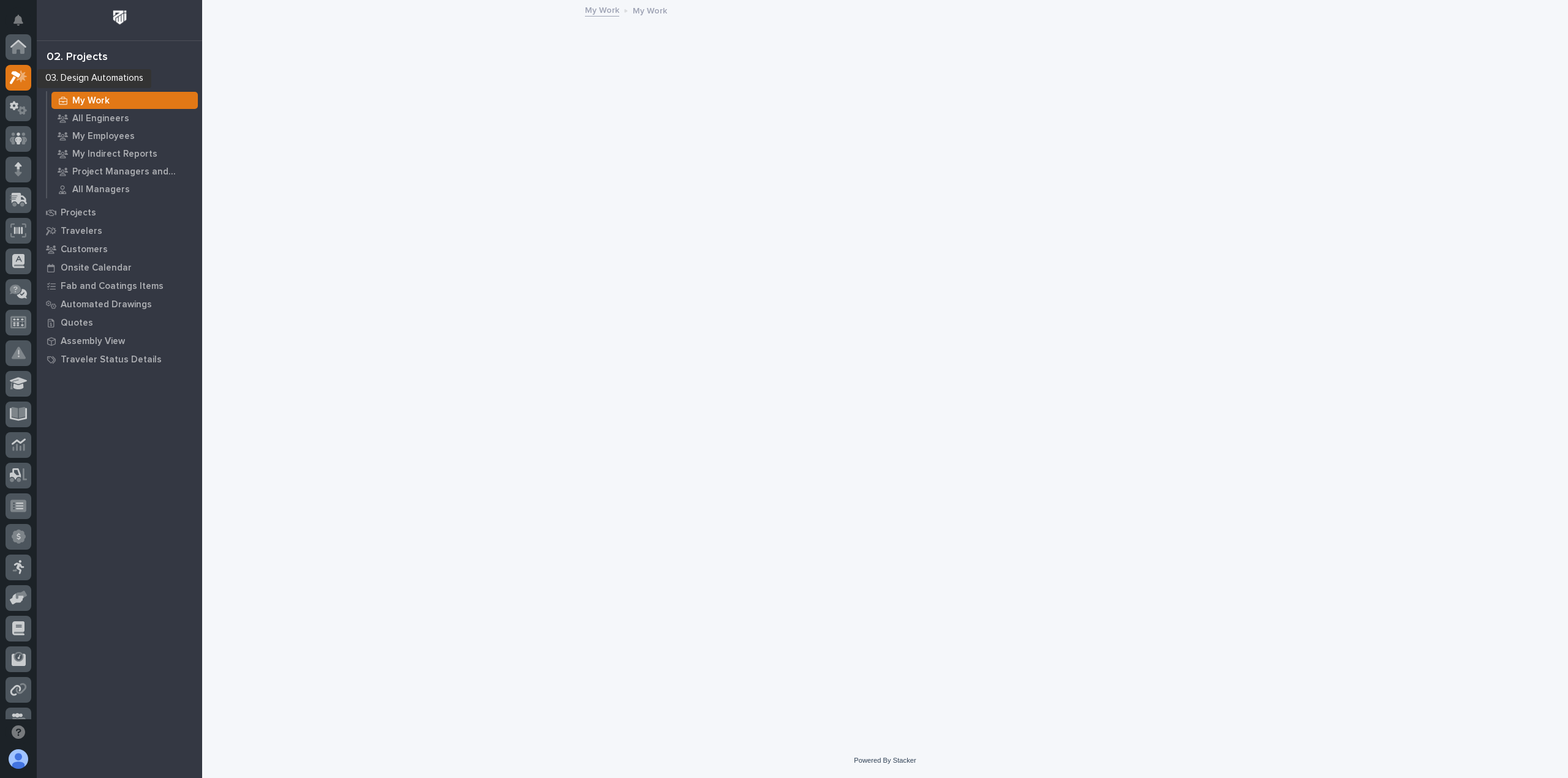
scroll to position [31, 0]
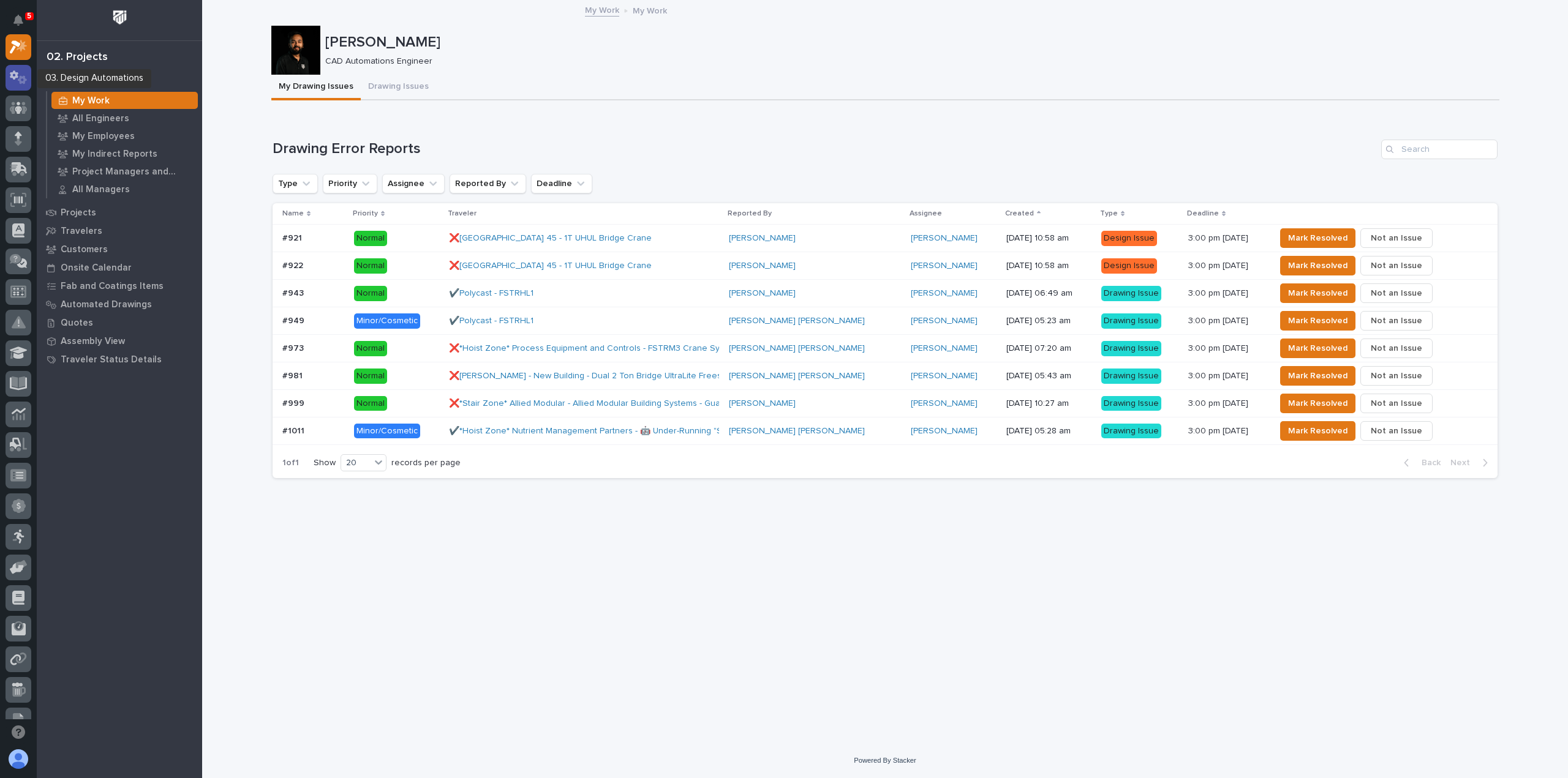
click at [22, 75] on icon at bounding box center [18, 77] width 18 height 14
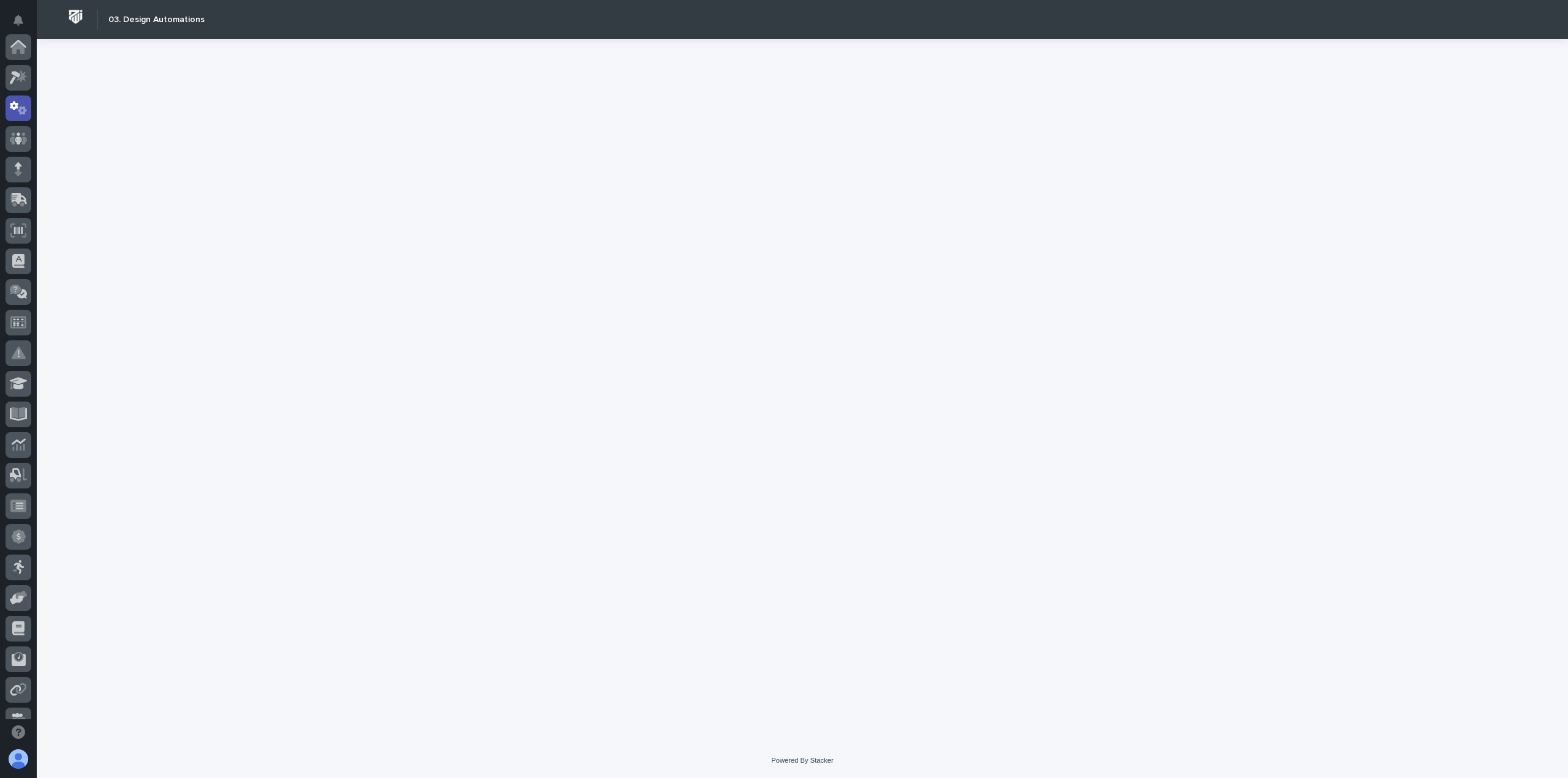
scroll to position [61, 0]
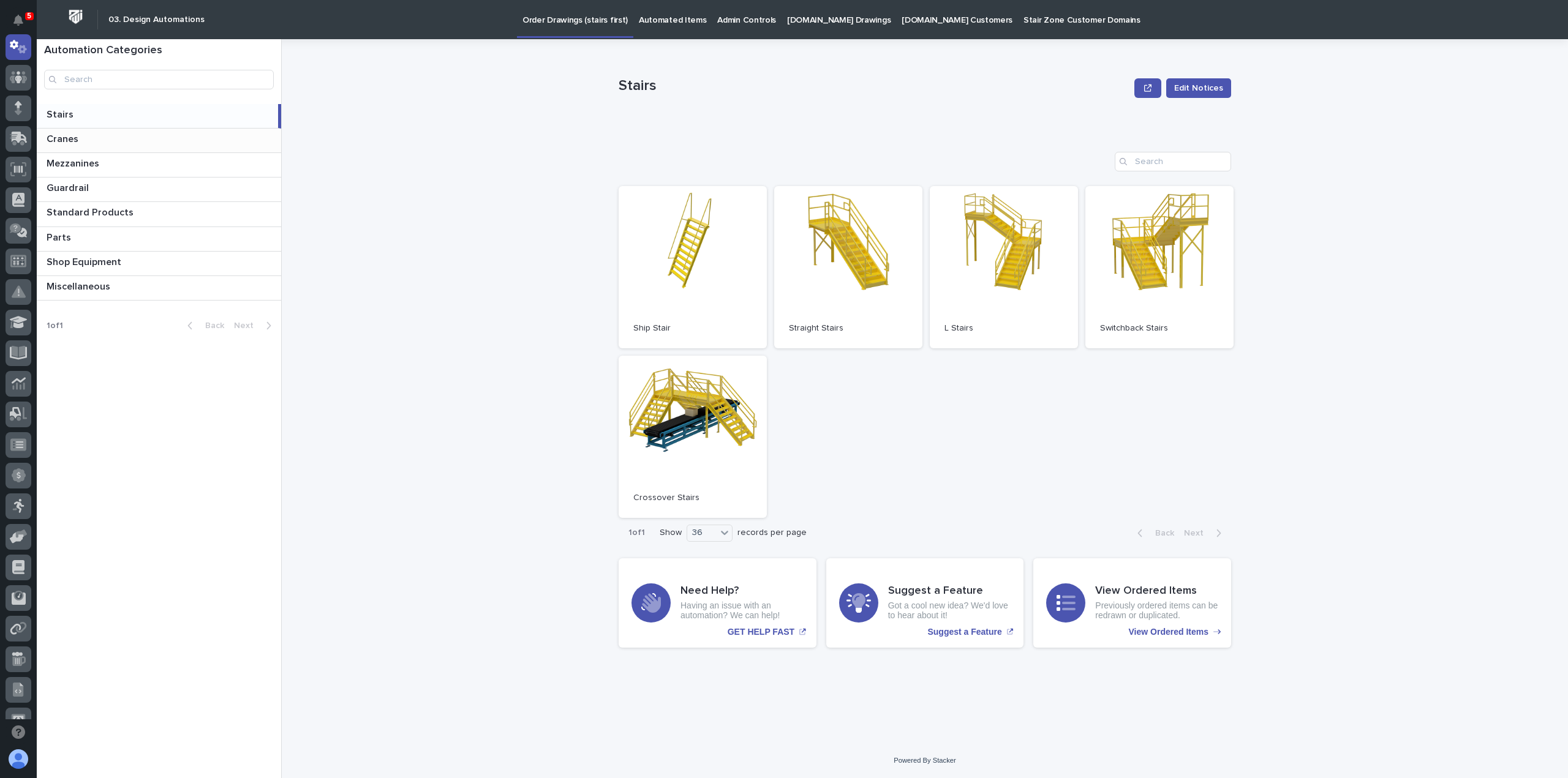
click at [130, 143] on p at bounding box center [161, 139] width 230 height 12
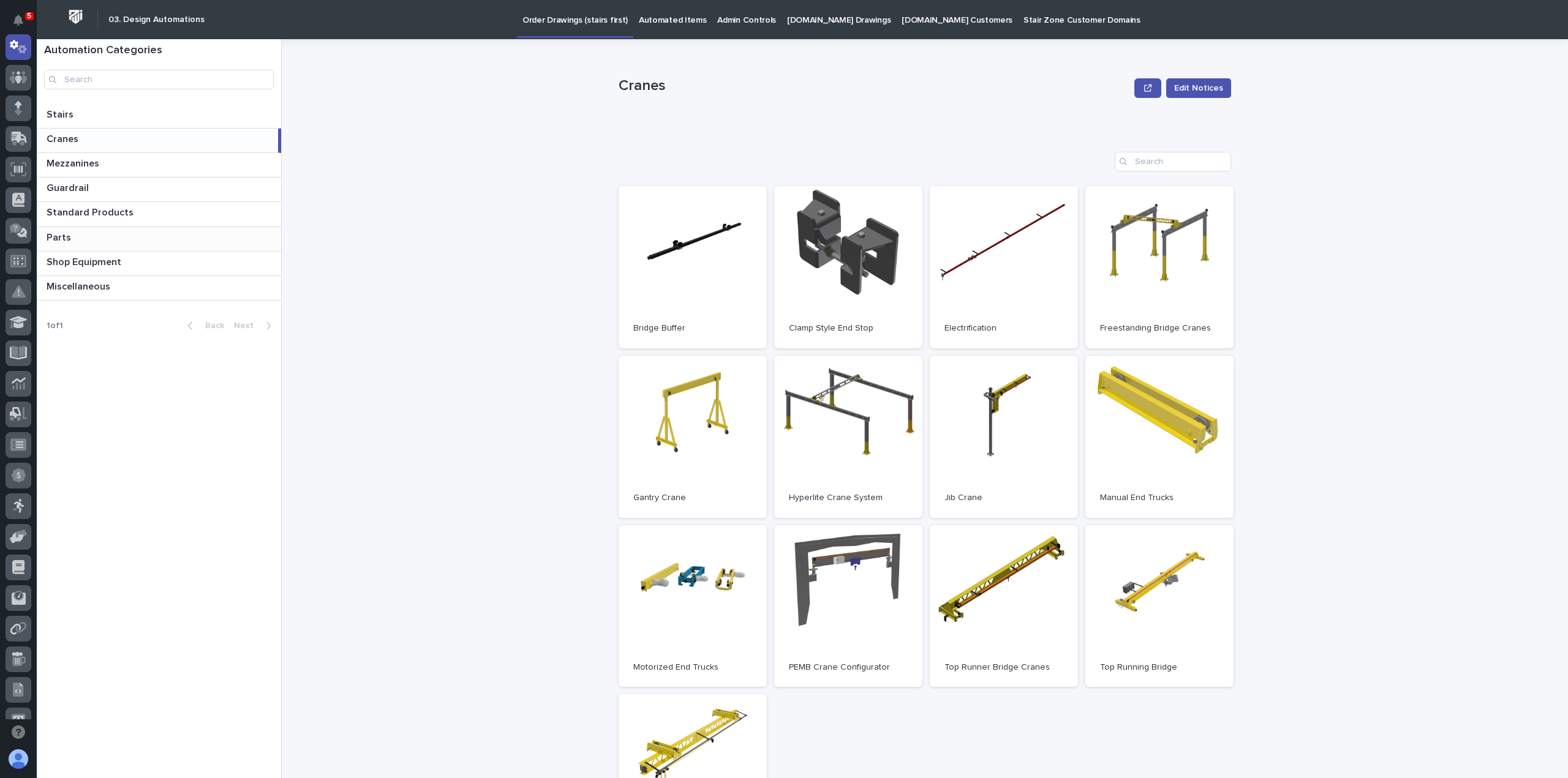
click at [111, 237] on p at bounding box center [161, 238] width 230 height 12
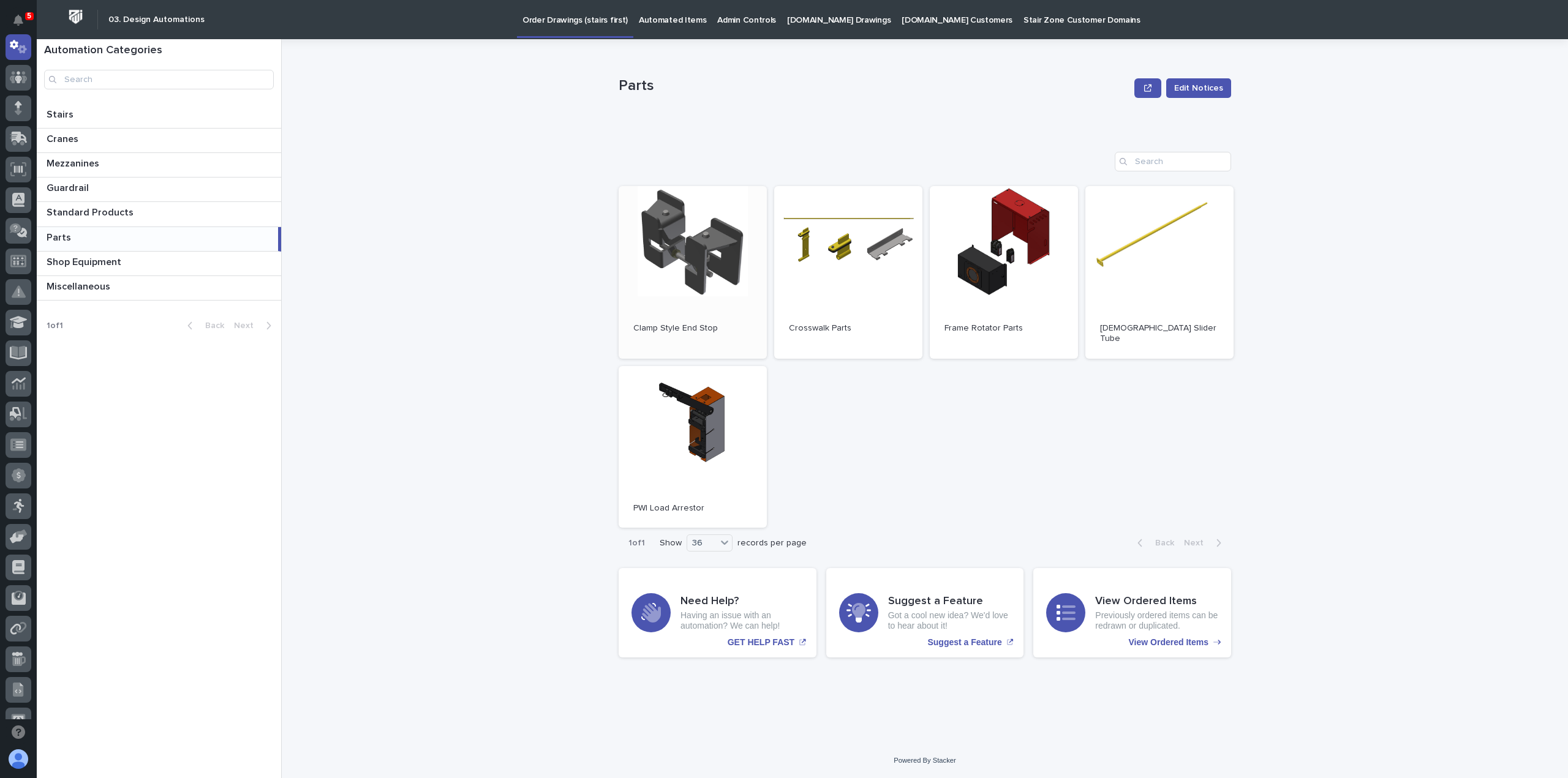
click at [693, 249] on link "Open" at bounding box center [692, 272] width 148 height 173
